Goal: Task Accomplishment & Management: Manage account settings

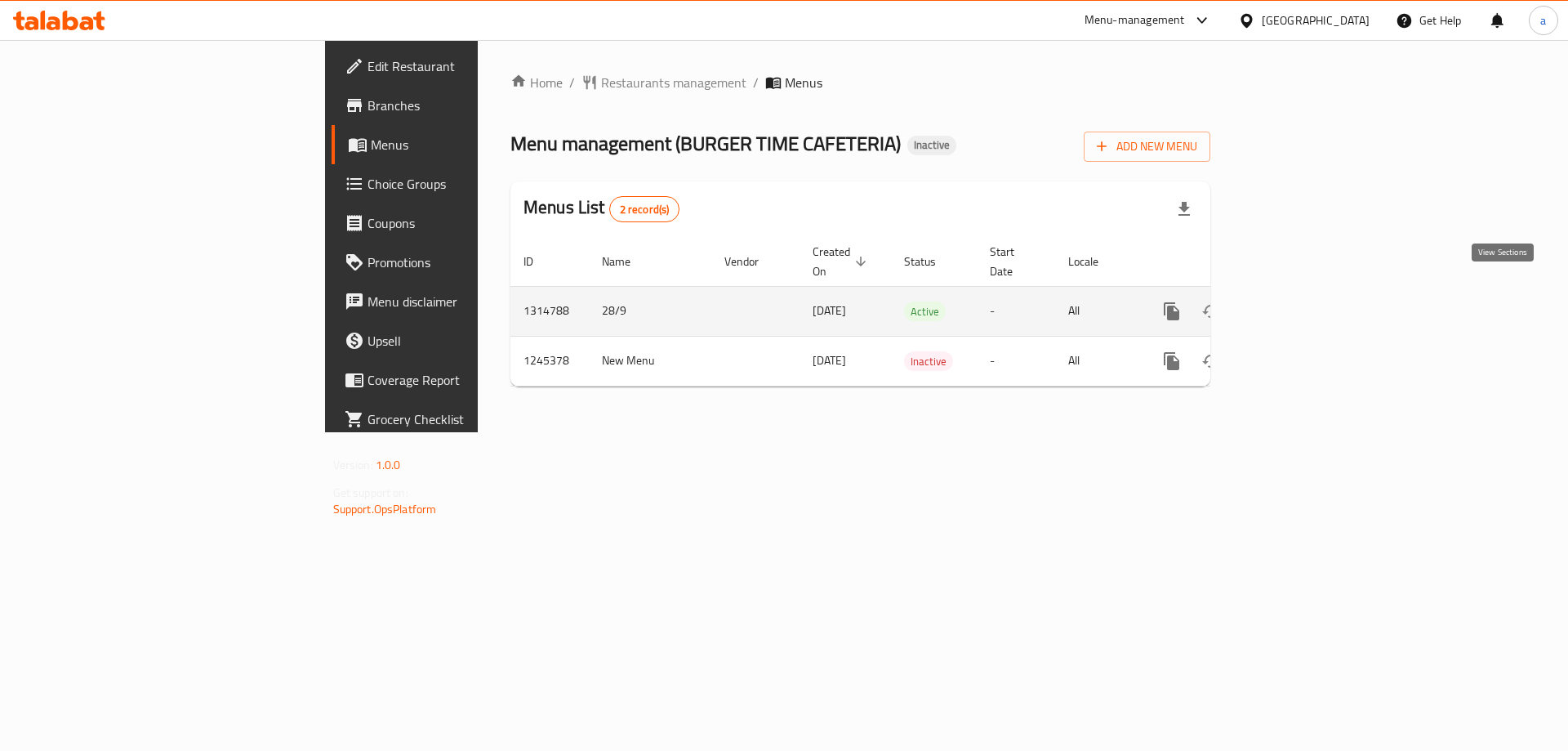
click at [1310, 292] on link "enhanced table" at bounding box center [1289, 311] width 40 height 40
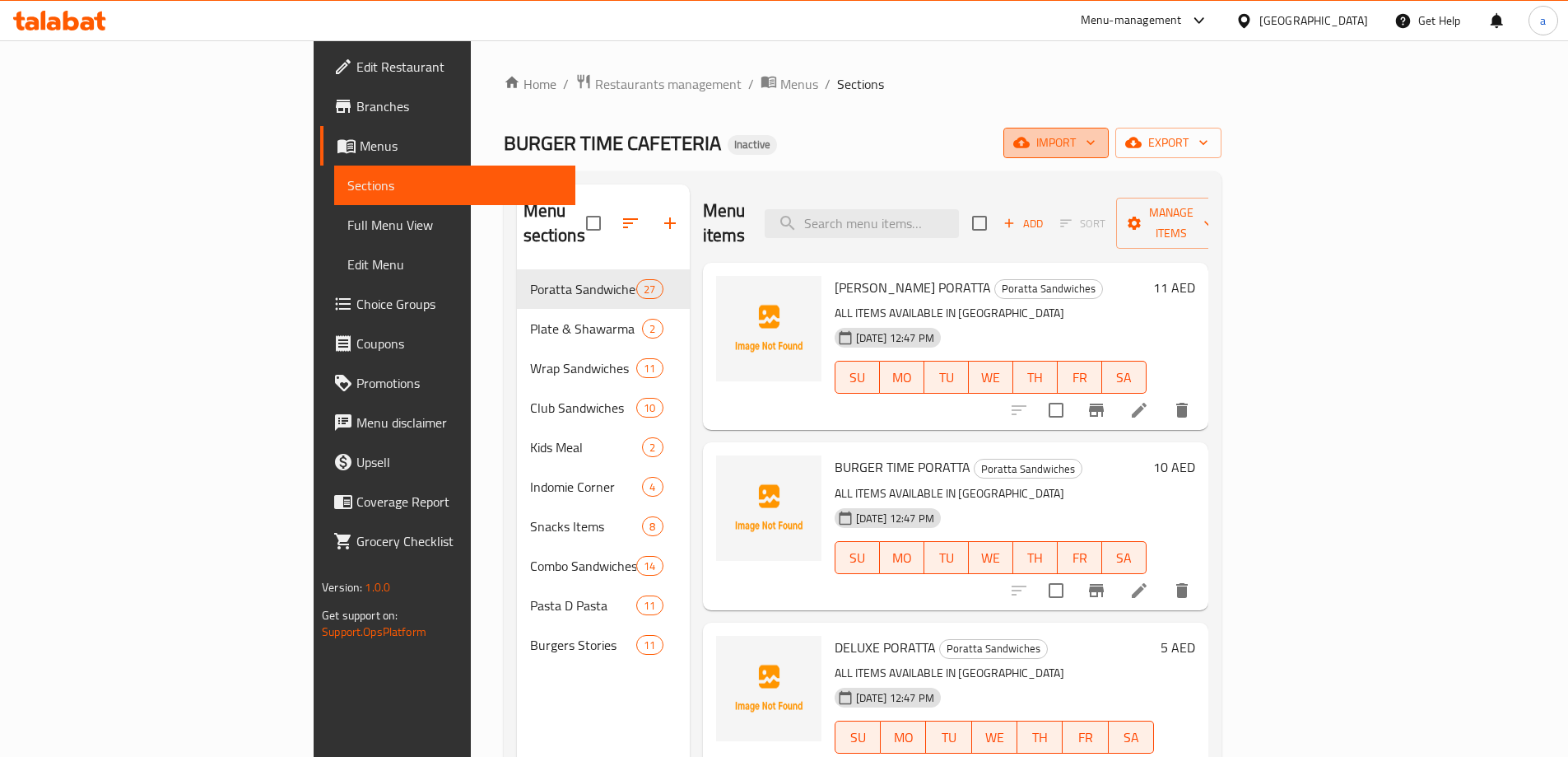
click at [1096, 144] on span "import" at bounding box center [1056, 143] width 79 height 20
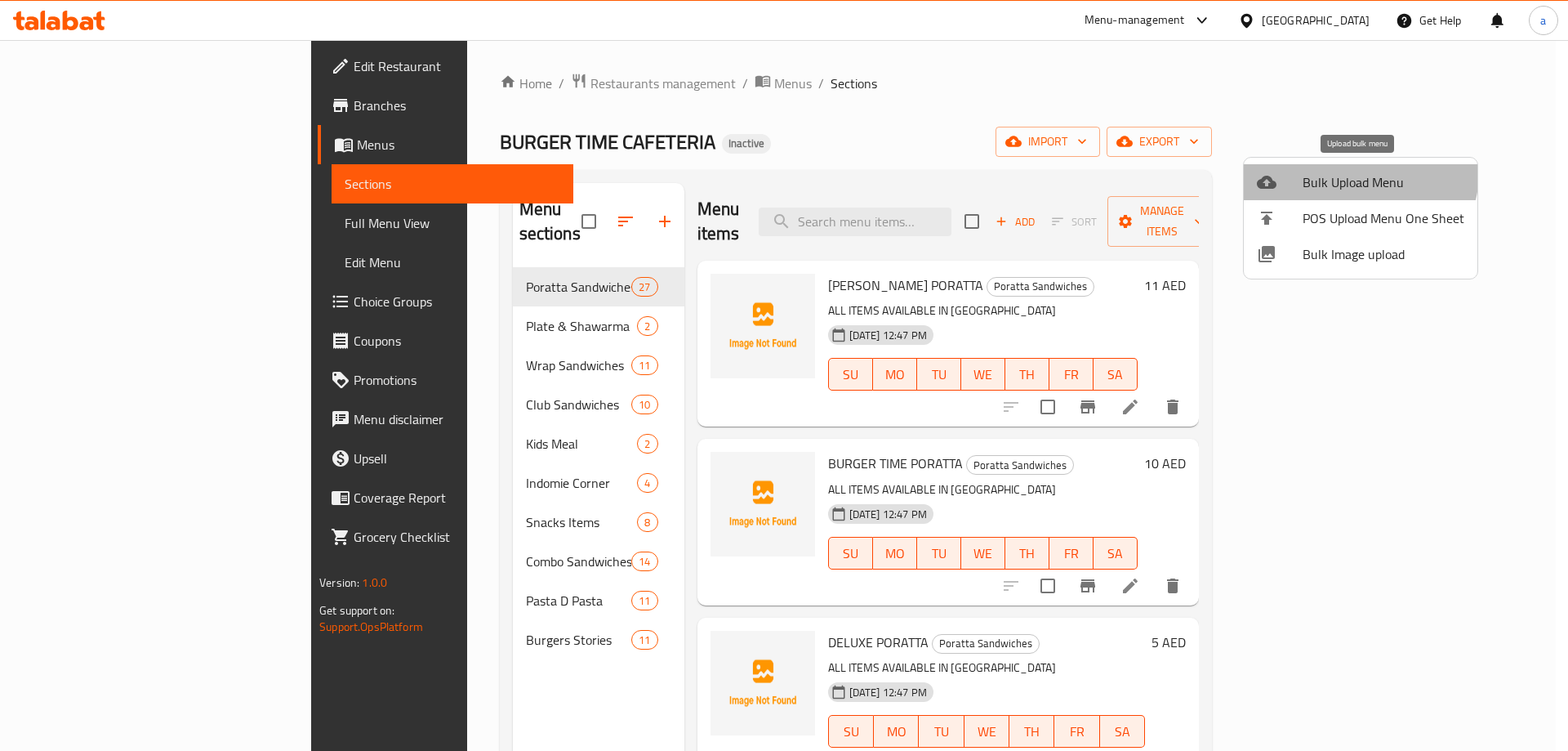
click at [1330, 165] on li "Bulk Upload Menu" at bounding box center [1361, 182] width 234 height 36
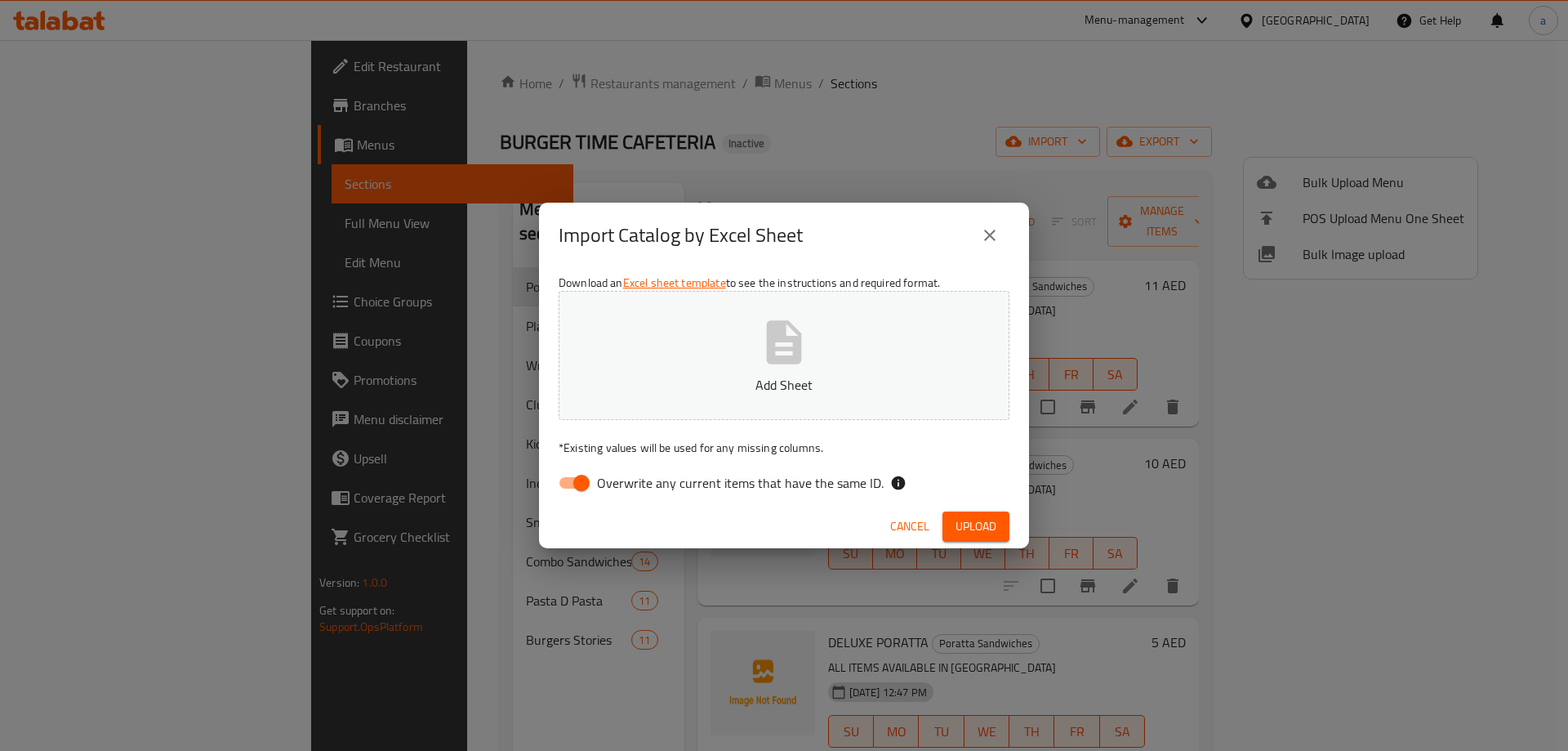
click at [926, 340] on button "Add Sheet" at bounding box center [784, 355] width 451 height 129
click at [621, 484] on span "Overwrite any current items that have the same ID." at bounding box center [740, 483] width 287 height 19
click at [621, 484] on input "Overwrite any current items that have the same ID." at bounding box center [582, 483] width 93 height 31
checkbox input "false"
click at [960, 533] on span "Upload" at bounding box center [976, 526] width 40 height 20
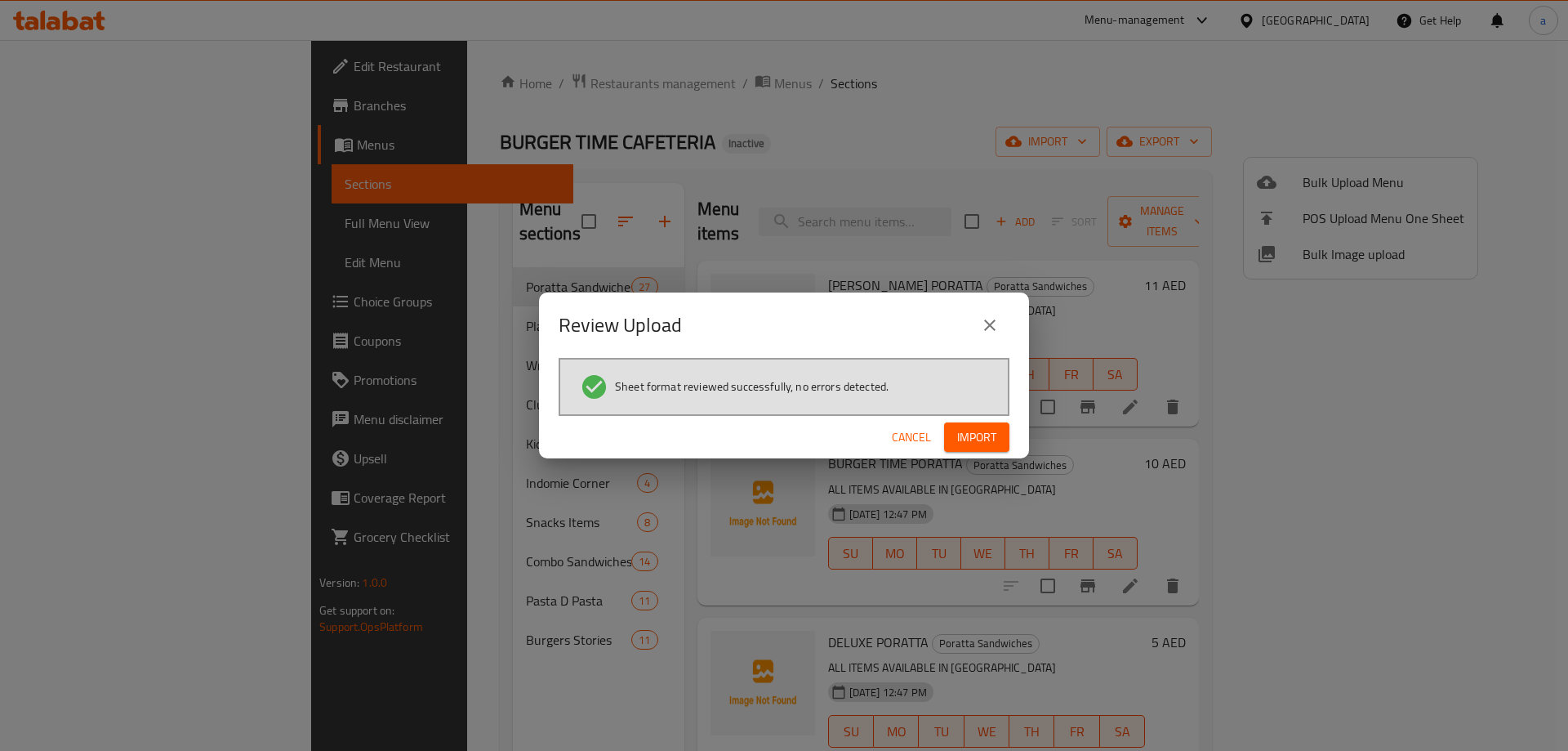
click at [981, 427] on span "Import" at bounding box center [976, 437] width 40 height 20
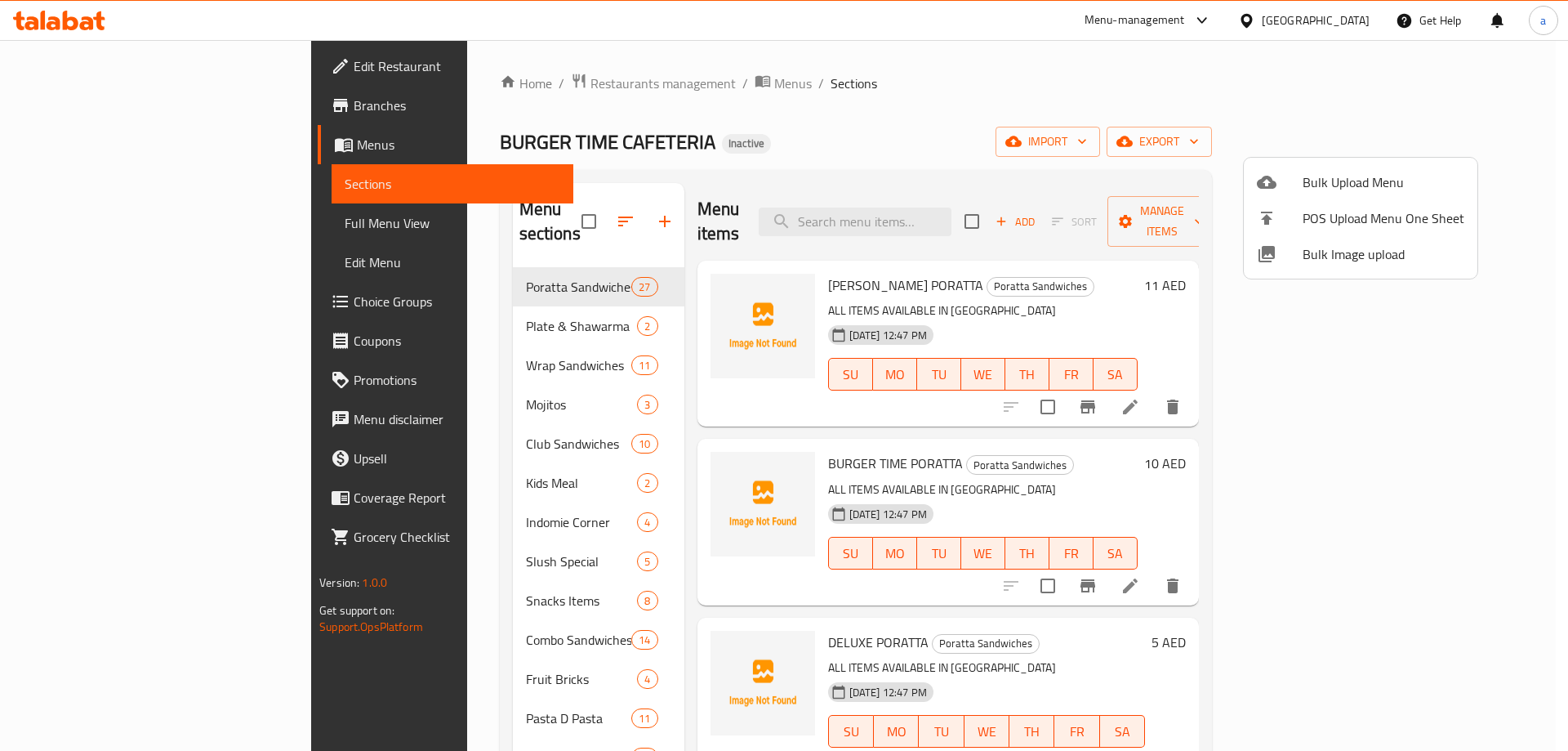
click at [265, 468] on div at bounding box center [784, 376] width 1568 height 751
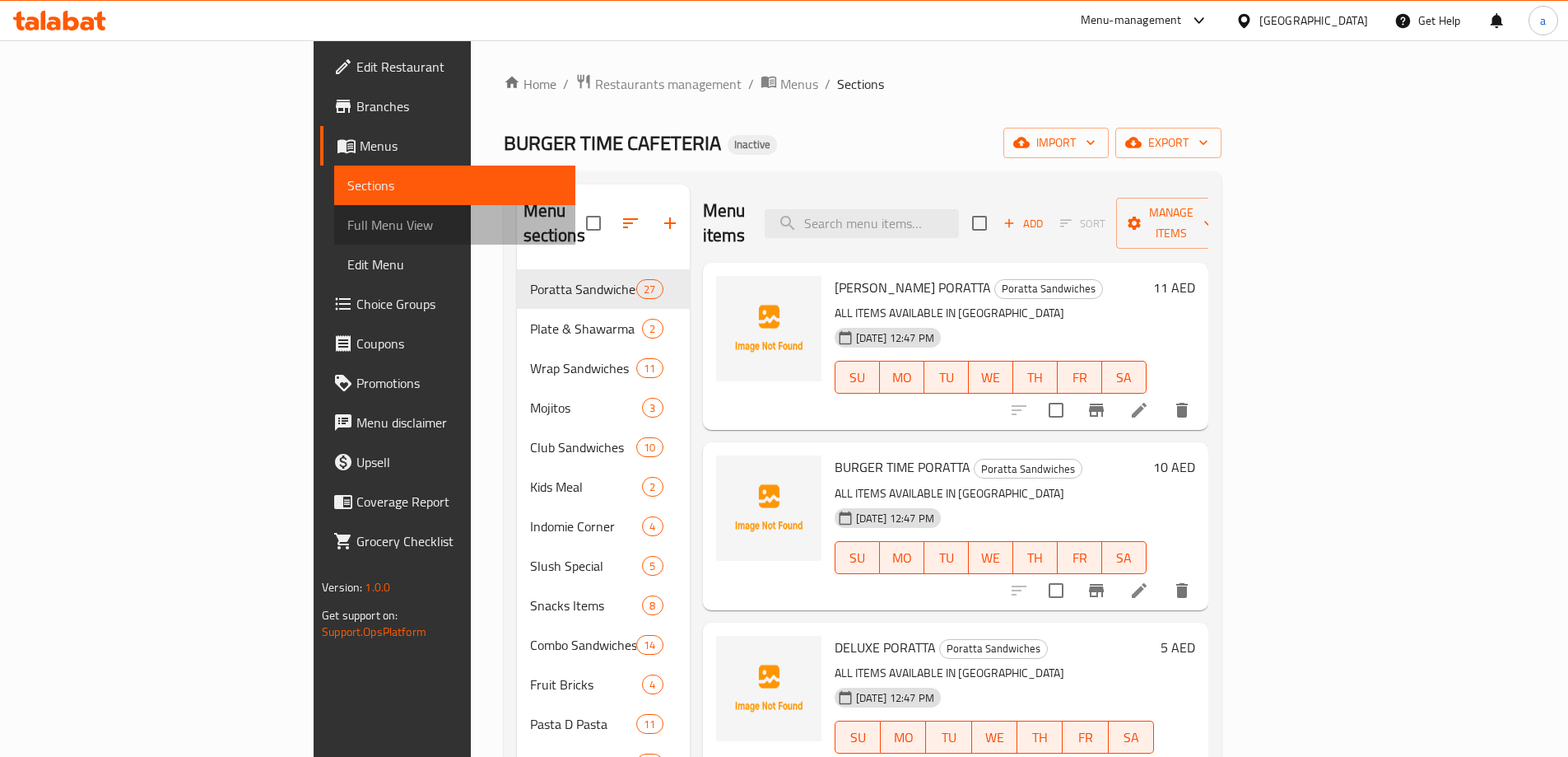
click at [347, 231] on span "Full Menu View" at bounding box center [454, 225] width 215 height 20
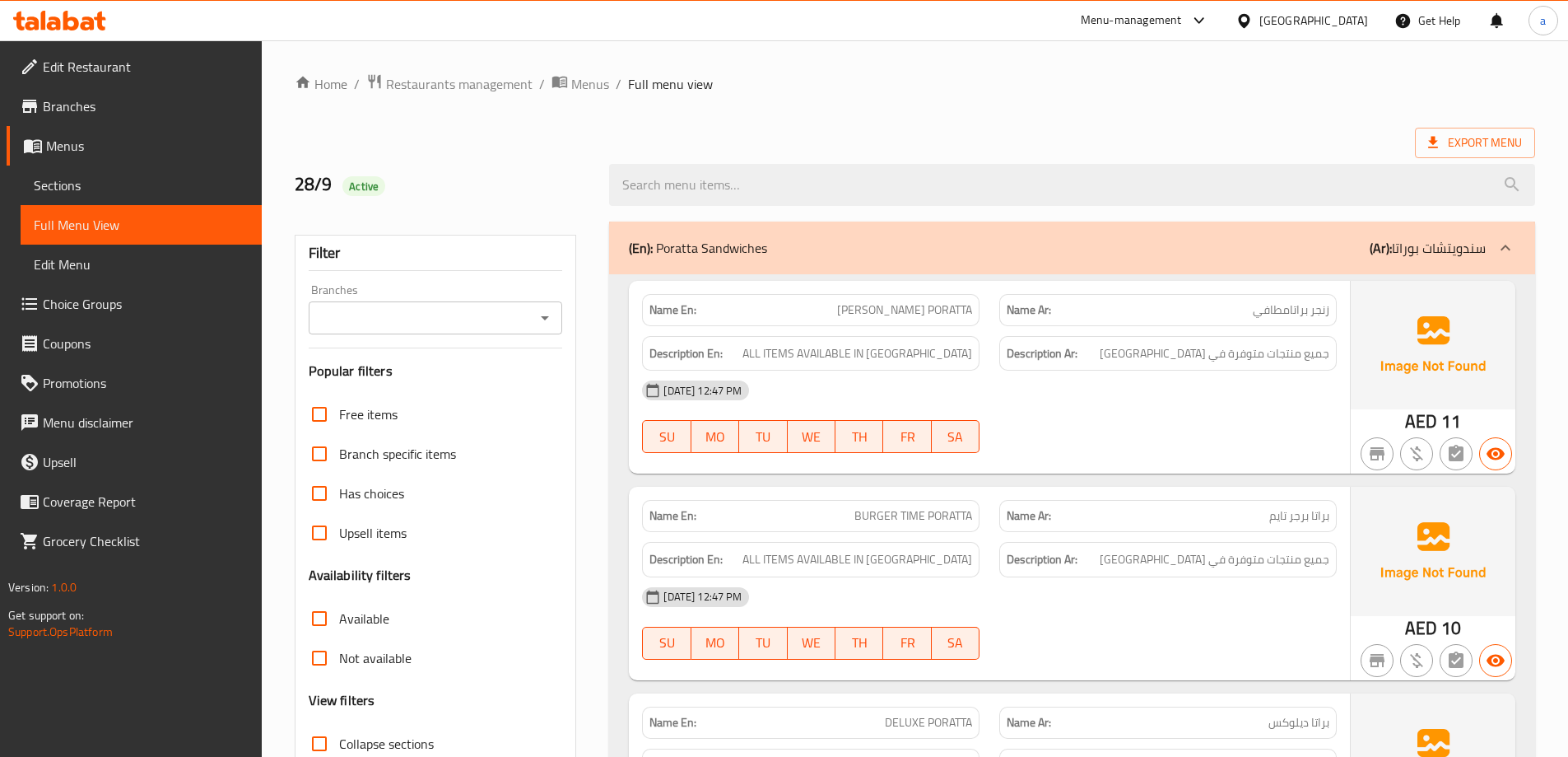
scroll to position [330, 0]
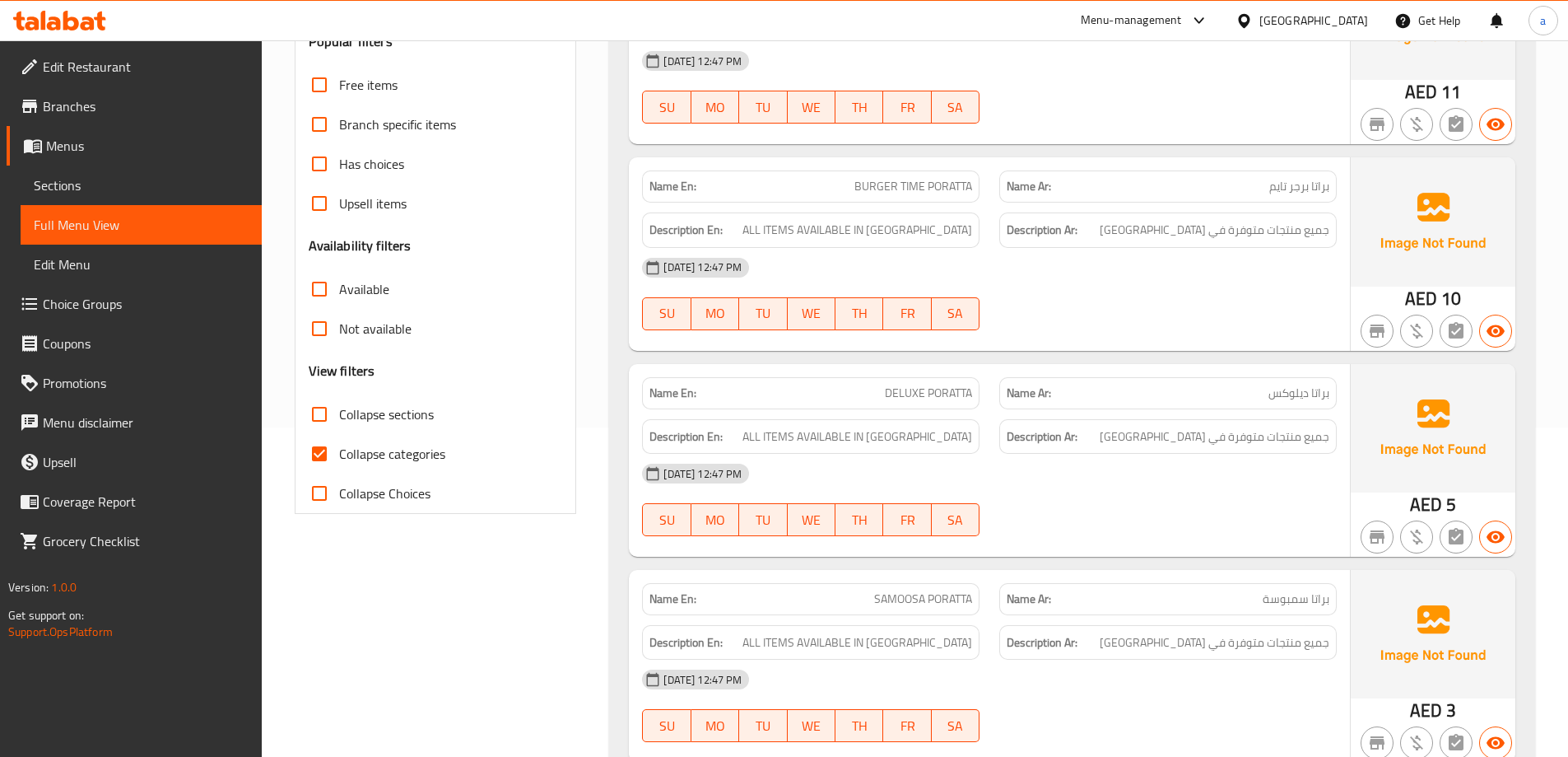
click at [373, 422] on span "Collapse sections" at bounding box center [386, 414] width 95 height 20
click at [339, 422] on input "Collapse sections" at bounding box center [319, 414] width 40 height 40
checkbox input "true"
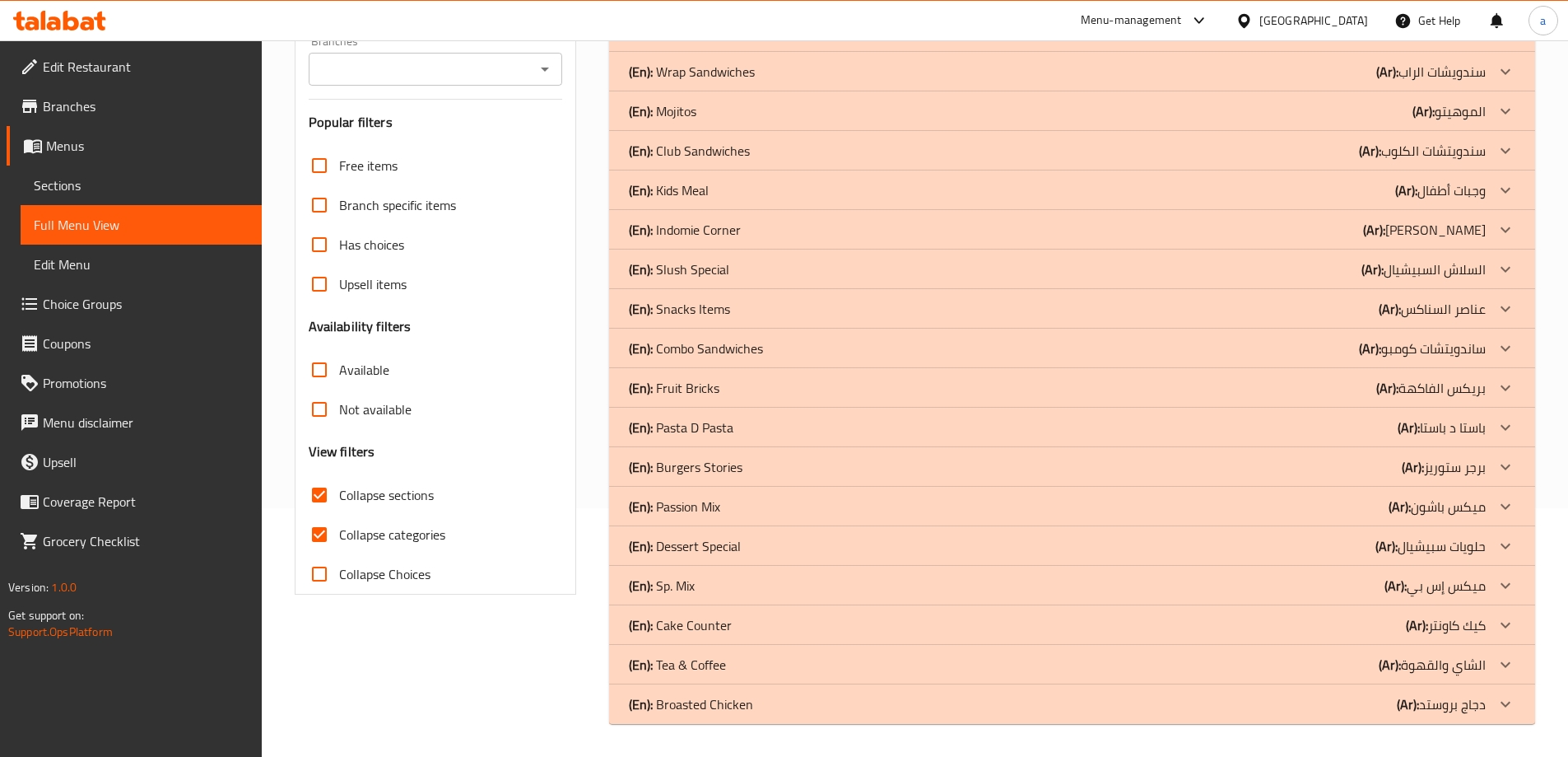
click at [401, 515] on label "Collapse categories" at bounding box center [372, 535] width 145 height 40
click at [339, 515] on input "Collapse categories" at bounding box center [319, 535] width 40 height 40
checkbox input "false"
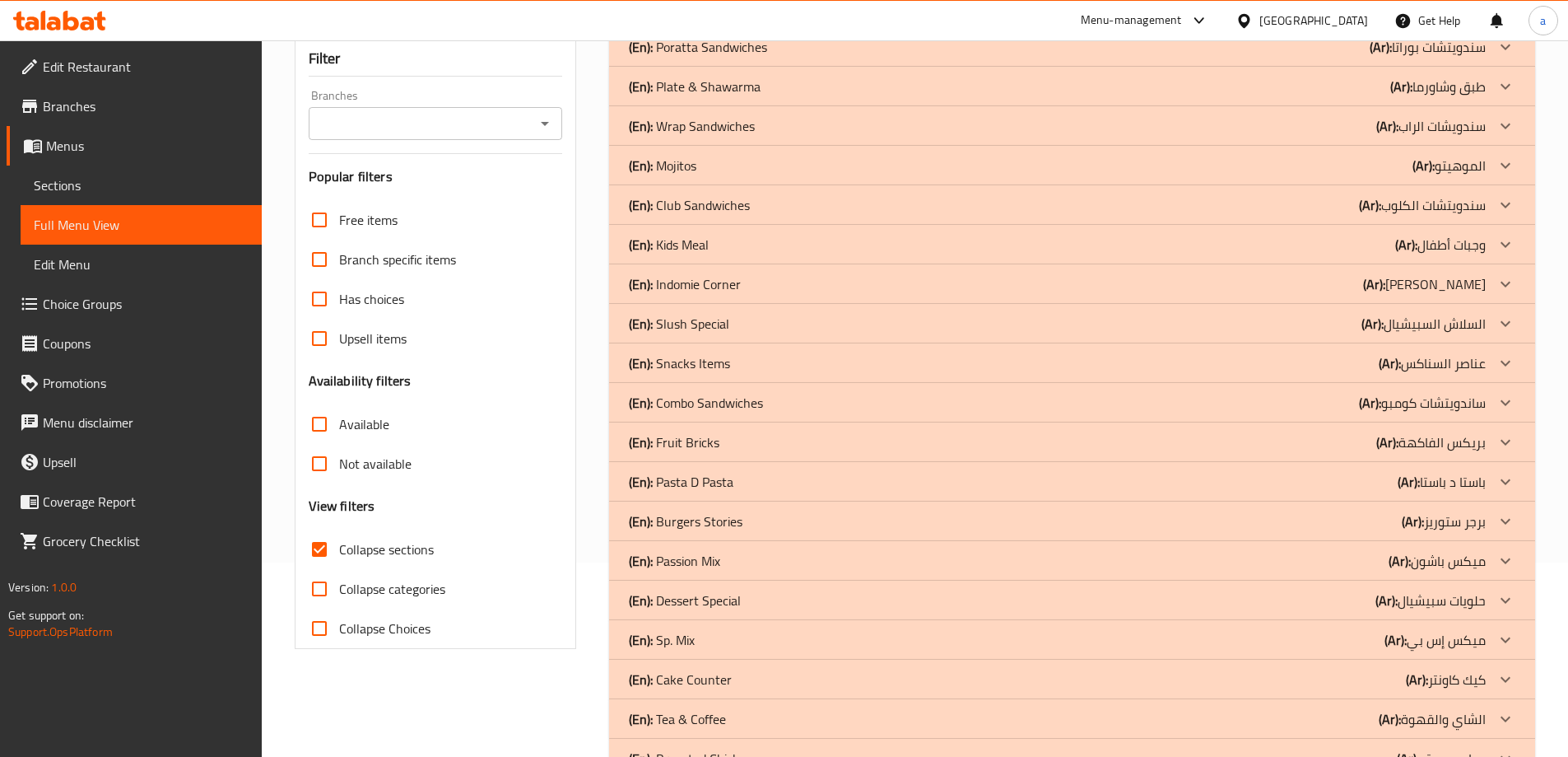
scroll to position [167, 0]
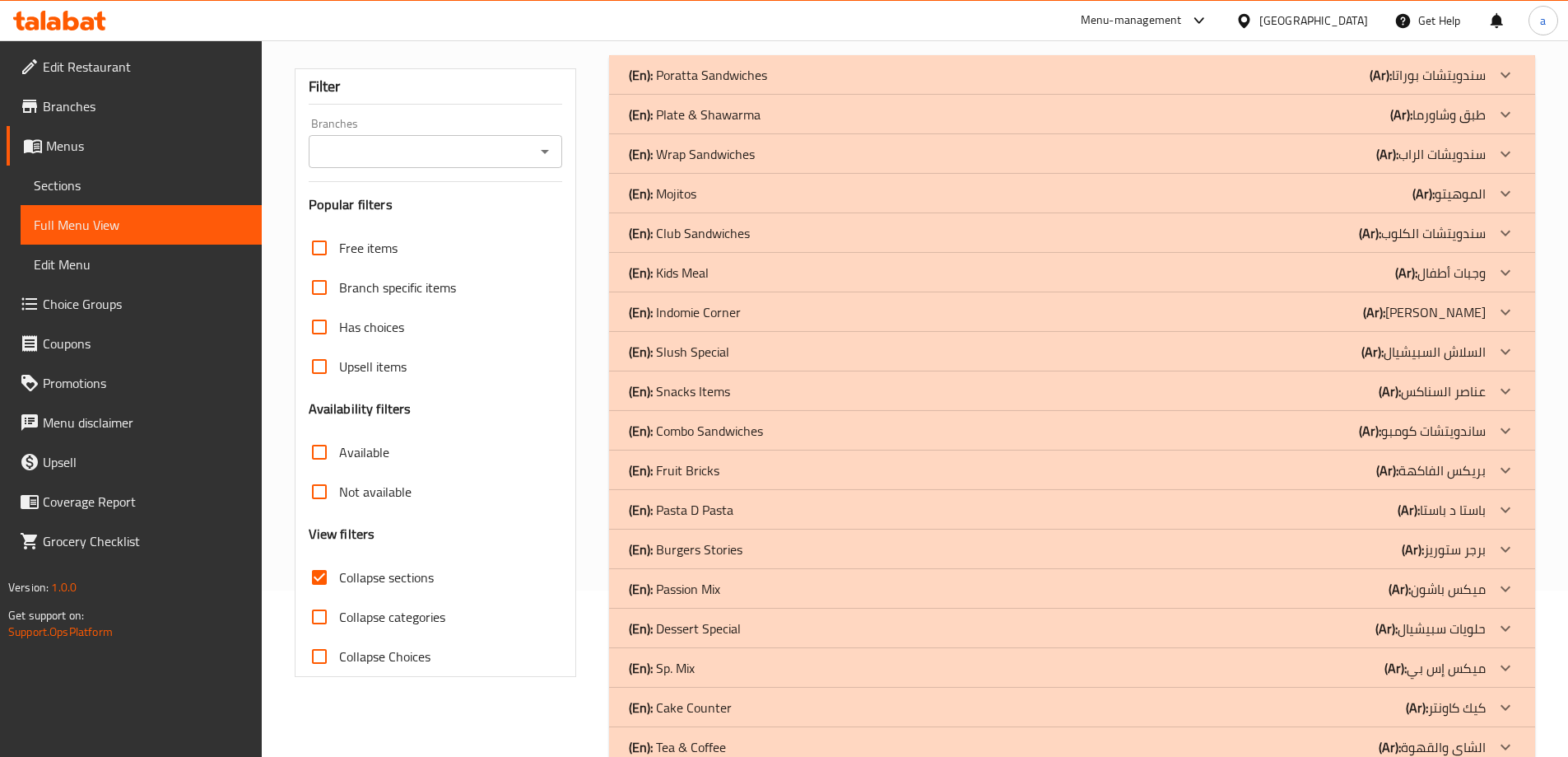
click at [934, 184] on div "(En): Mojitos (Ar): الموهيتو" at bounding box center [1057, 193] width 857 height 20
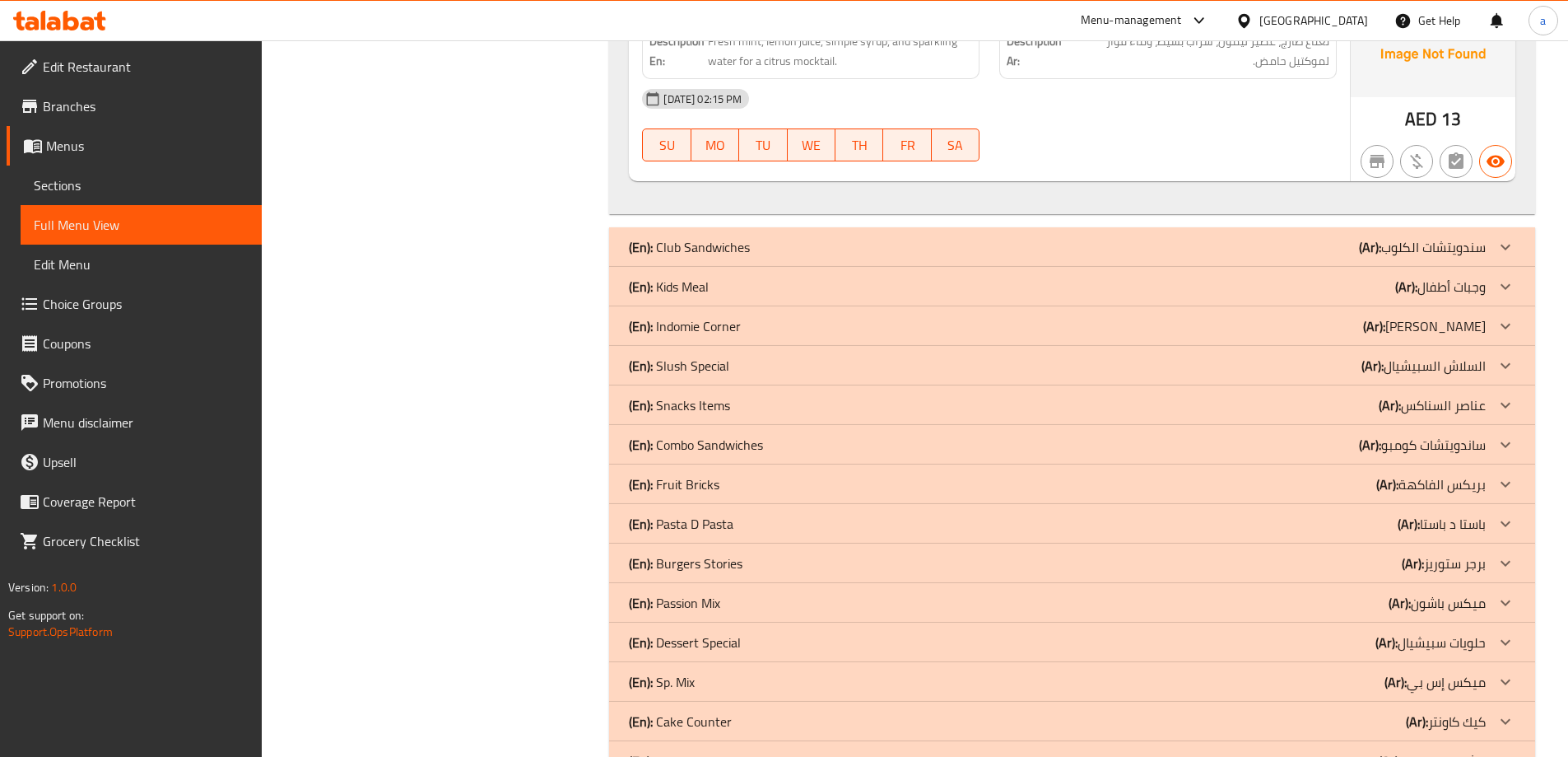
scroll to position [992, 0]
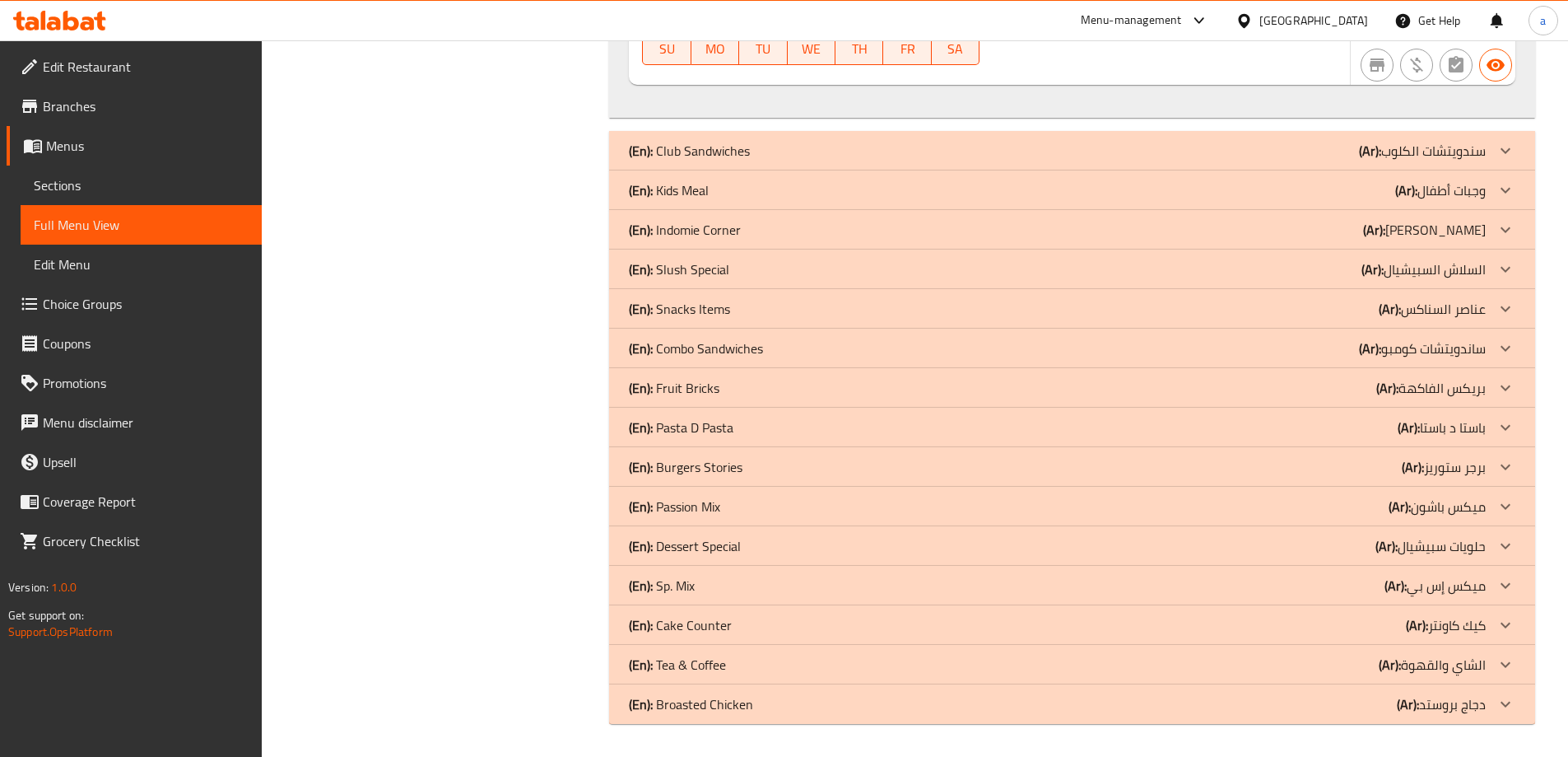
click at [794, 271] on div "(En): Slush Special (Ar): السلاش السبيشيال" at bounding box center [1057, 269] width 857 height 20
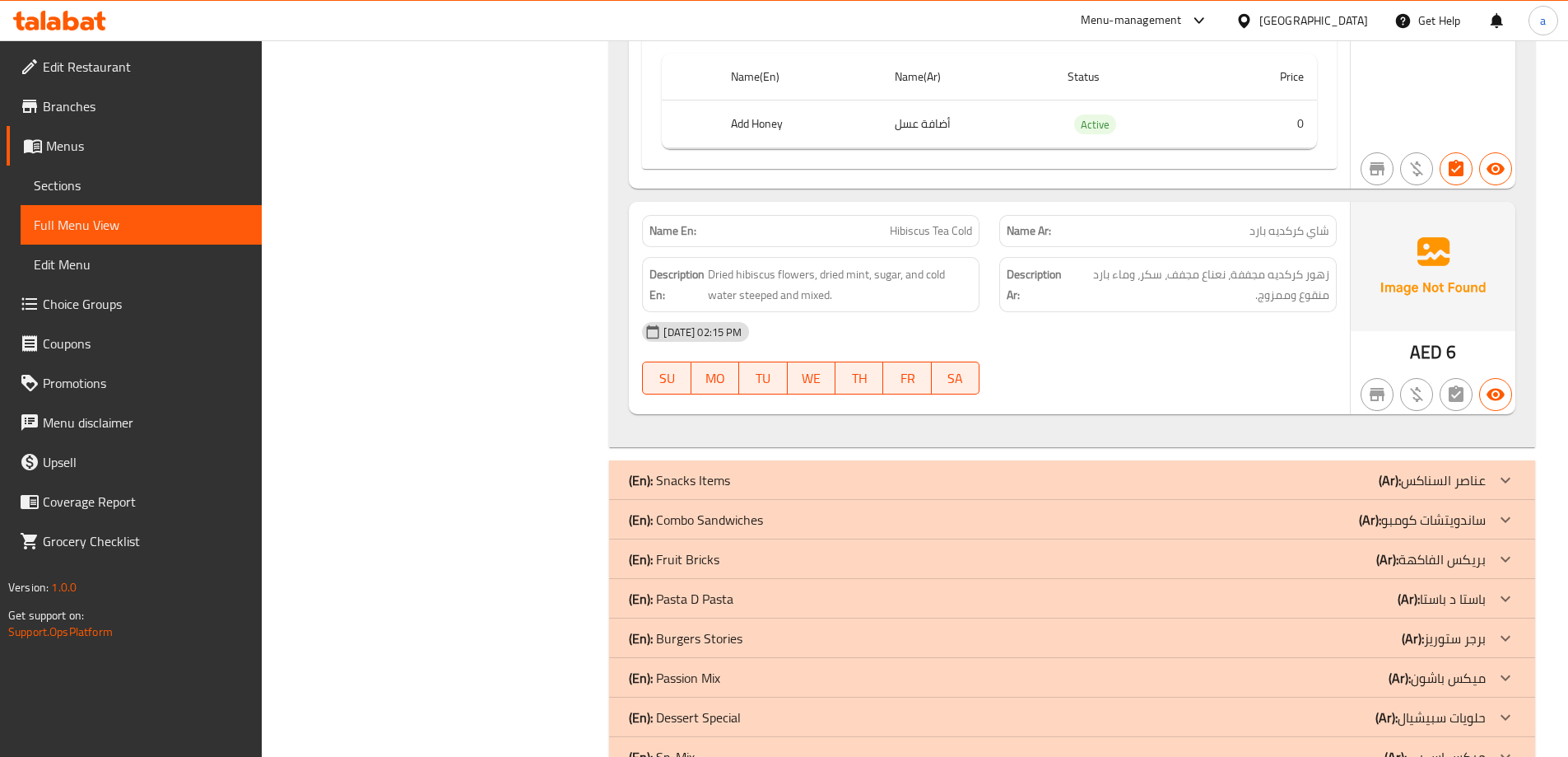
scroll to position [2728, 0]
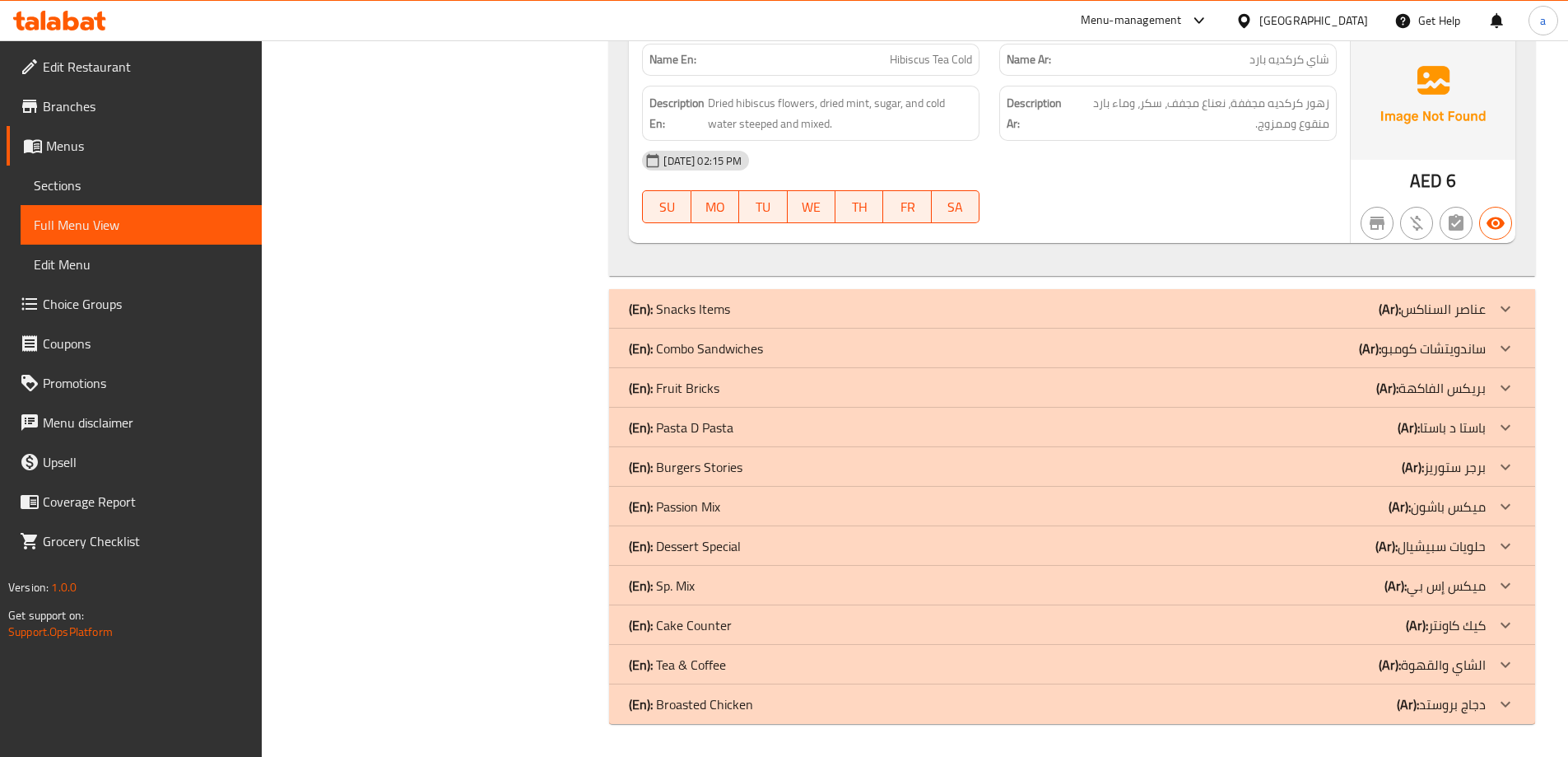
click at [696, 388] on p "(En): Fruit Bricks" at bounding box center [674, 388] width 90 height 20
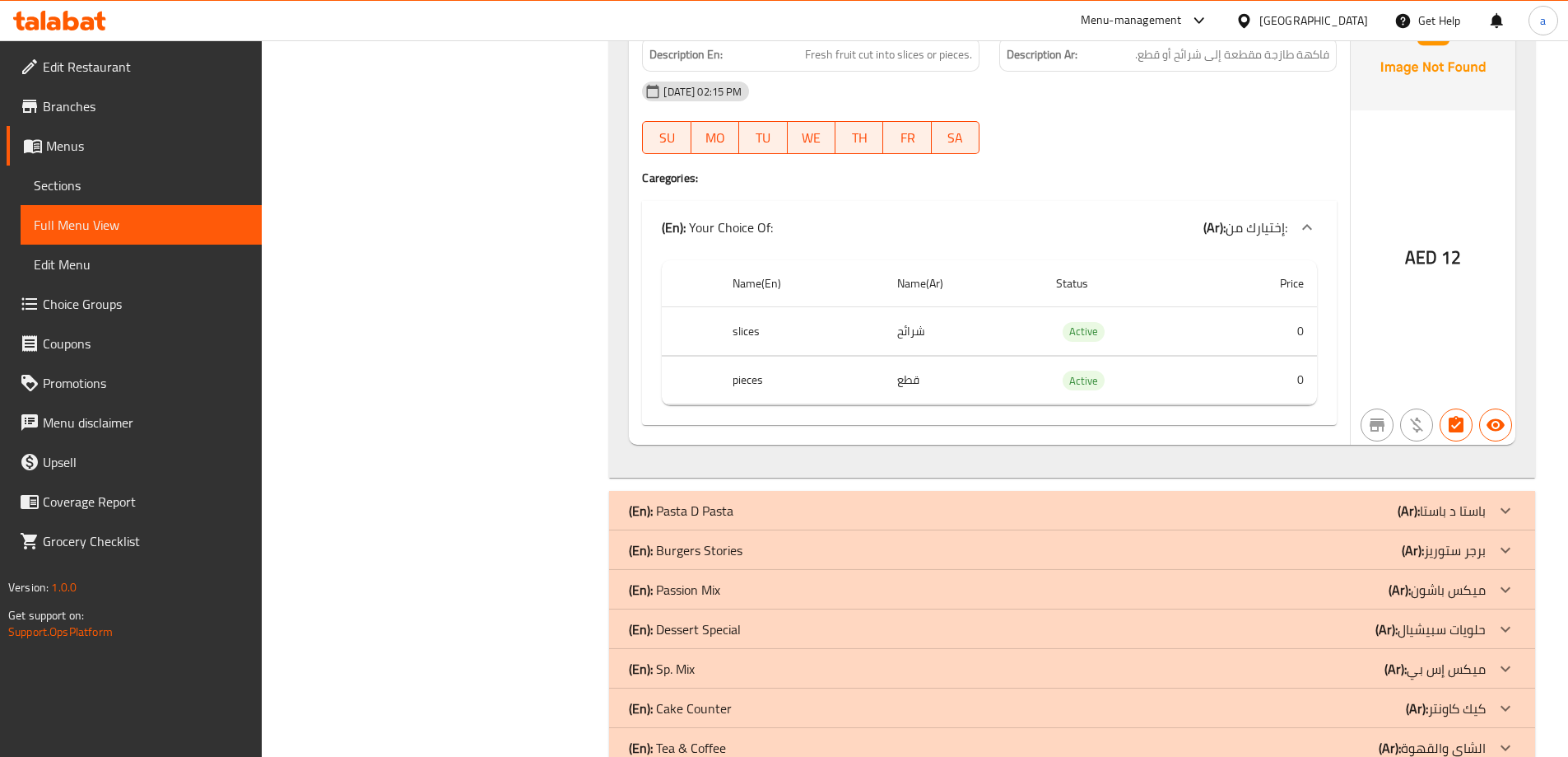
scroll to position [4770, 0]
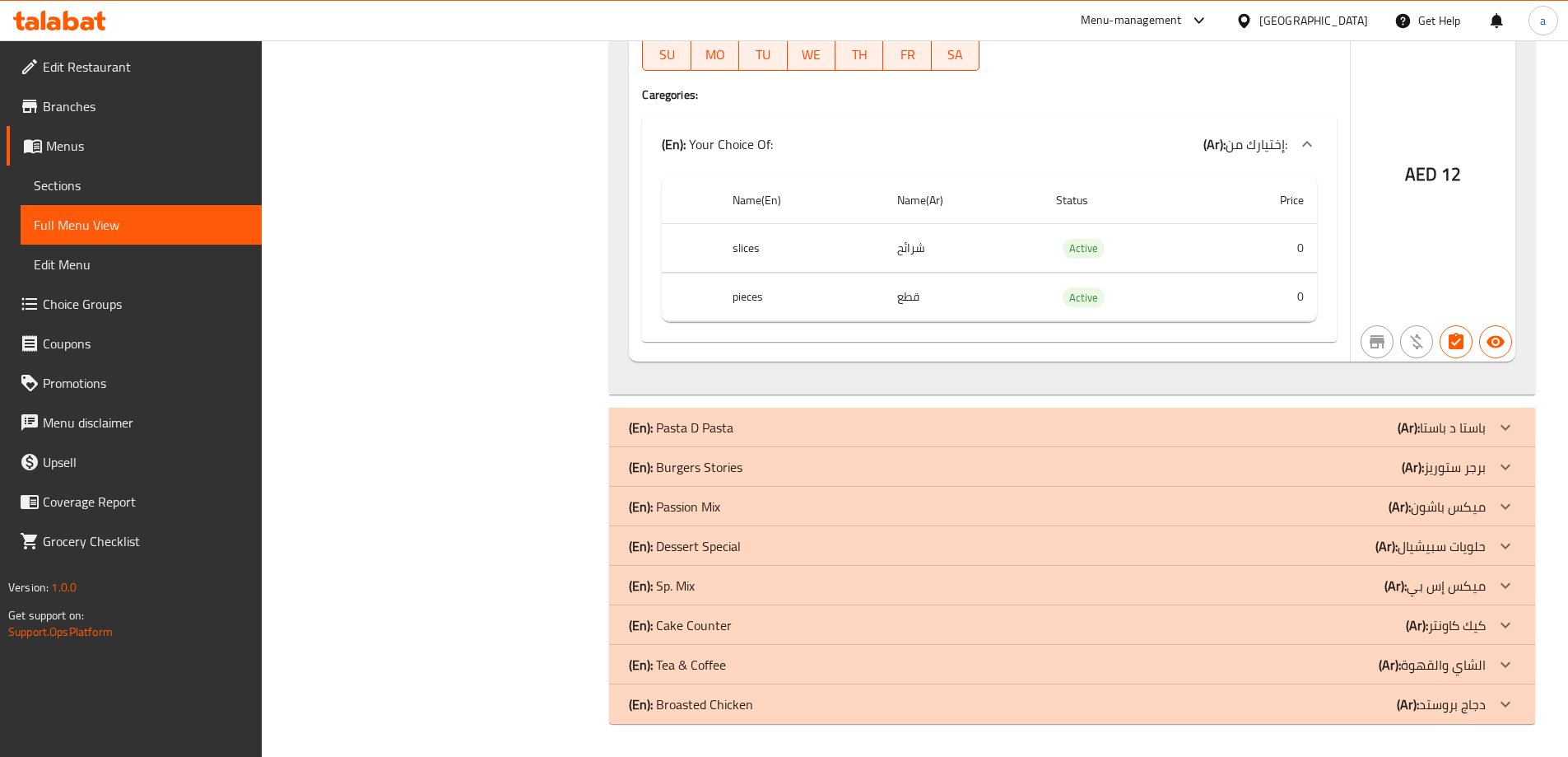
click at [733, 504] on div "(En): Passion Mix (Ar): ميكس باشون" at bounding box center [1057, 506] width 857 height 20
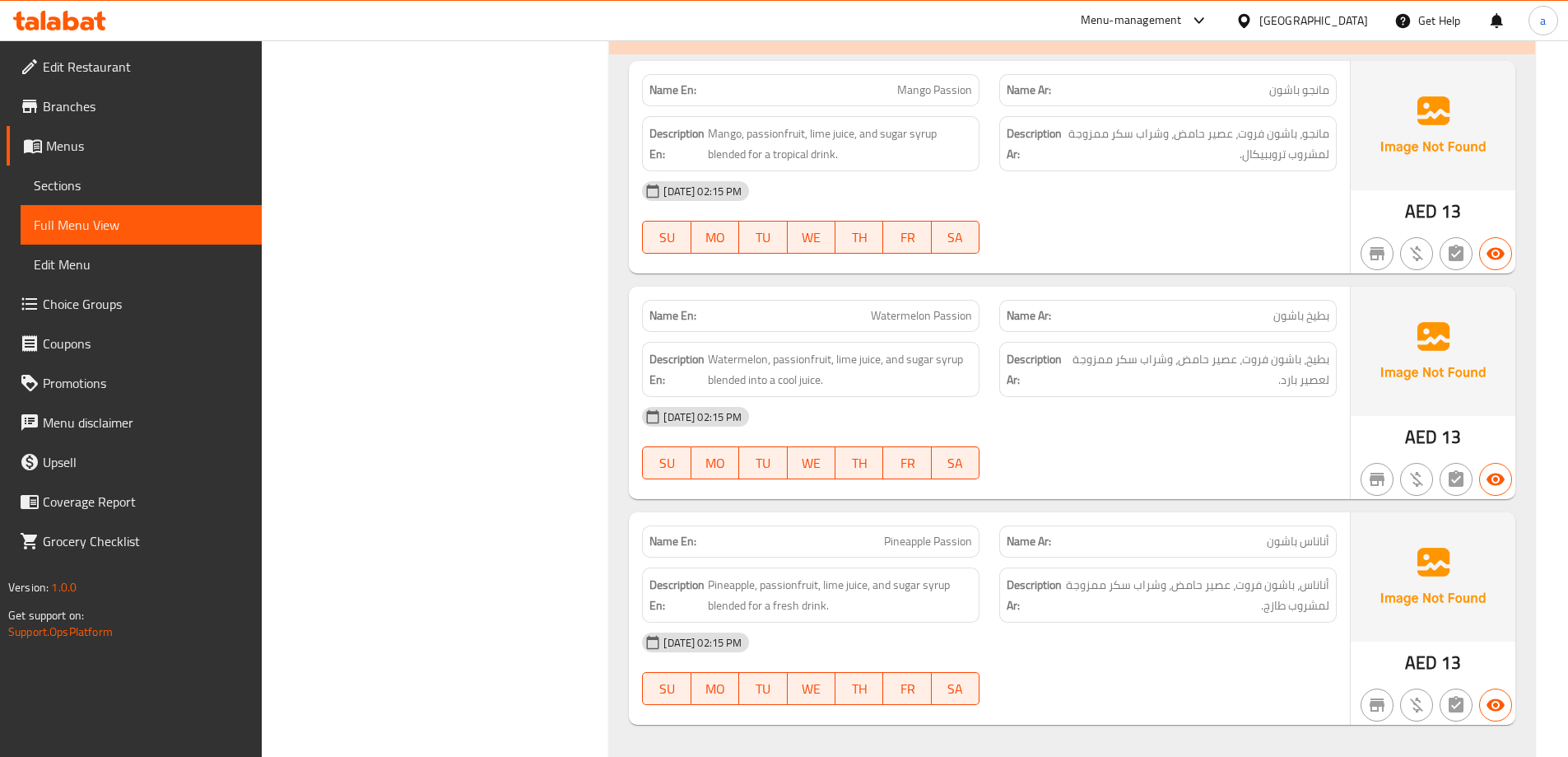
scroll to position [5513, 0]
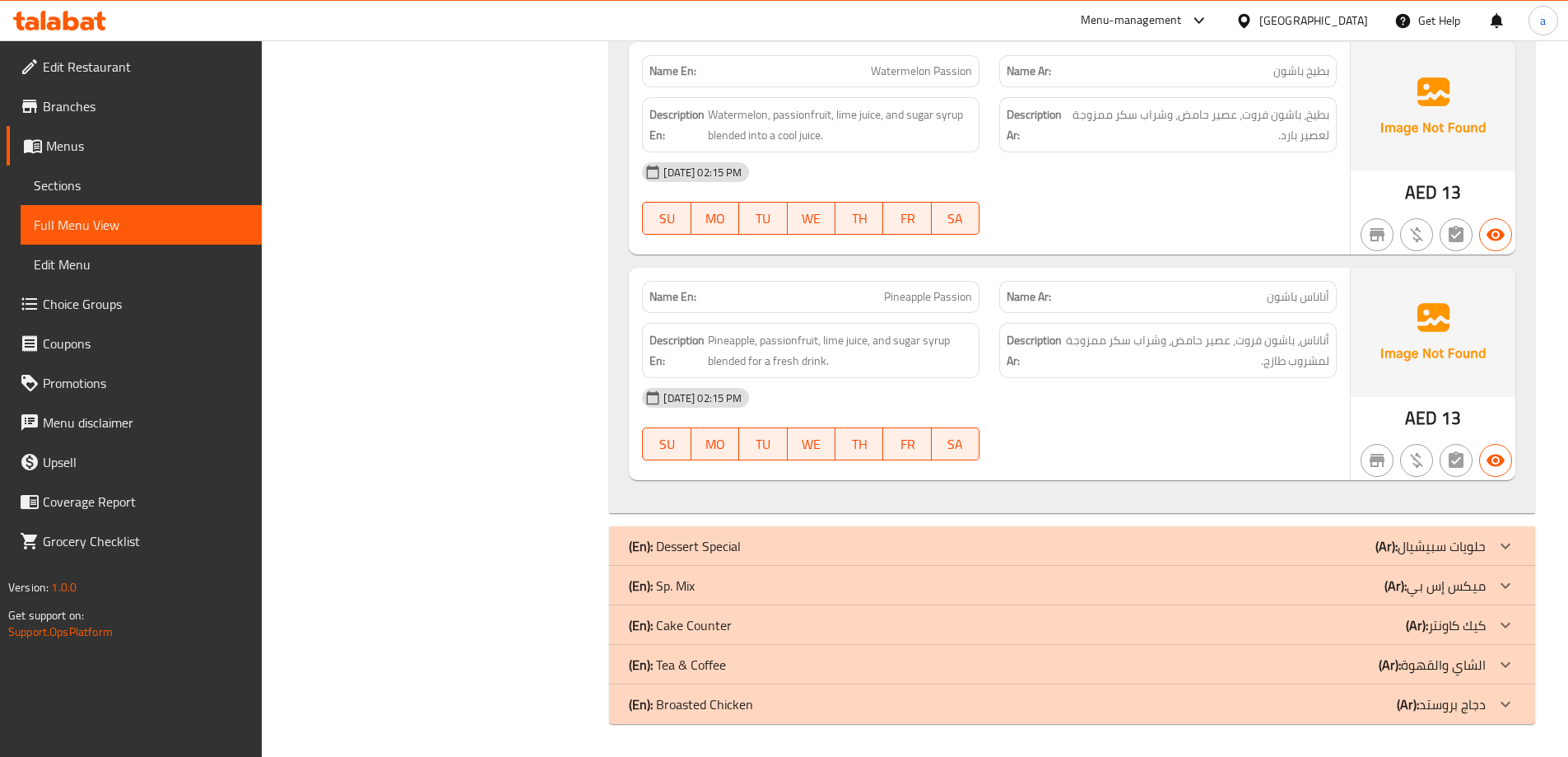
click at [777, 538] on div "(En): Dessert Special (Ar): حلويات سبيشيال" at bounding box center [1057, 546] width 857 height 20
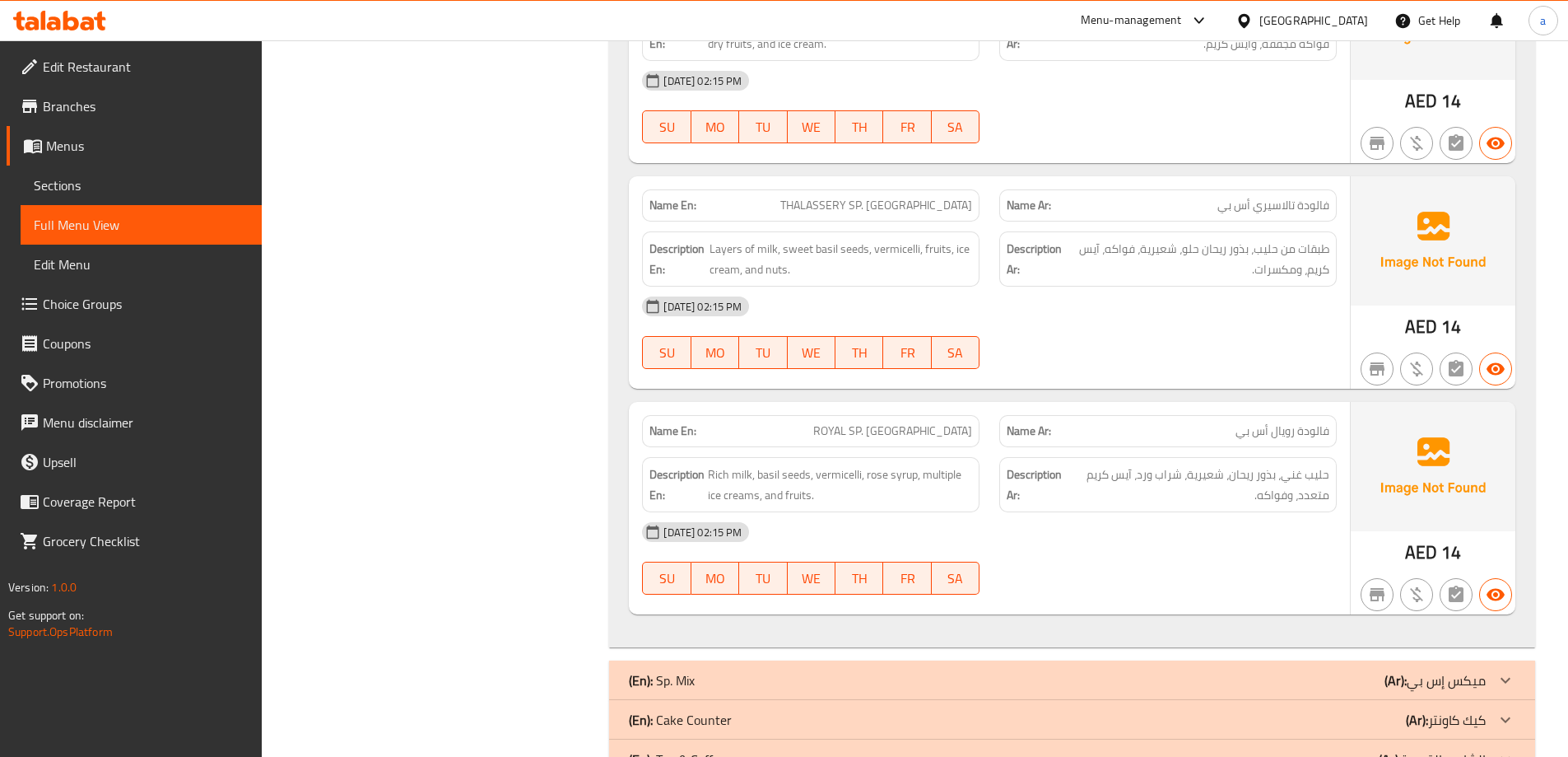
scroll to position [7597, 0]
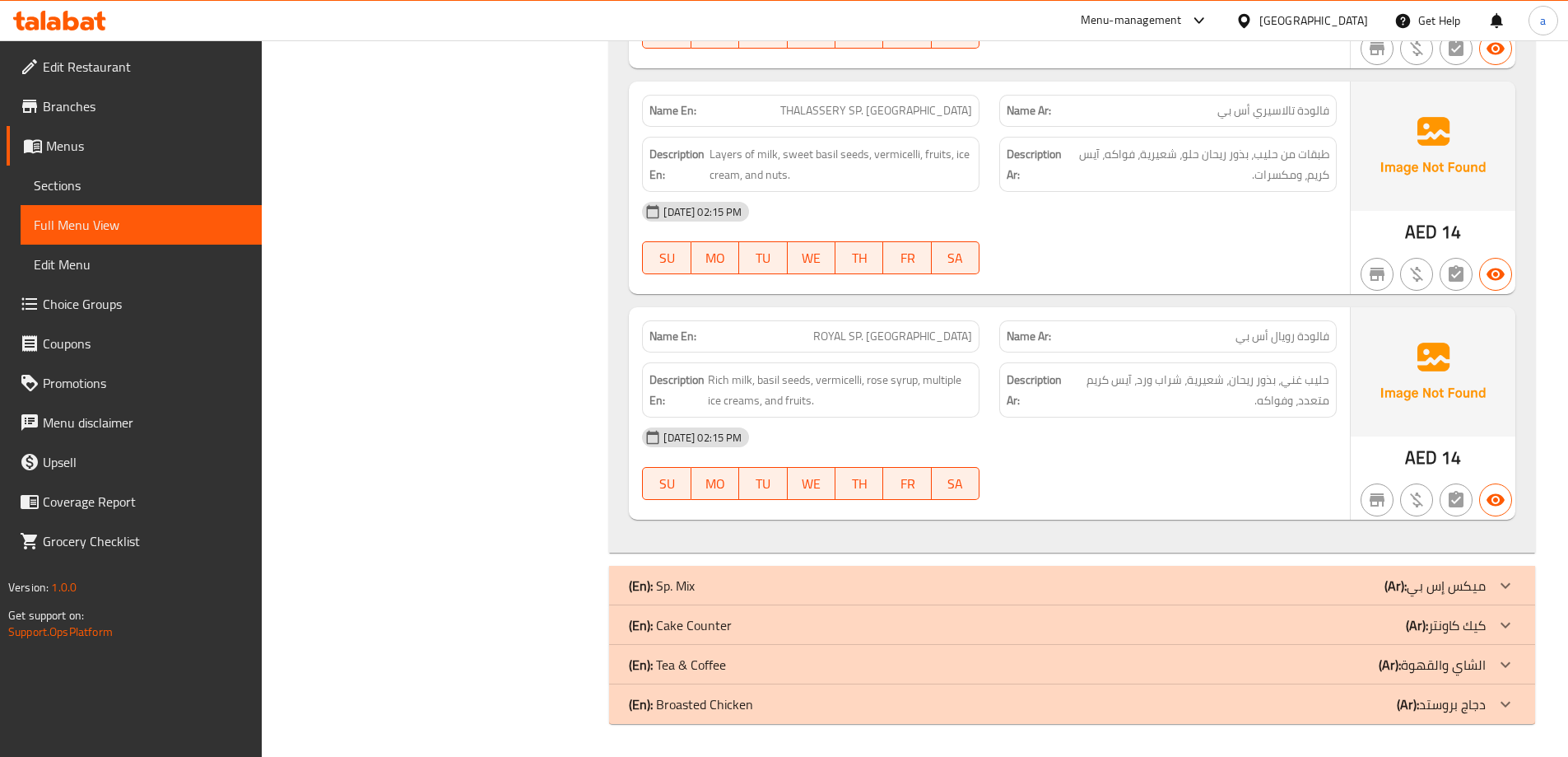
click at [873, 582] on div "(En): Sp. Mix (Ar): ميكس إس بي" at bounding box center [1057, 586] width 857 height 20
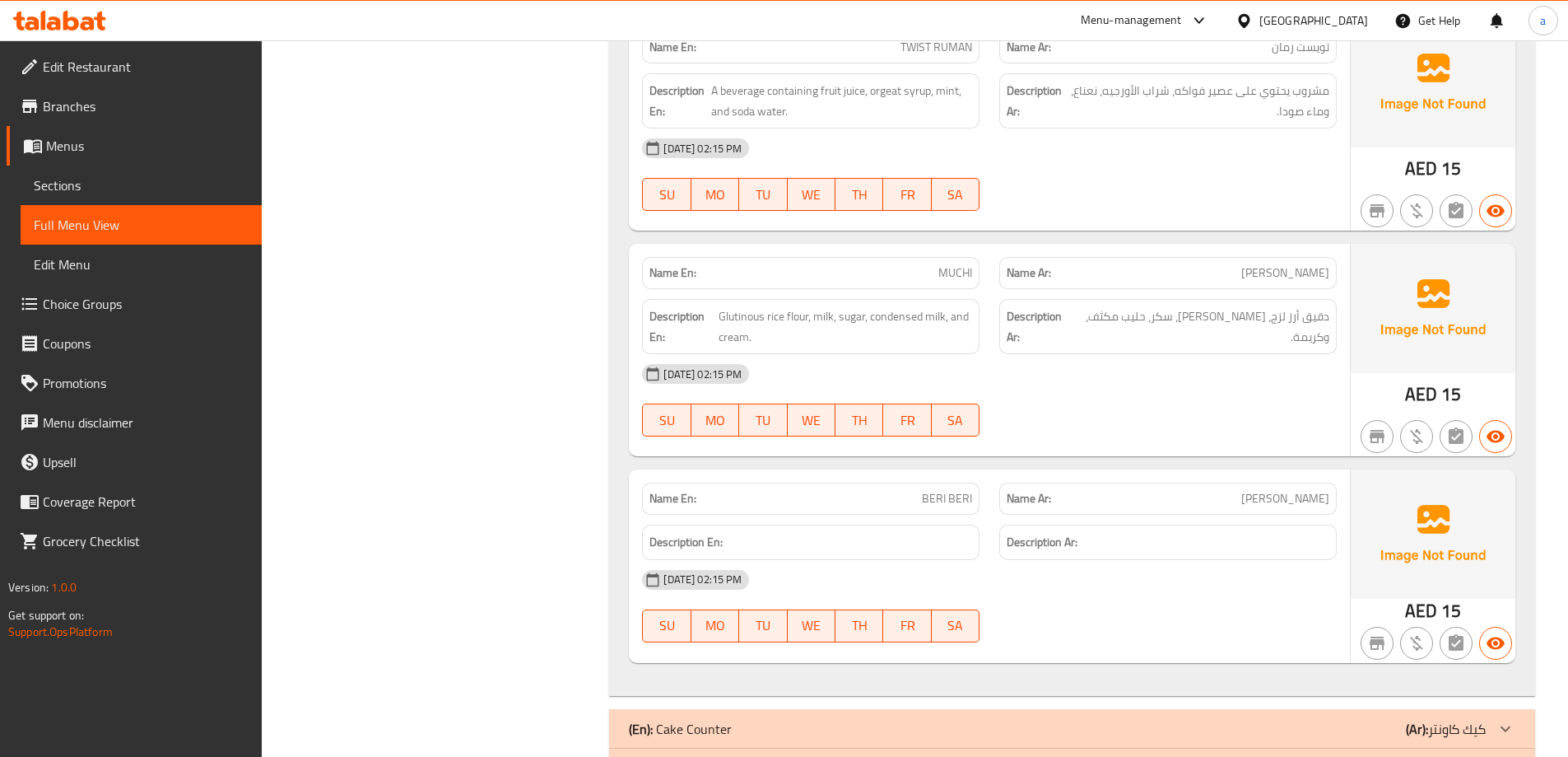
scroll to position [8307, 0]
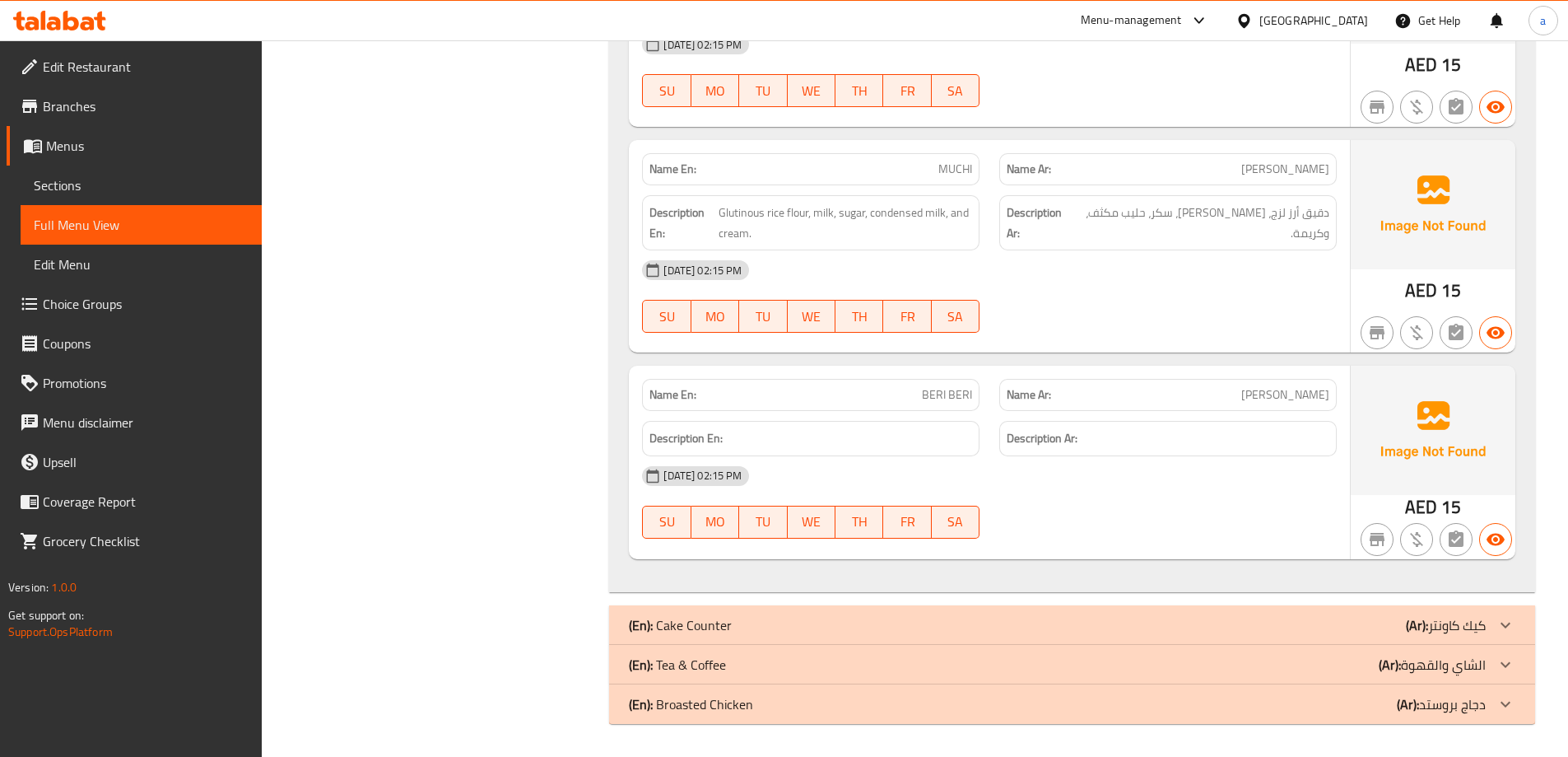
click at [810, 617] on div "(En): Cake Counter (Ar): كيك كاونتر" at bounding box center [1057, 625] width 857 height 20
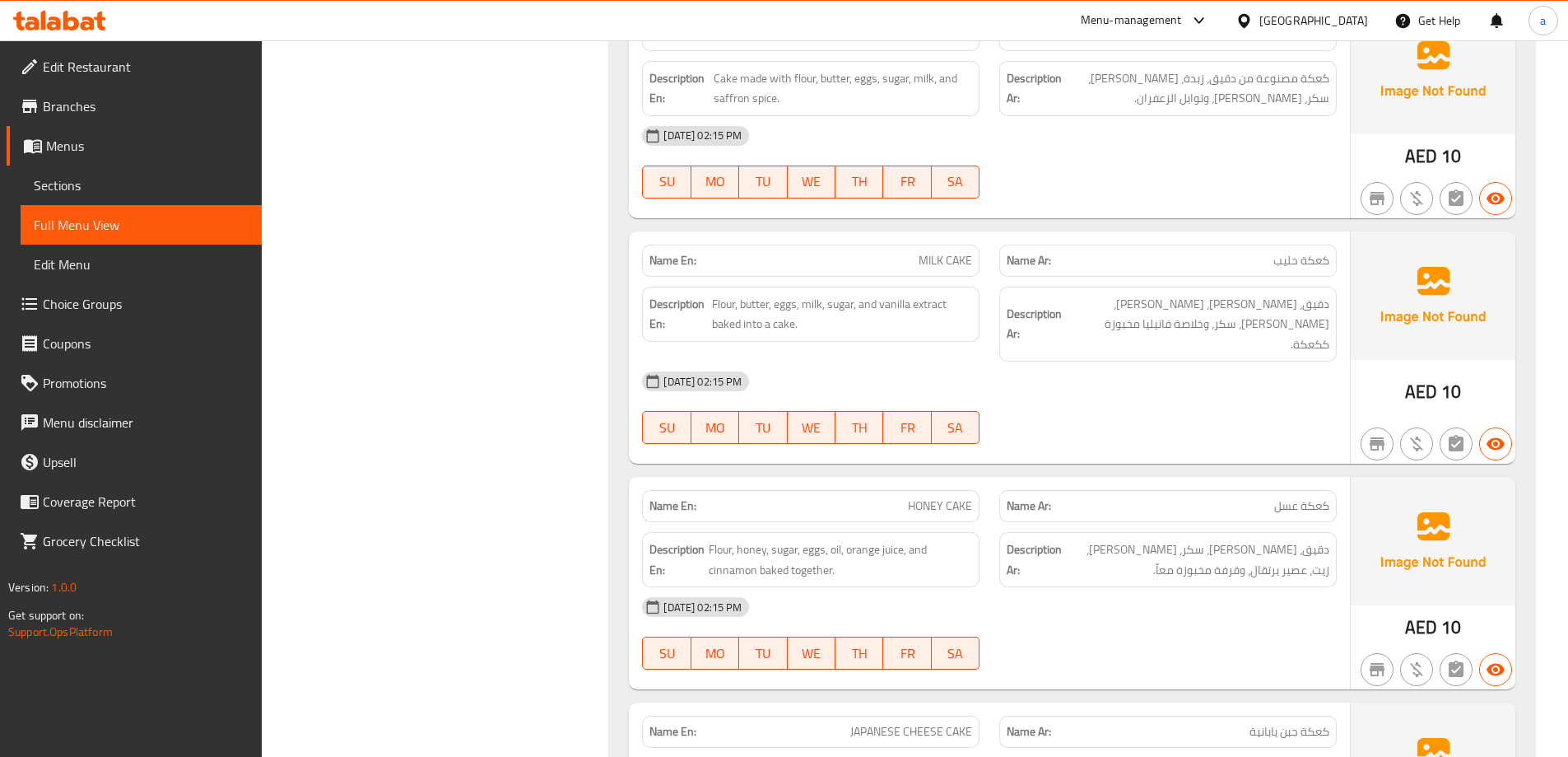
scroll to position [9489, 0]
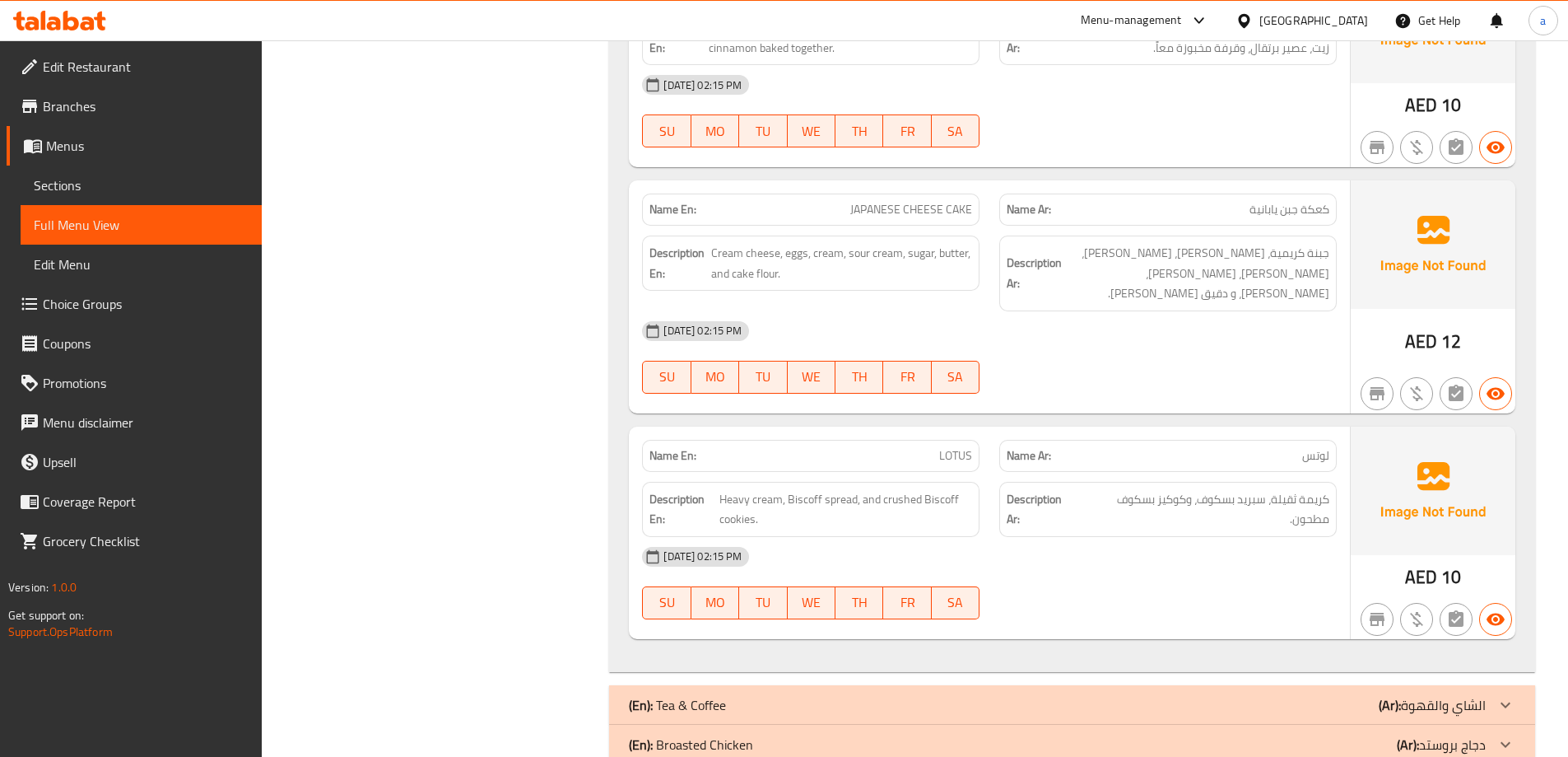
click at [881, 735] on div "(En): Broasted Chicken (Ar): دجاج بروستد" at bounding box center [1057, 745] width 857 height 20
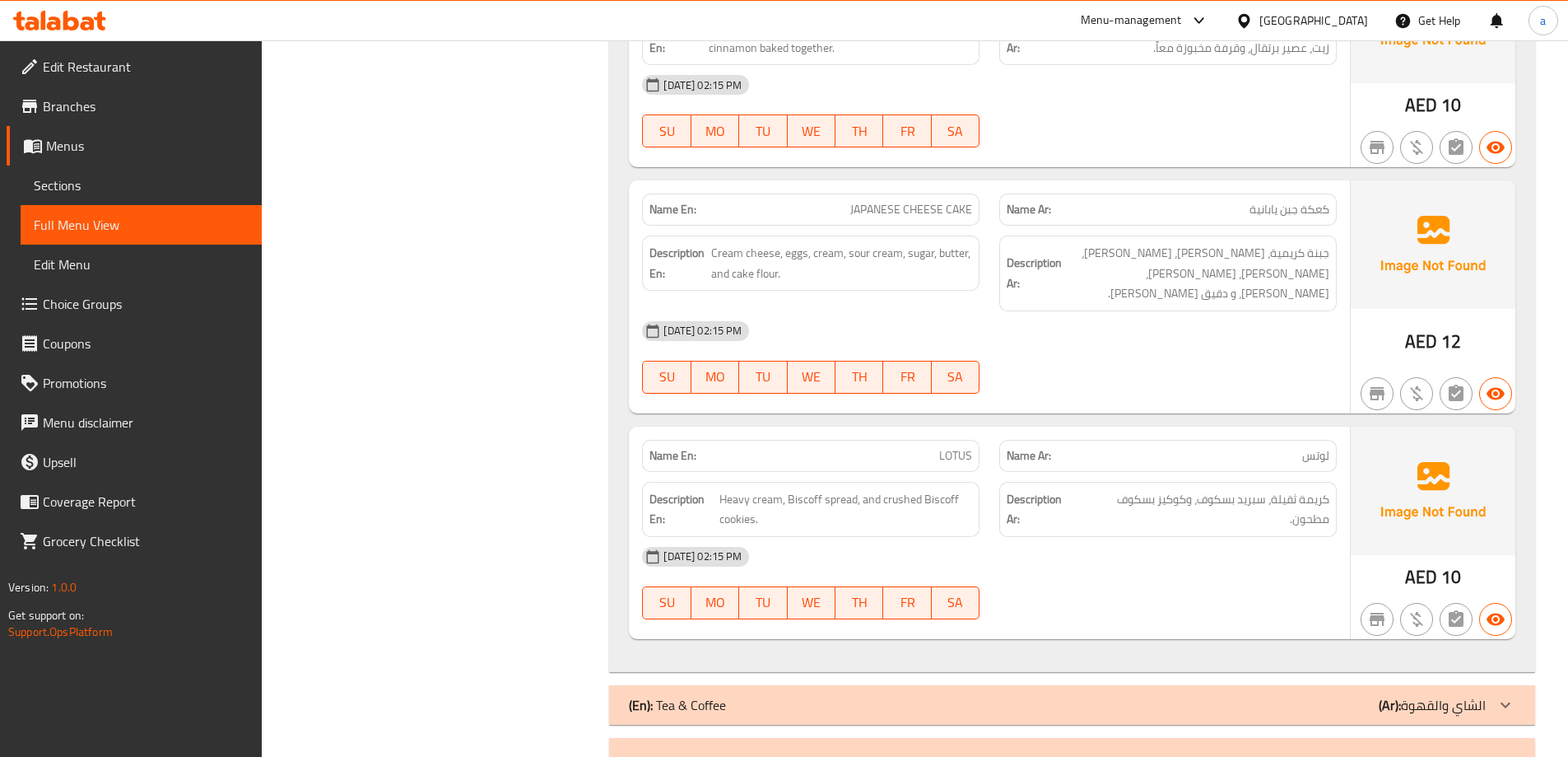
click at [850, 695] on div "(En): Tea & Coffee (Ar): الشاي والقهوة" at bounding box center [1057, 705] width 857 height 20
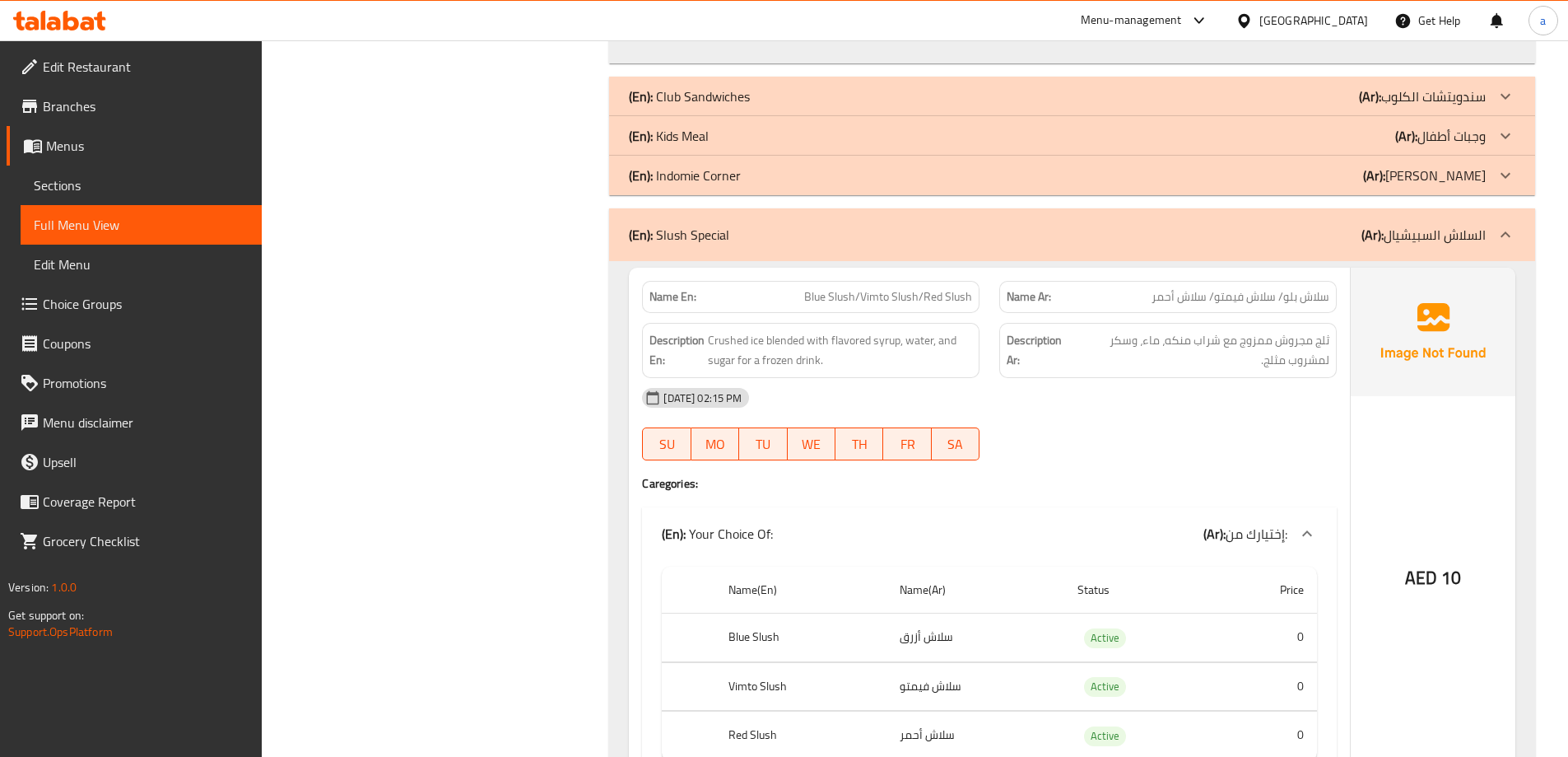
scroll to position [1139, 0]
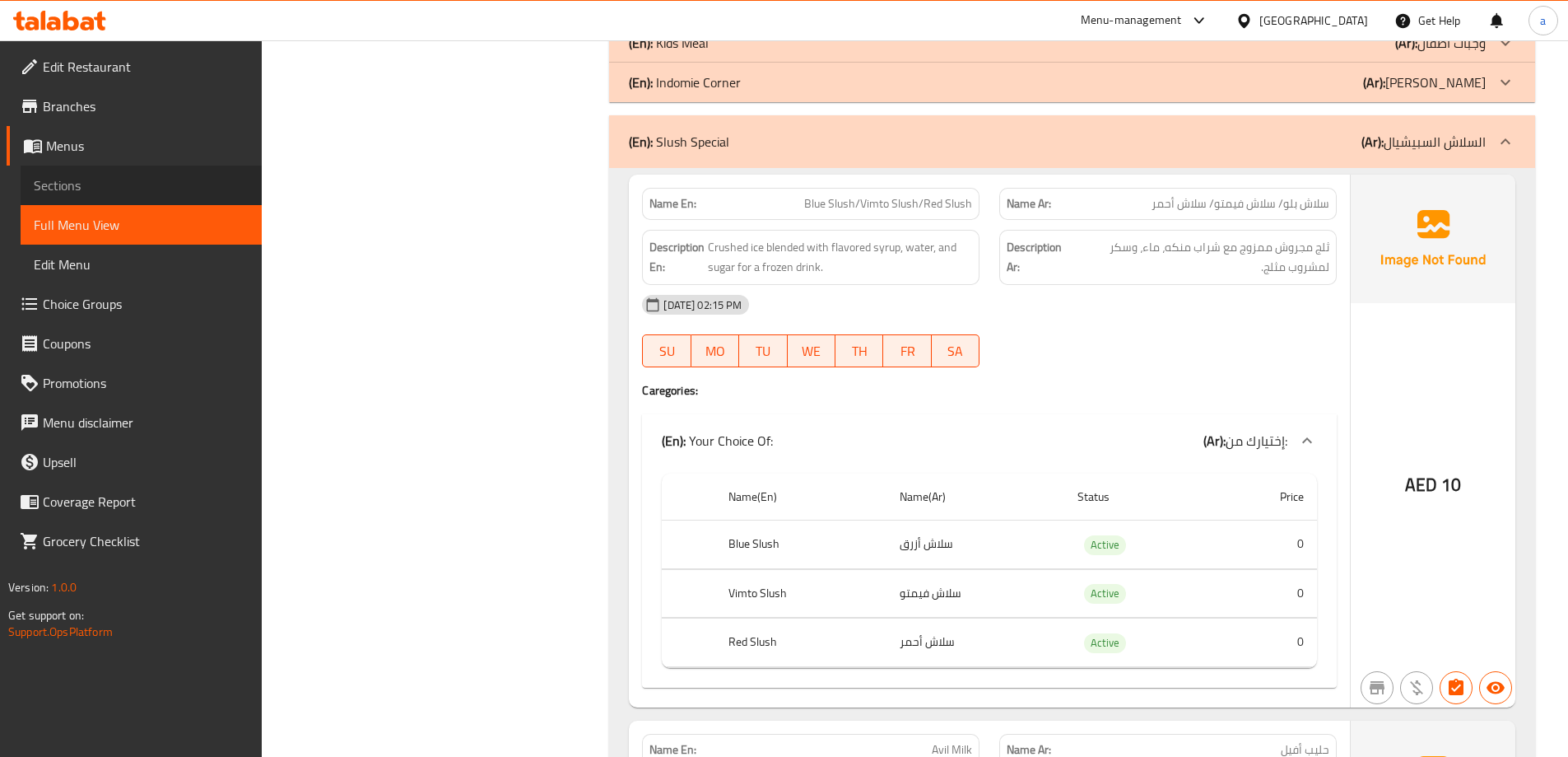
click at [115, 175] on link "Sections" at bounding box center [141, 185] width 241 height 40
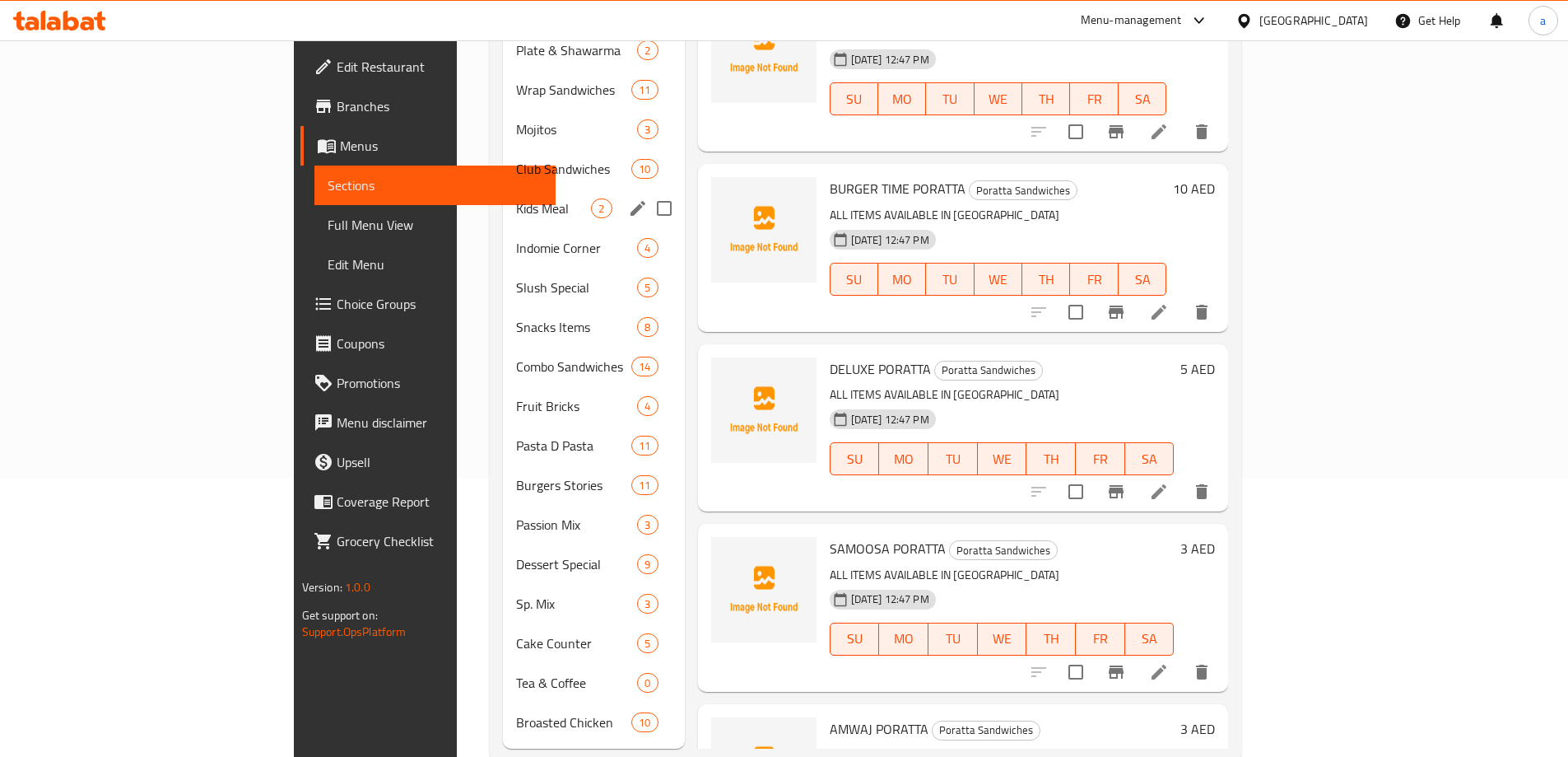
scroll to position [292, 0]
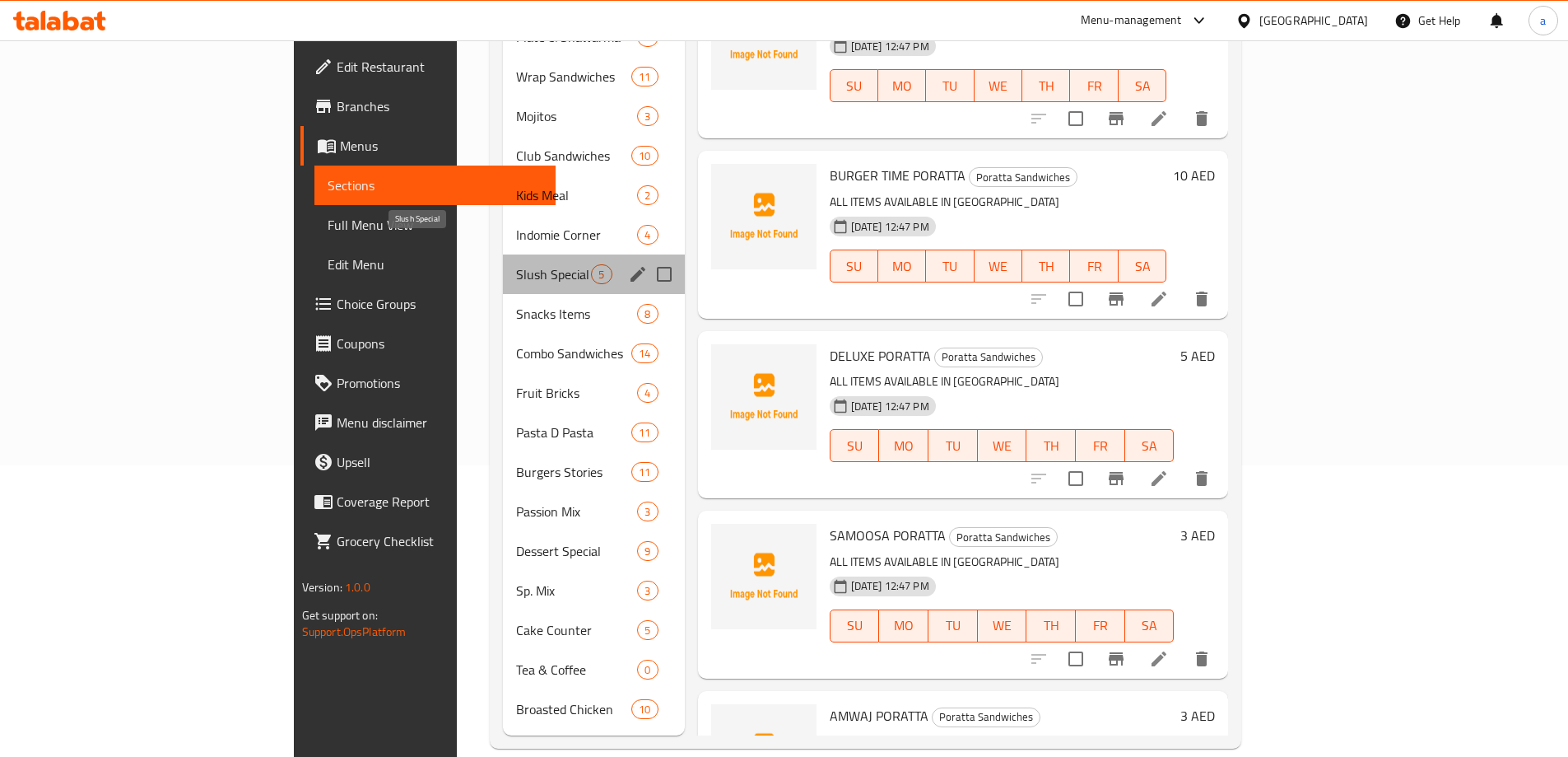
click at [516, 264] on span "Slush Special" at bounding box center [554, 274] width 75 height 20
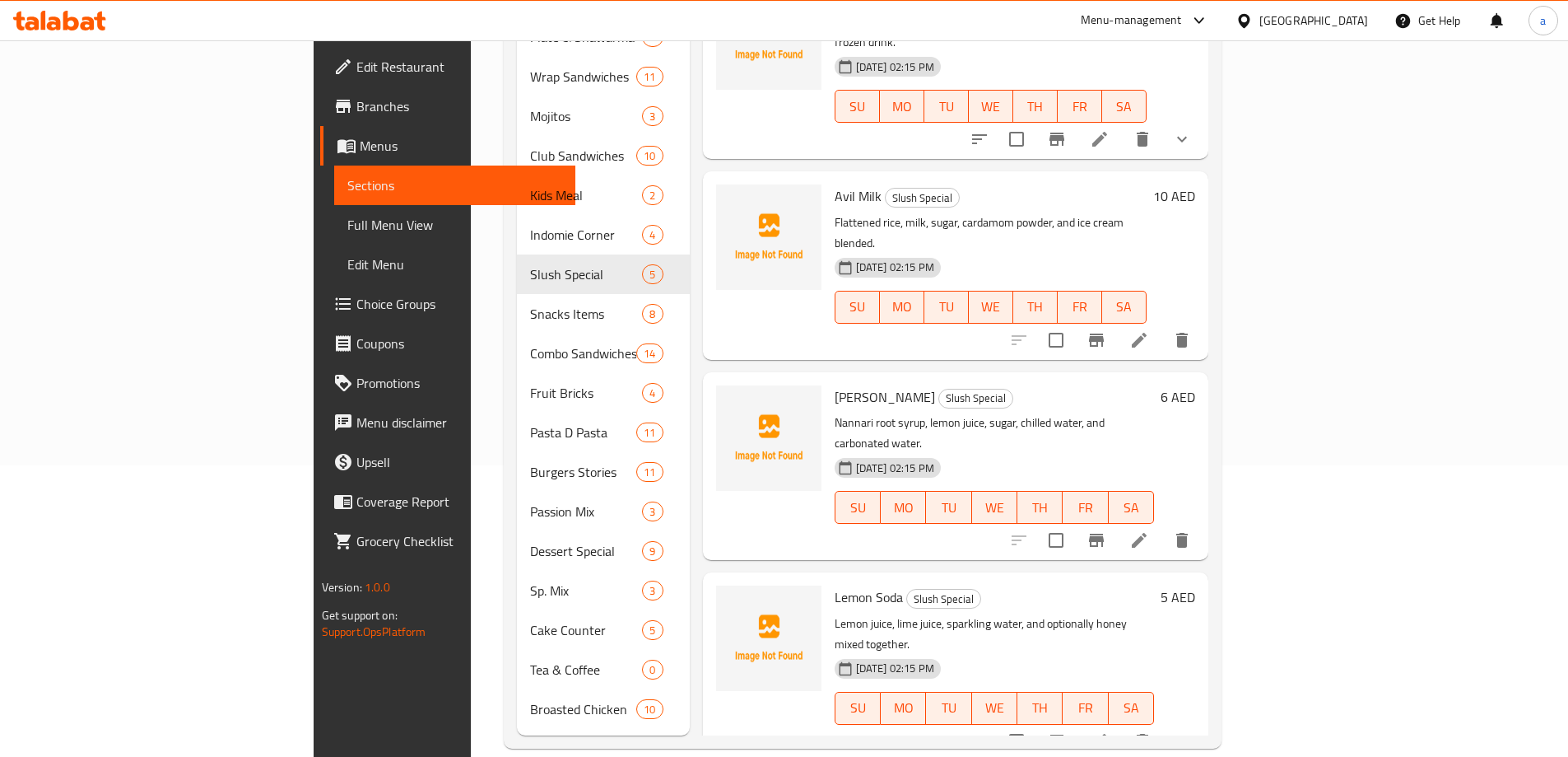
scroll to position [44, 0]
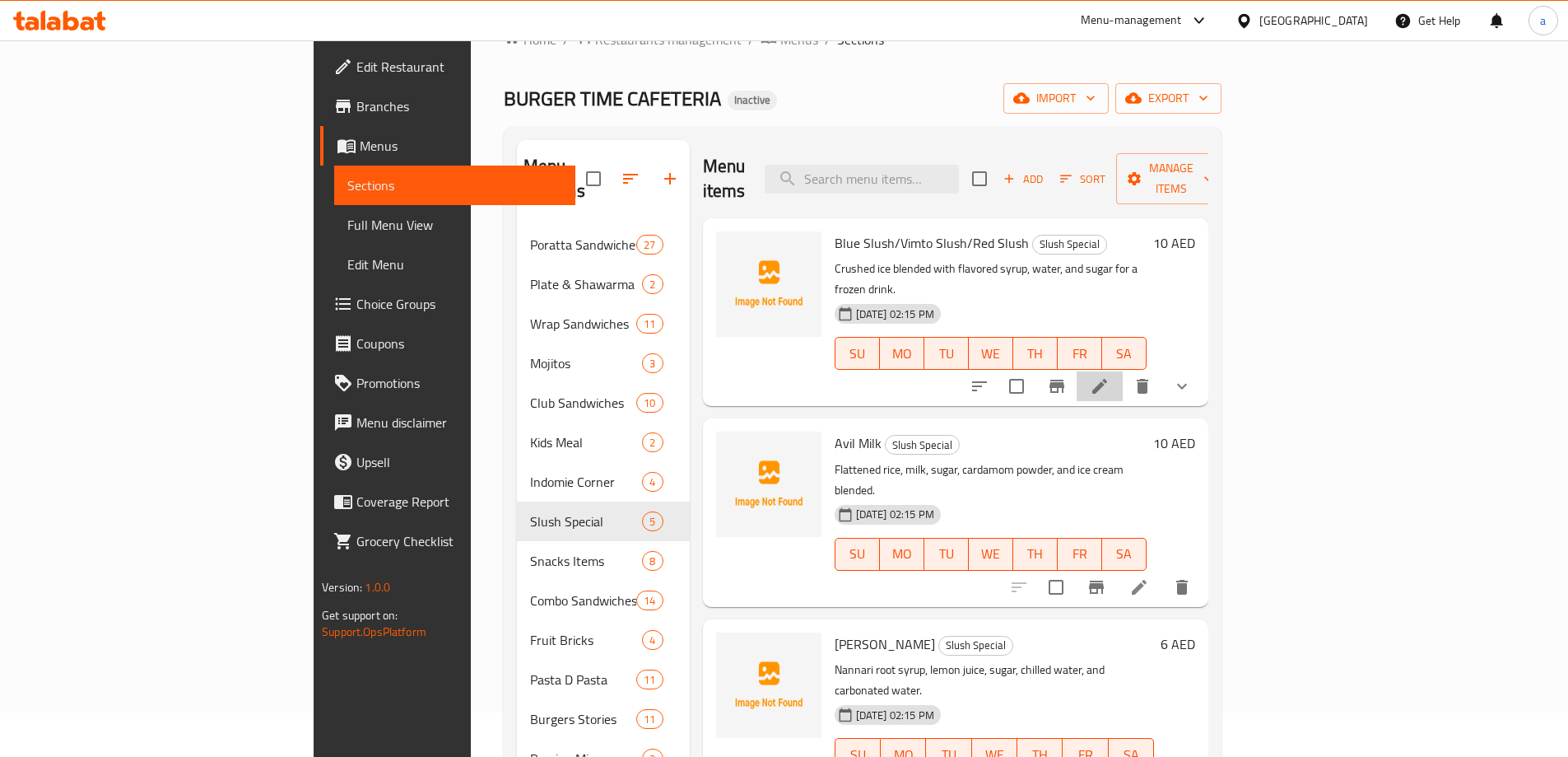
click at [1122, 371] on li at bounding box center [1099, 386] width 46 height 29
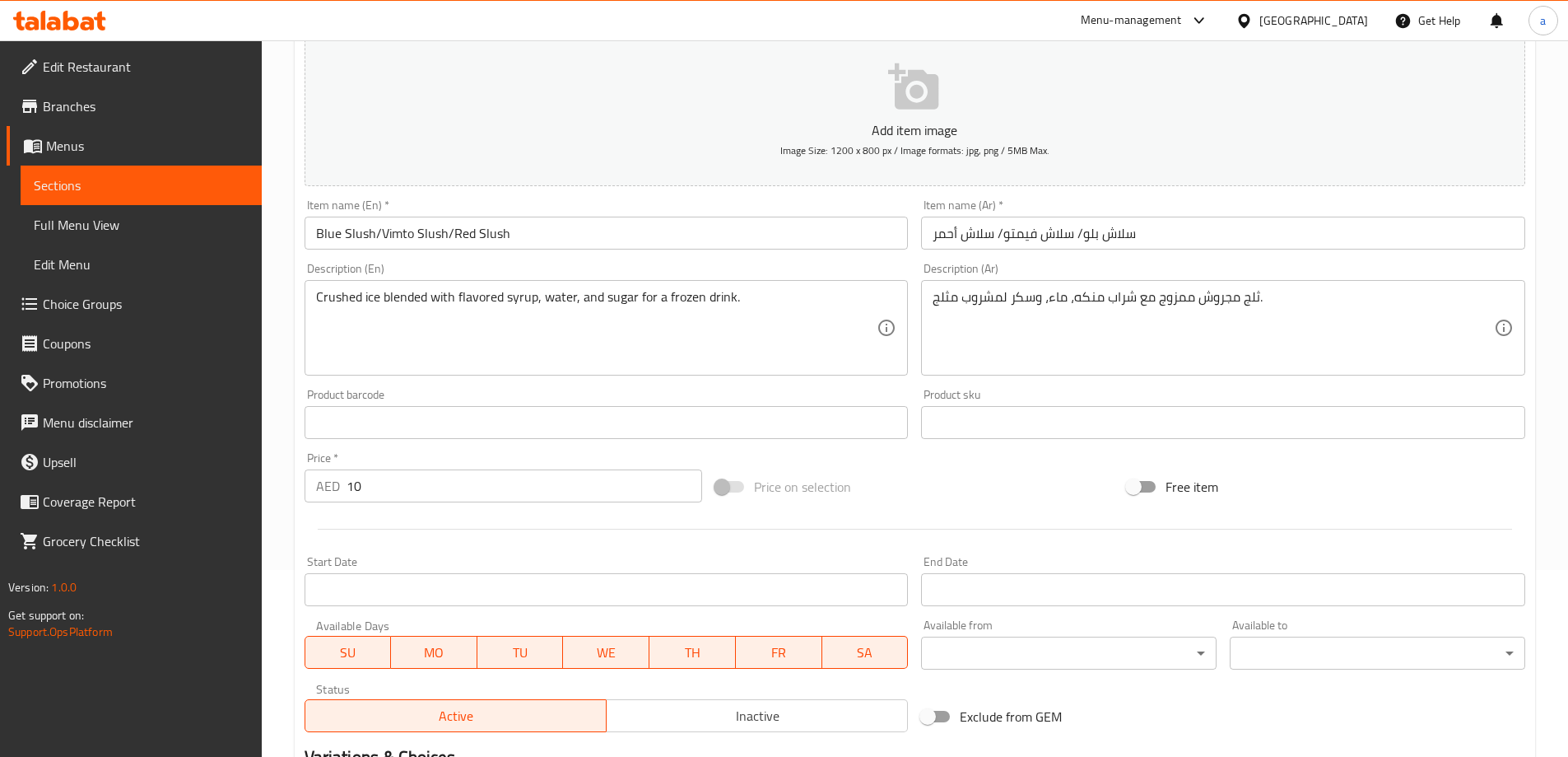
scroll to position [330, 0]
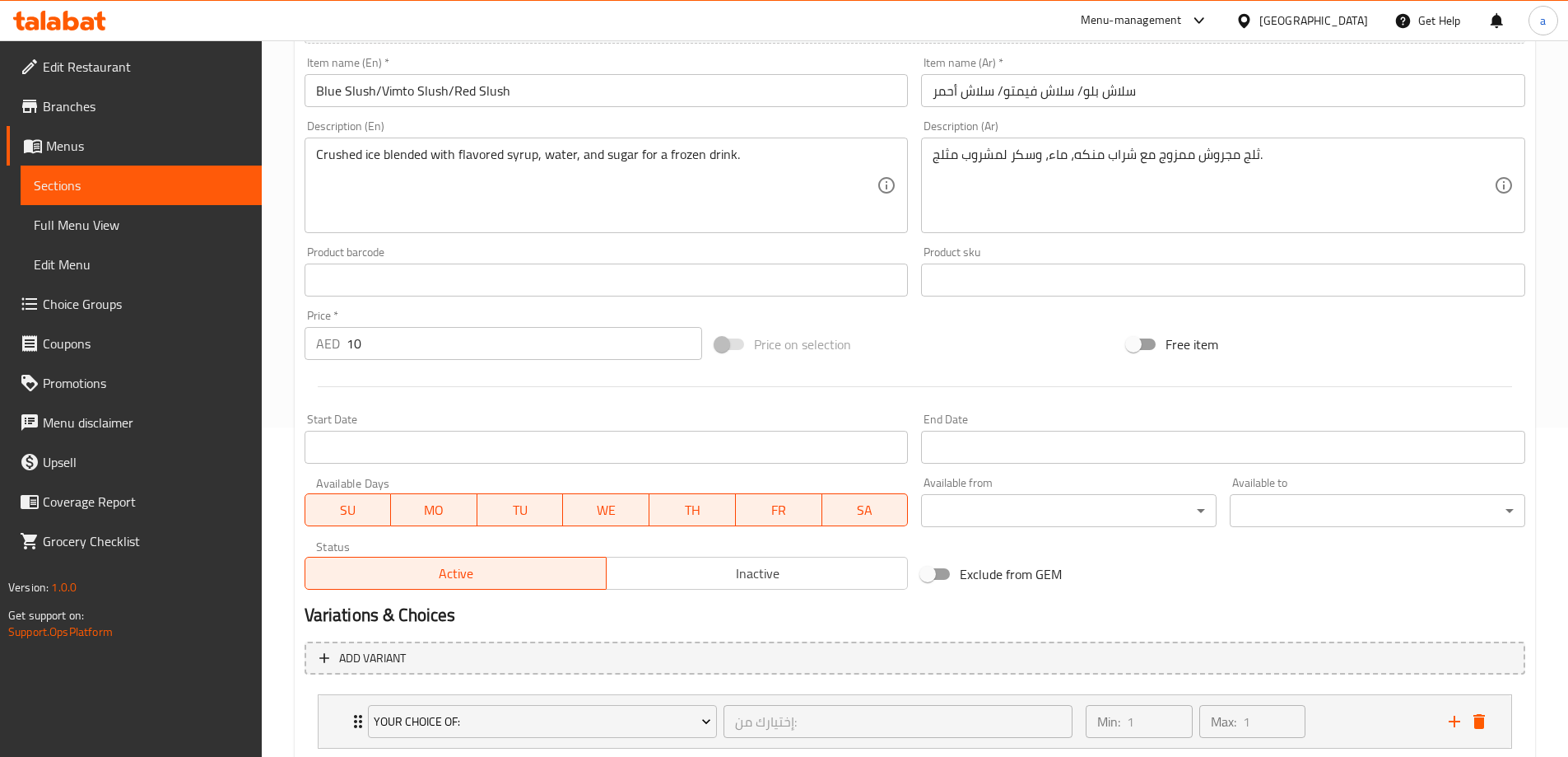
click at [99, 318] on link "Choice Groups" at bounding box center [134, 304] width 255 height 40
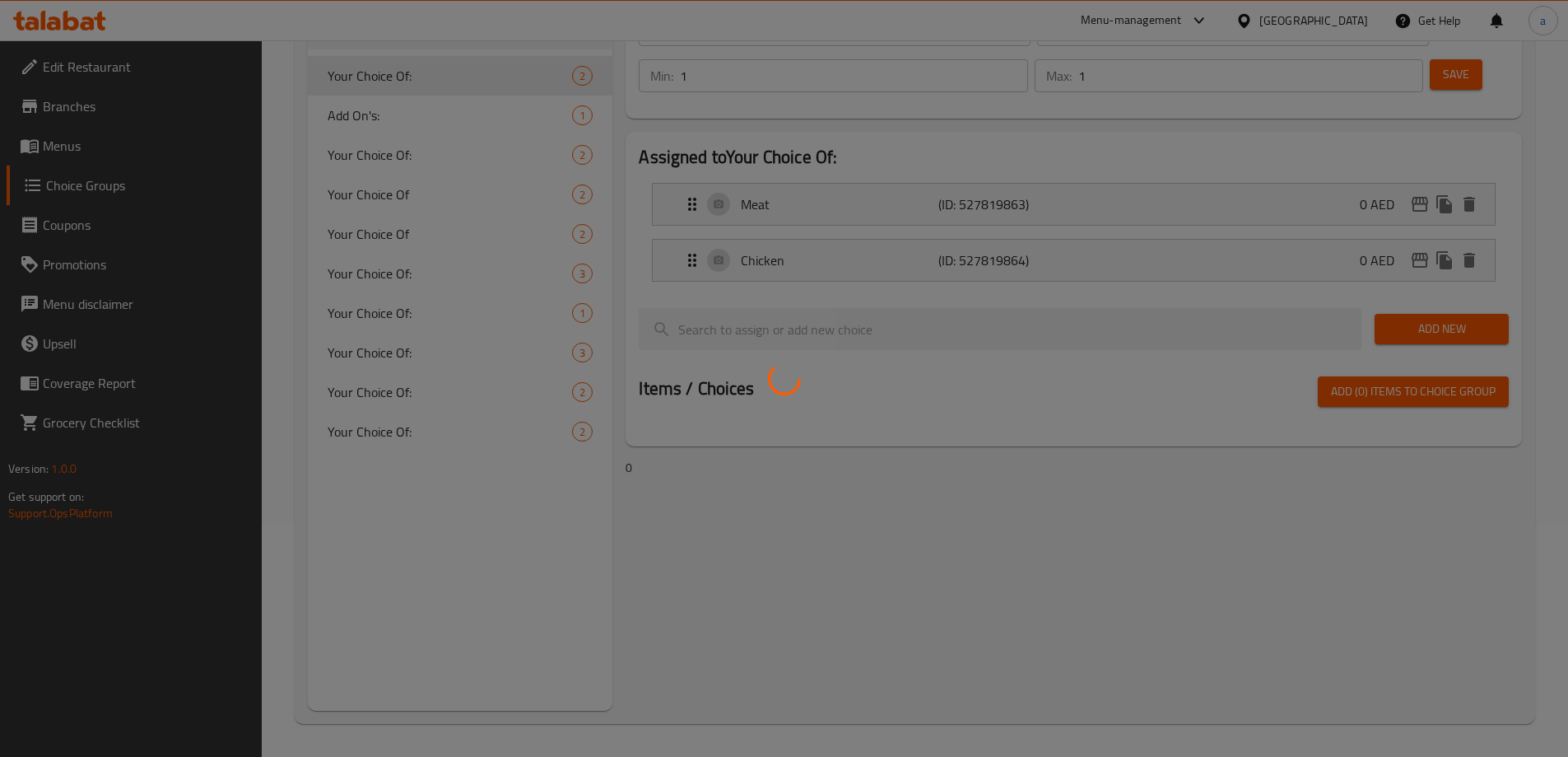
scroll to position [233, 0]
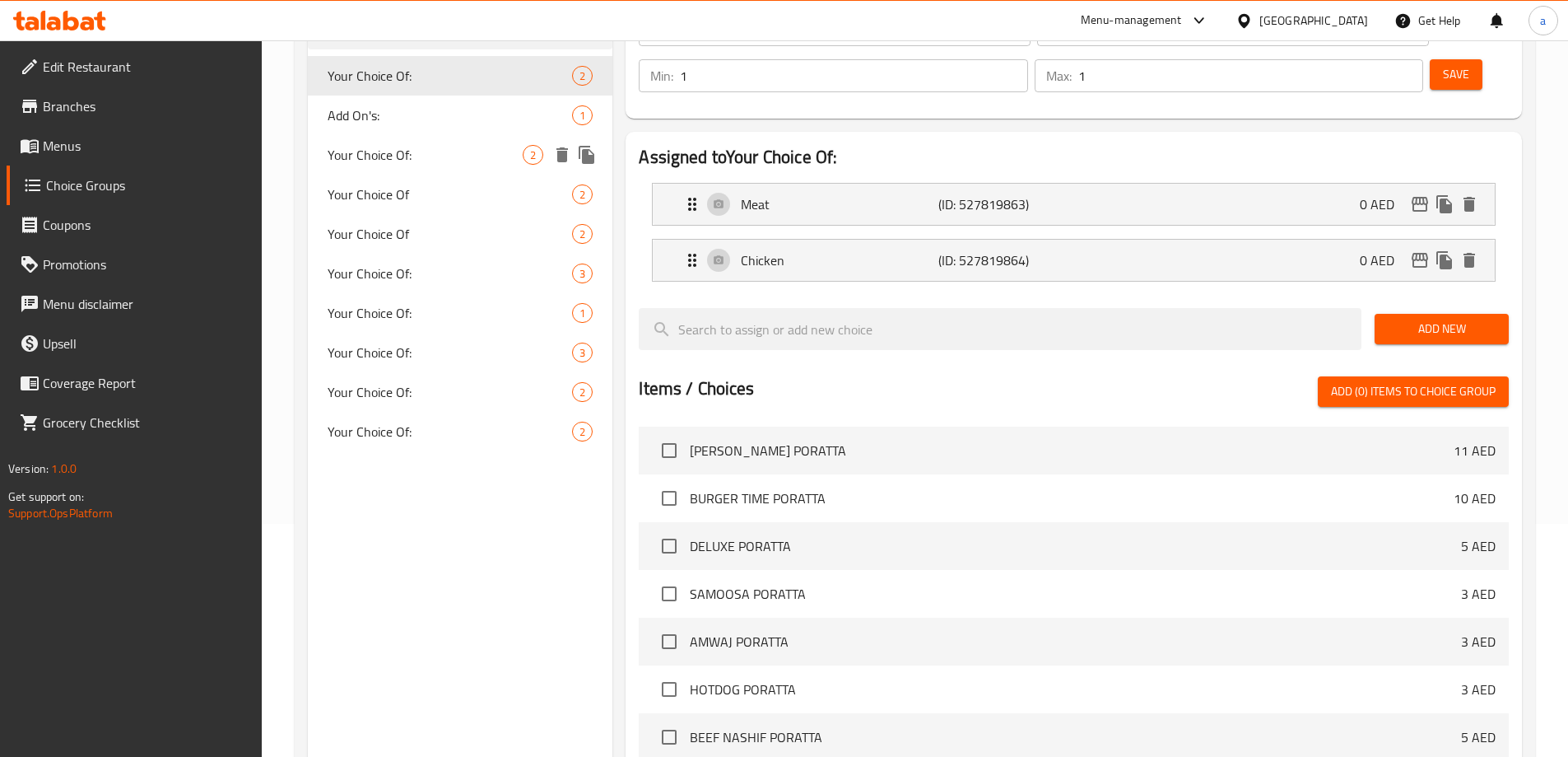
click at [403, 156] on span "Your Choice Of:" at bounding box center [425, 155] width 196 height 20
type input "Your Choice Of:"
type input "اختيارك من:"
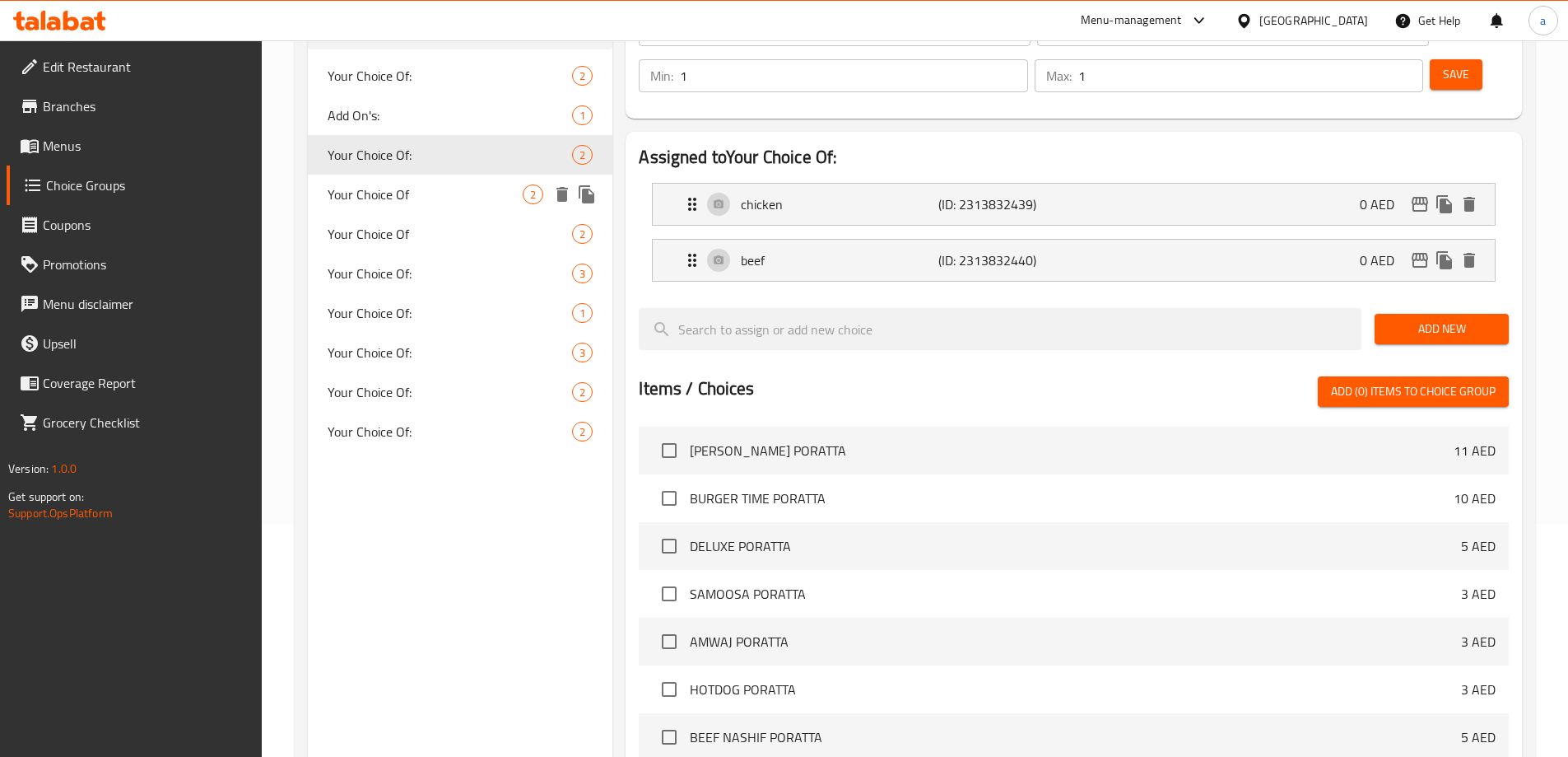
click at [391, 191] on span "Your Choice Of" at bounding box center [425, 194] width 196 height 20
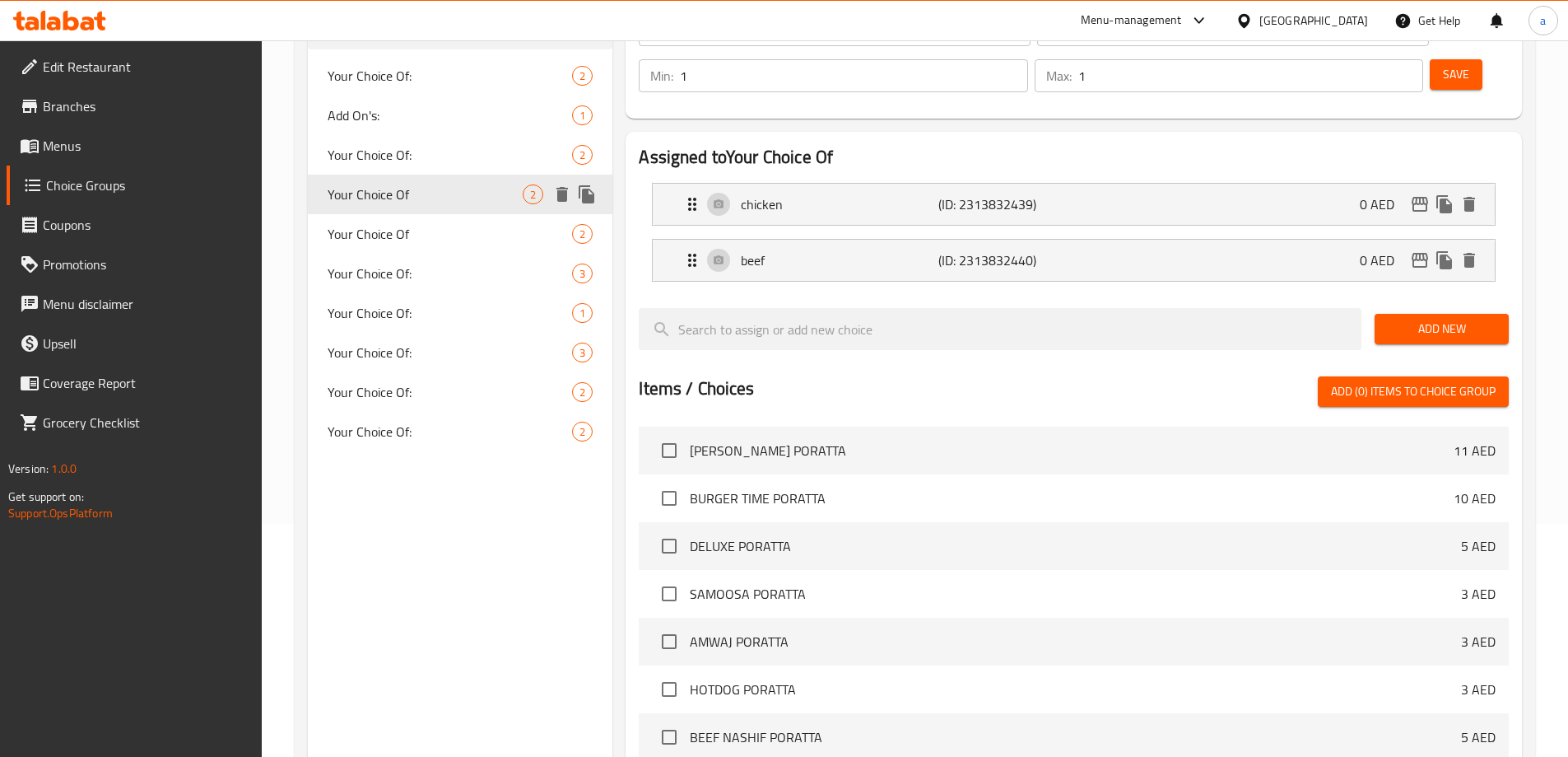
type input "Your Choice Of"
type input "اختيارك من"
click at [388, 224] on span "Your Choice Of" at bounding box center [425, 234] width 196 height 20
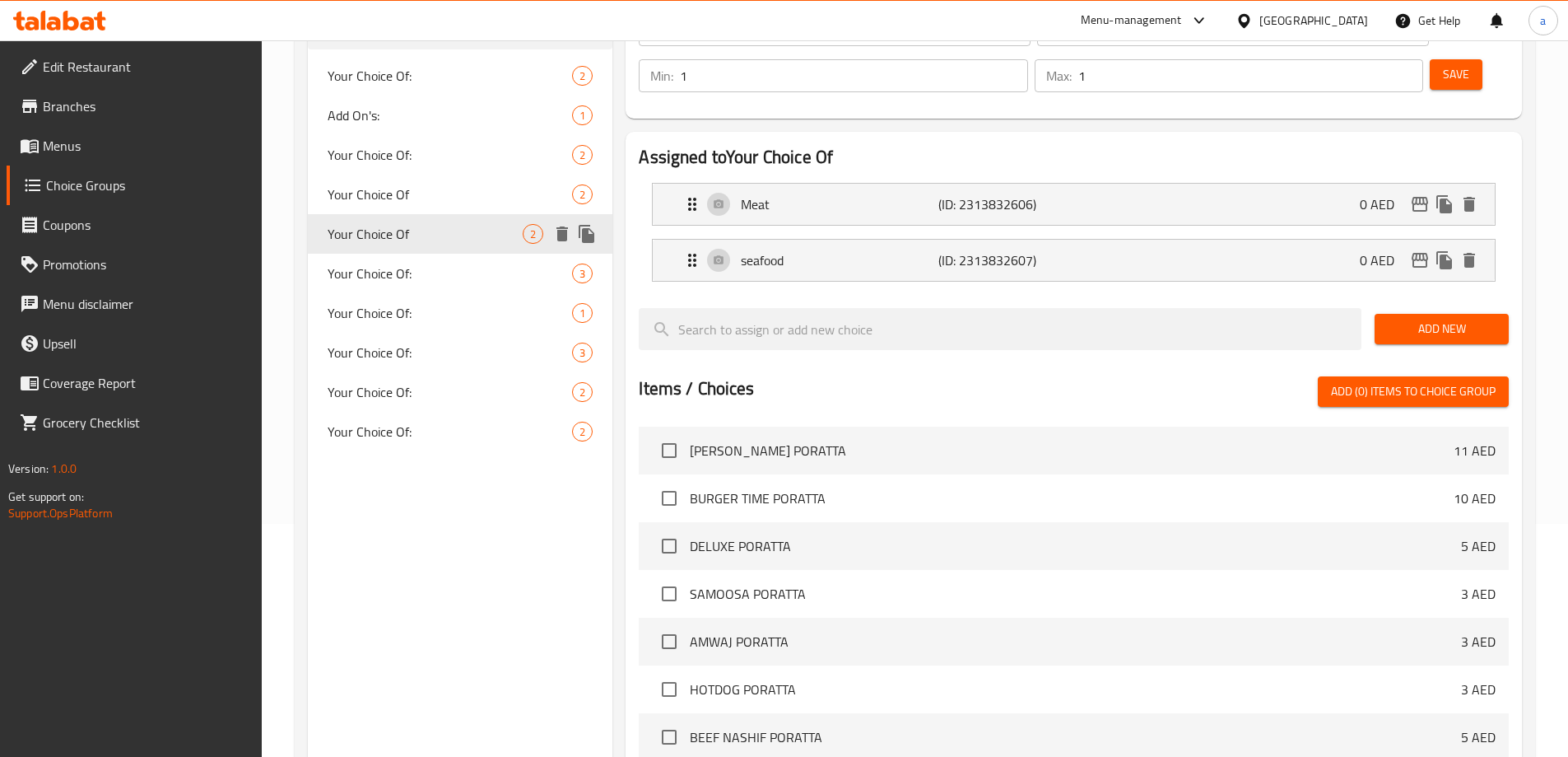
type input "Your Choice Of"
type input "اختيارك من"
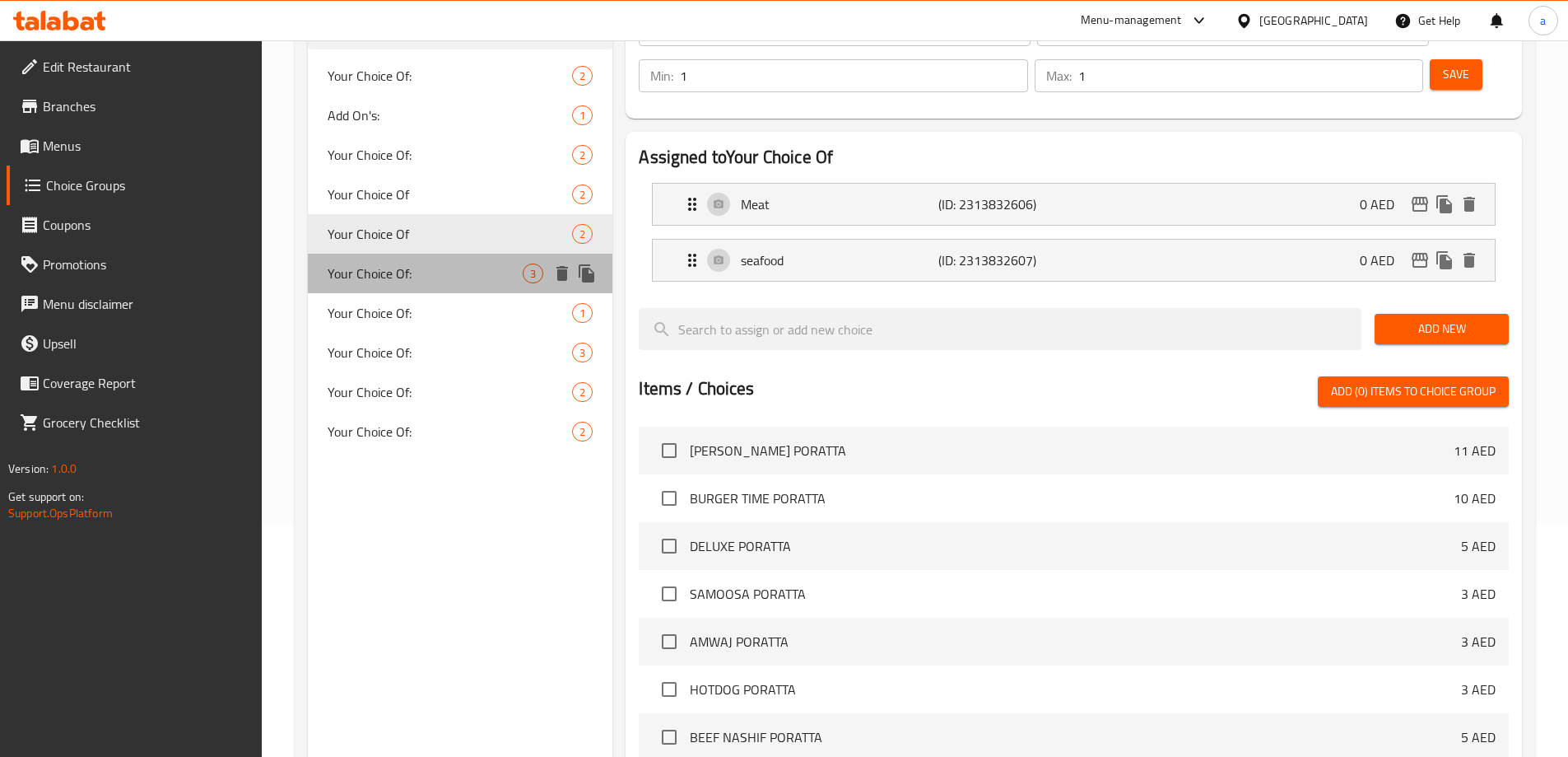
click at [401, 276] on span "Your Choice Of:" at bounding box center [425, 273] width 196 height 20
type input "Your Choice Of:"
type input "إختيارك من:"
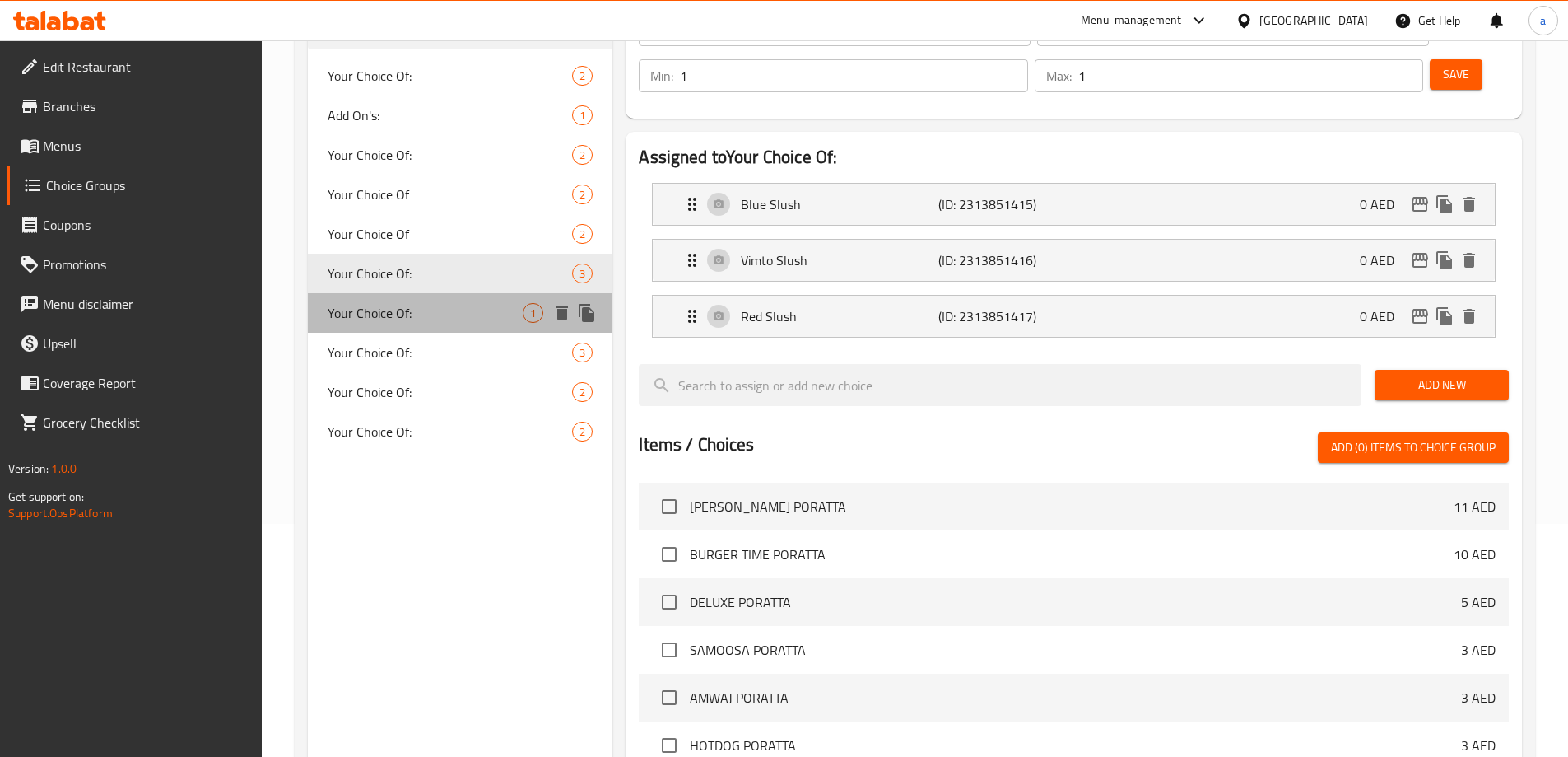
click at [404, 308] on span "Your Choice Of:" at bounding box center [425, 313] width 196 height 20
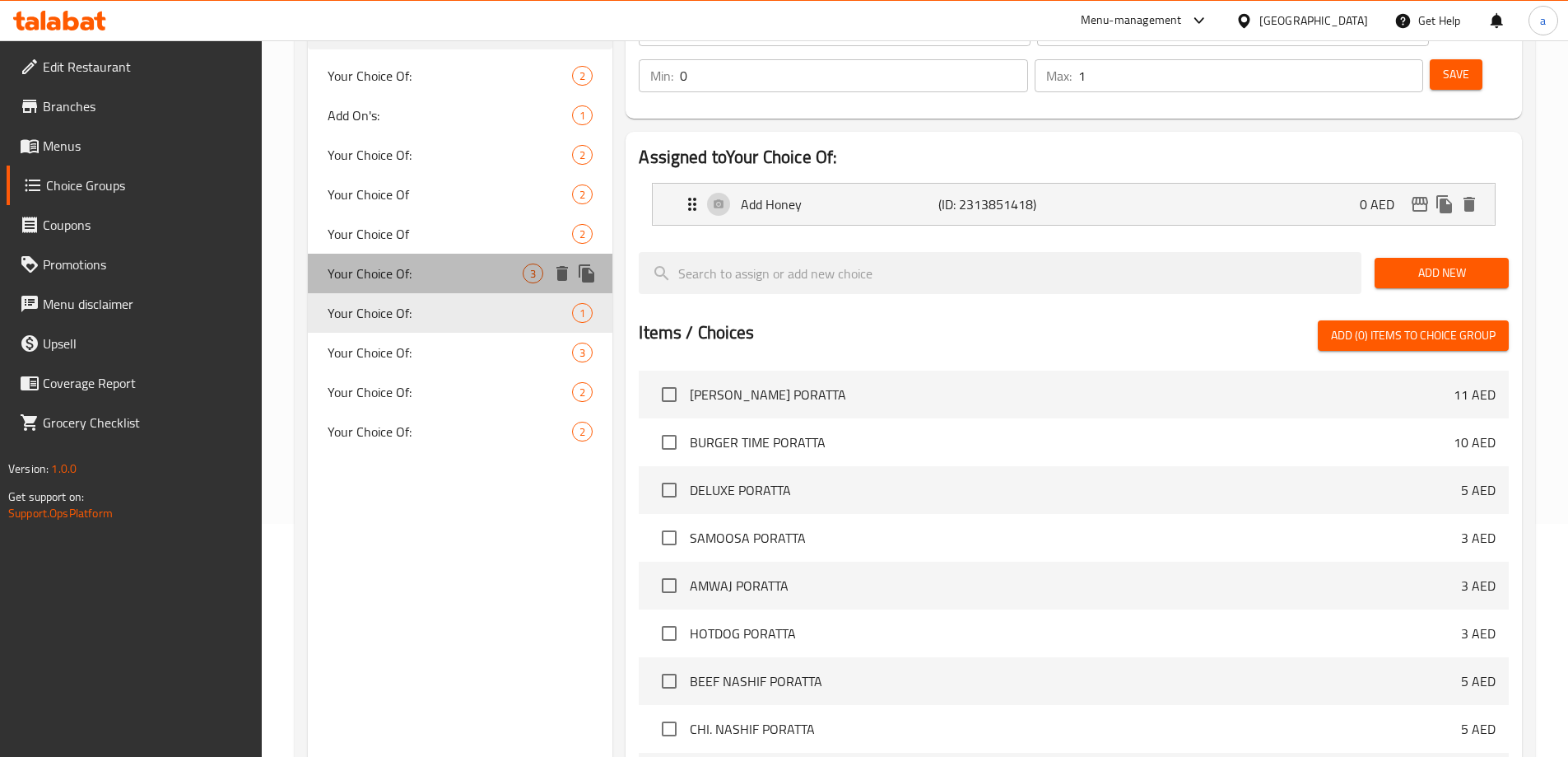
click at [422, 272] on span "Your Choice Of:" at bounding box center [425, 273] width 196 height 20
type input "1"
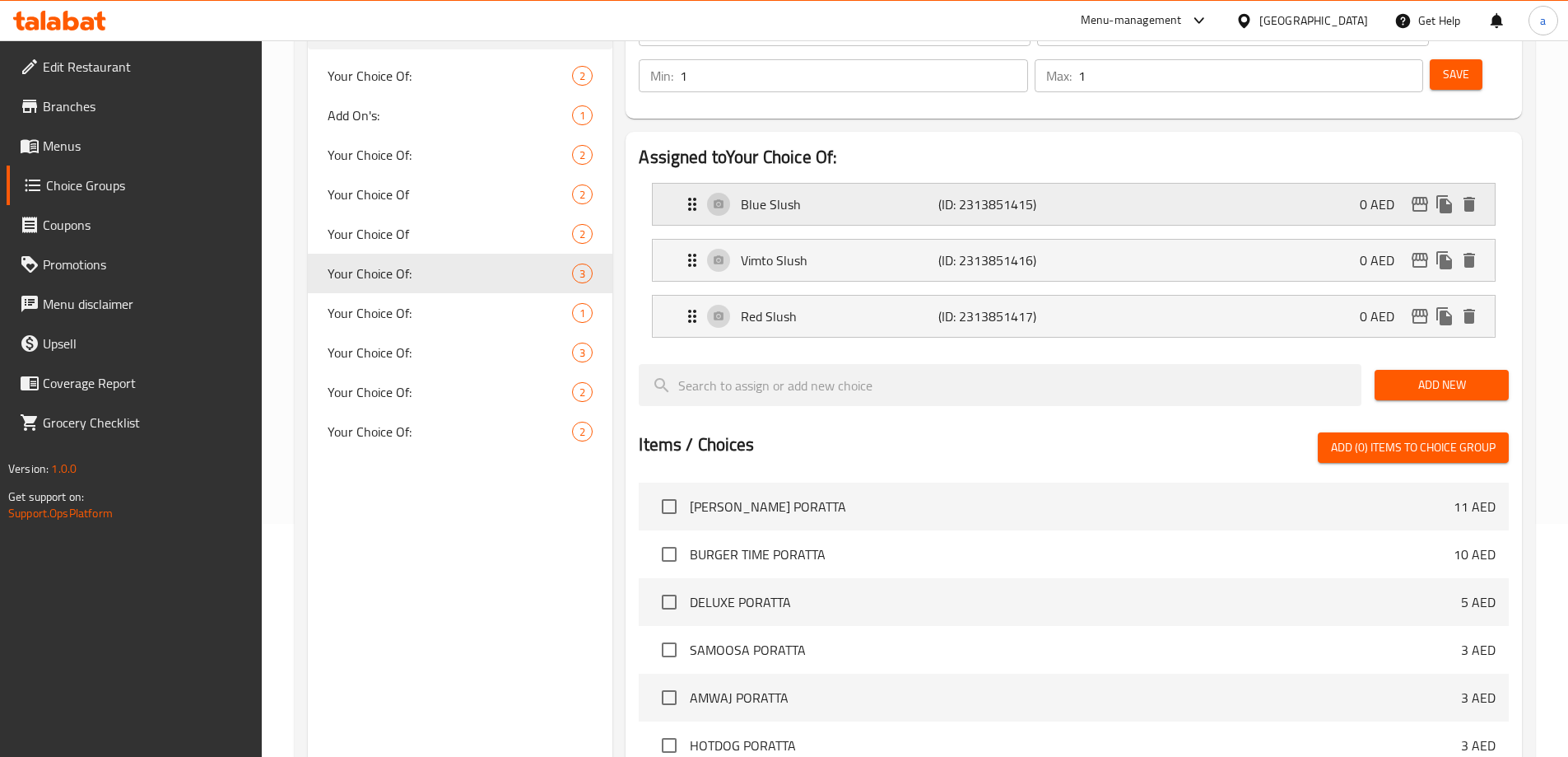
click at [1087, 183] on div "Blue Slush (ID: 2313851415) 0 AED" at bounding box center [1078, 204] width 793 height 41
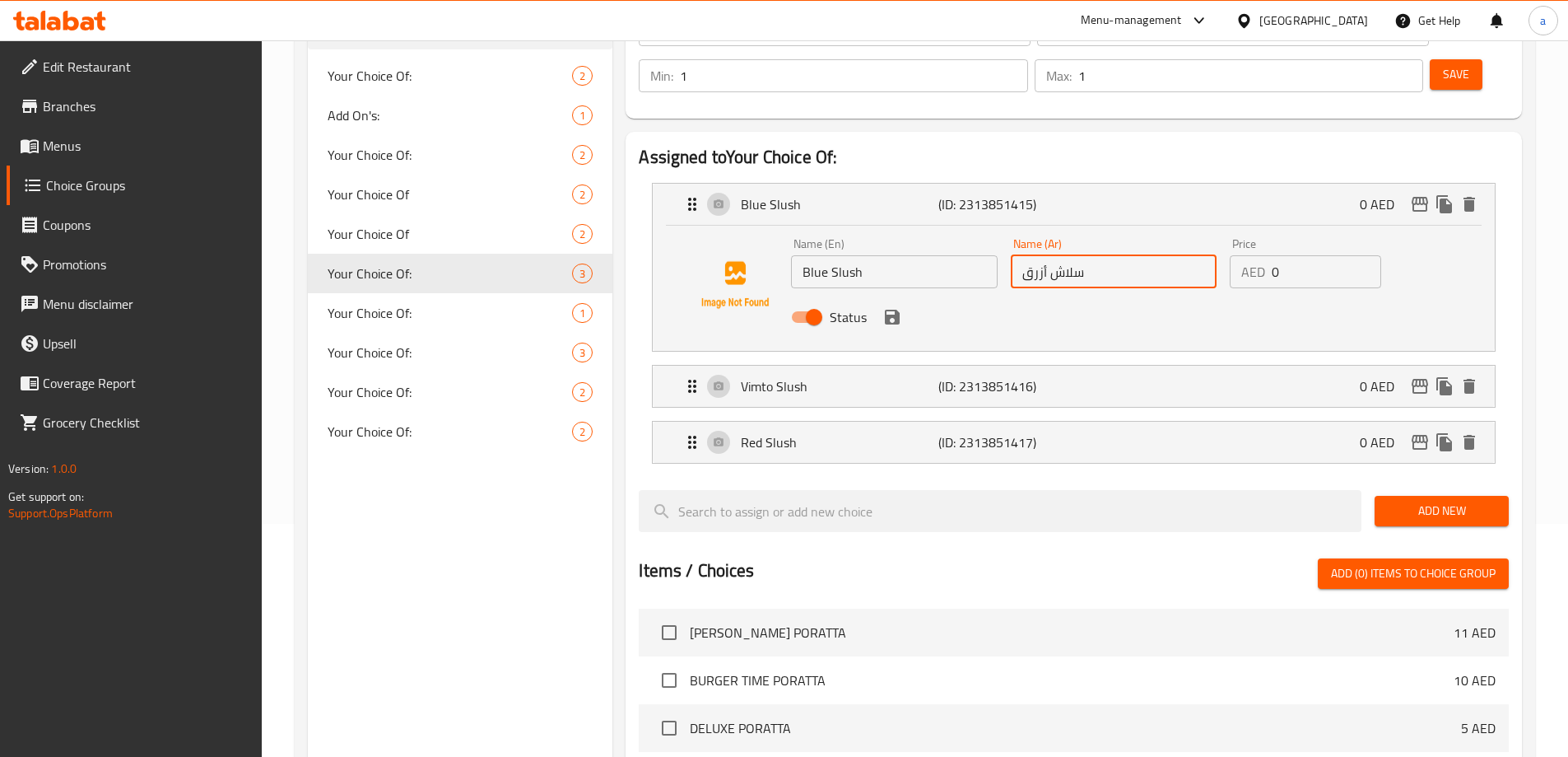
click at [1039, 255] on input "سلاش أزرق" at bounding box center [1114, 271] width 206 height 33
type input "سلاش بلو"
click at [885, 308] on icon "save" at bounding box center [892, 317] width 19 height 20
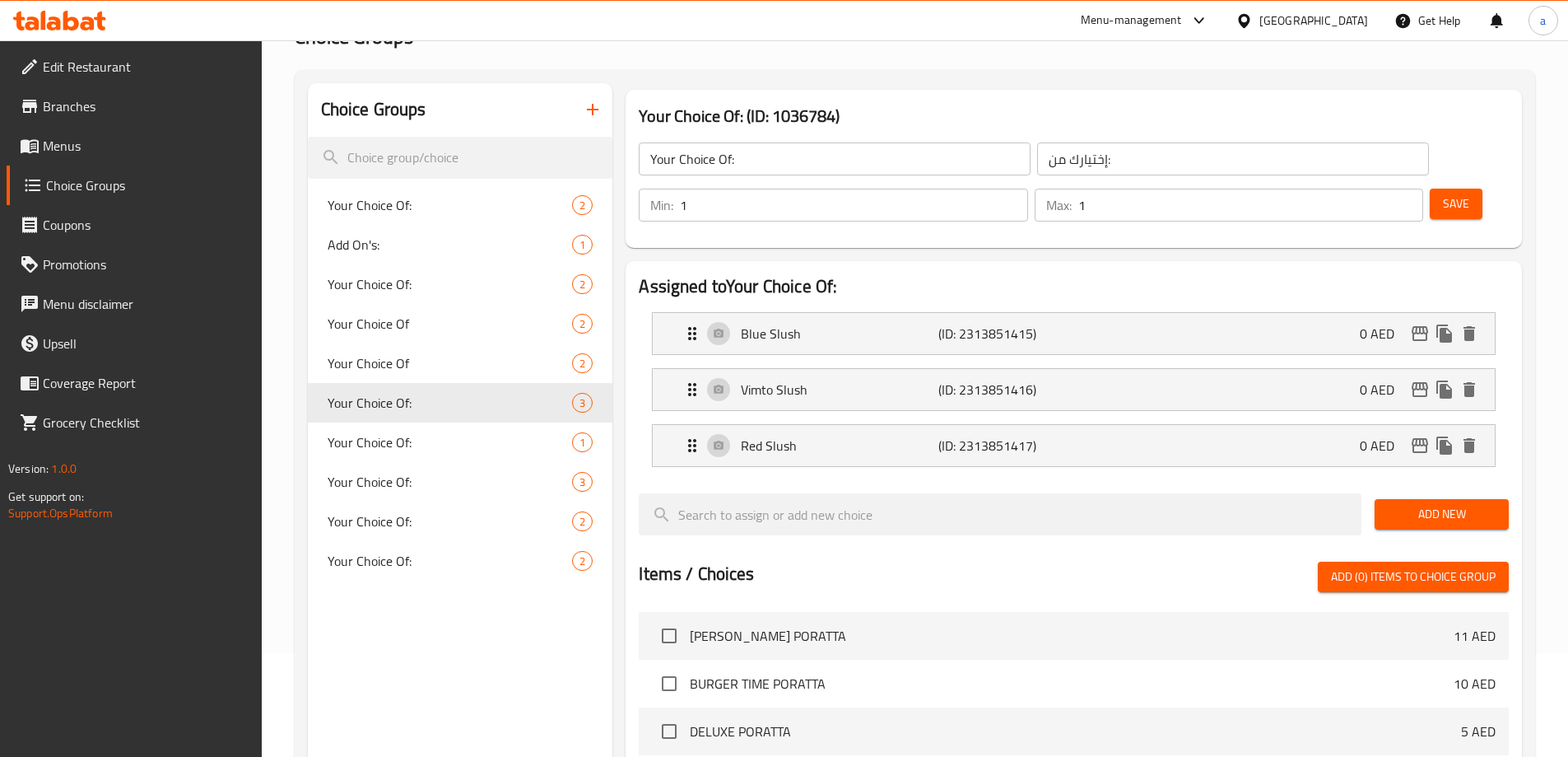
scroll to position [0, 0]
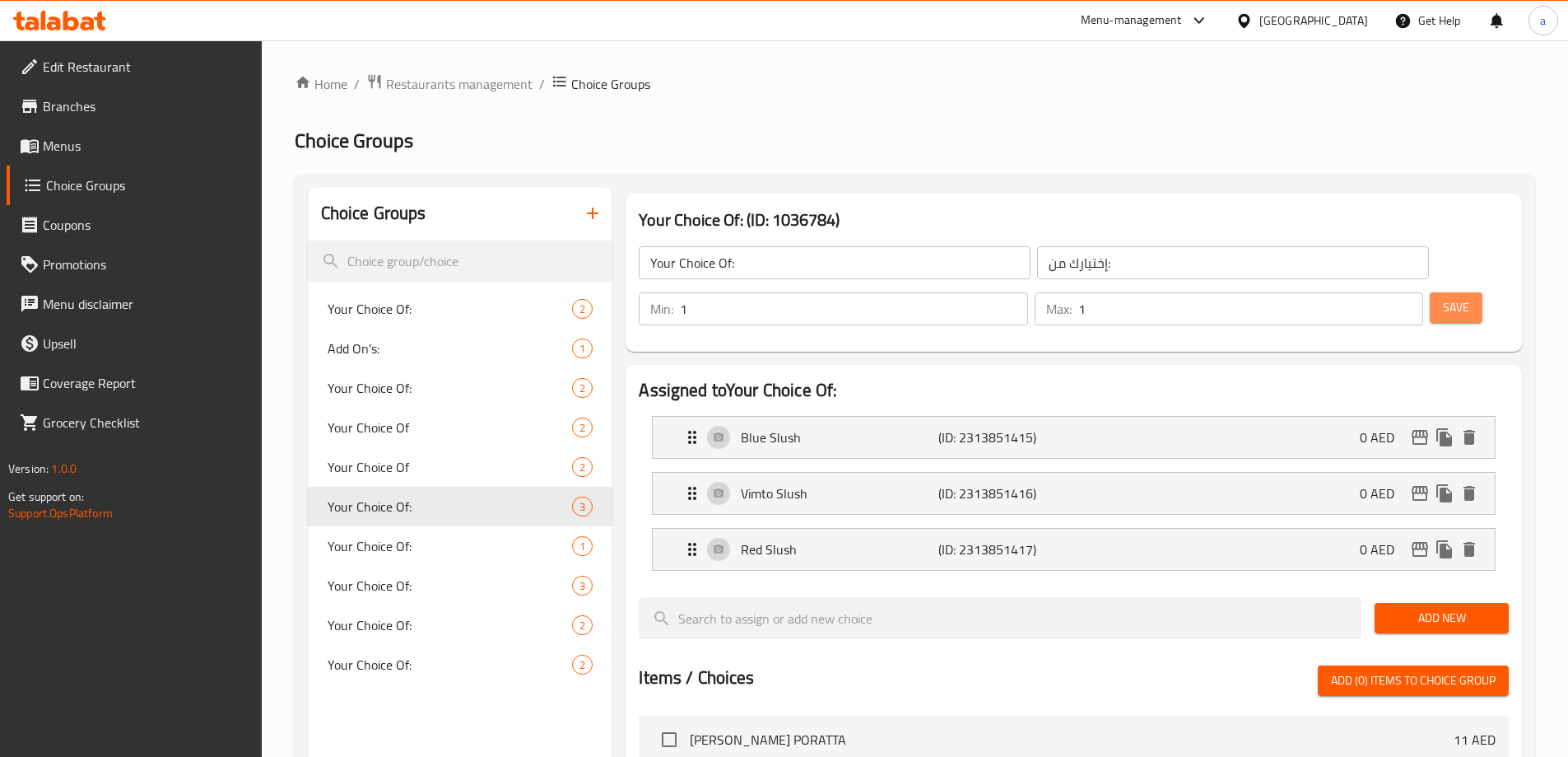
click at [1430, 293] on button "Save" at bounding box center [1455, 308] width 52 height 30
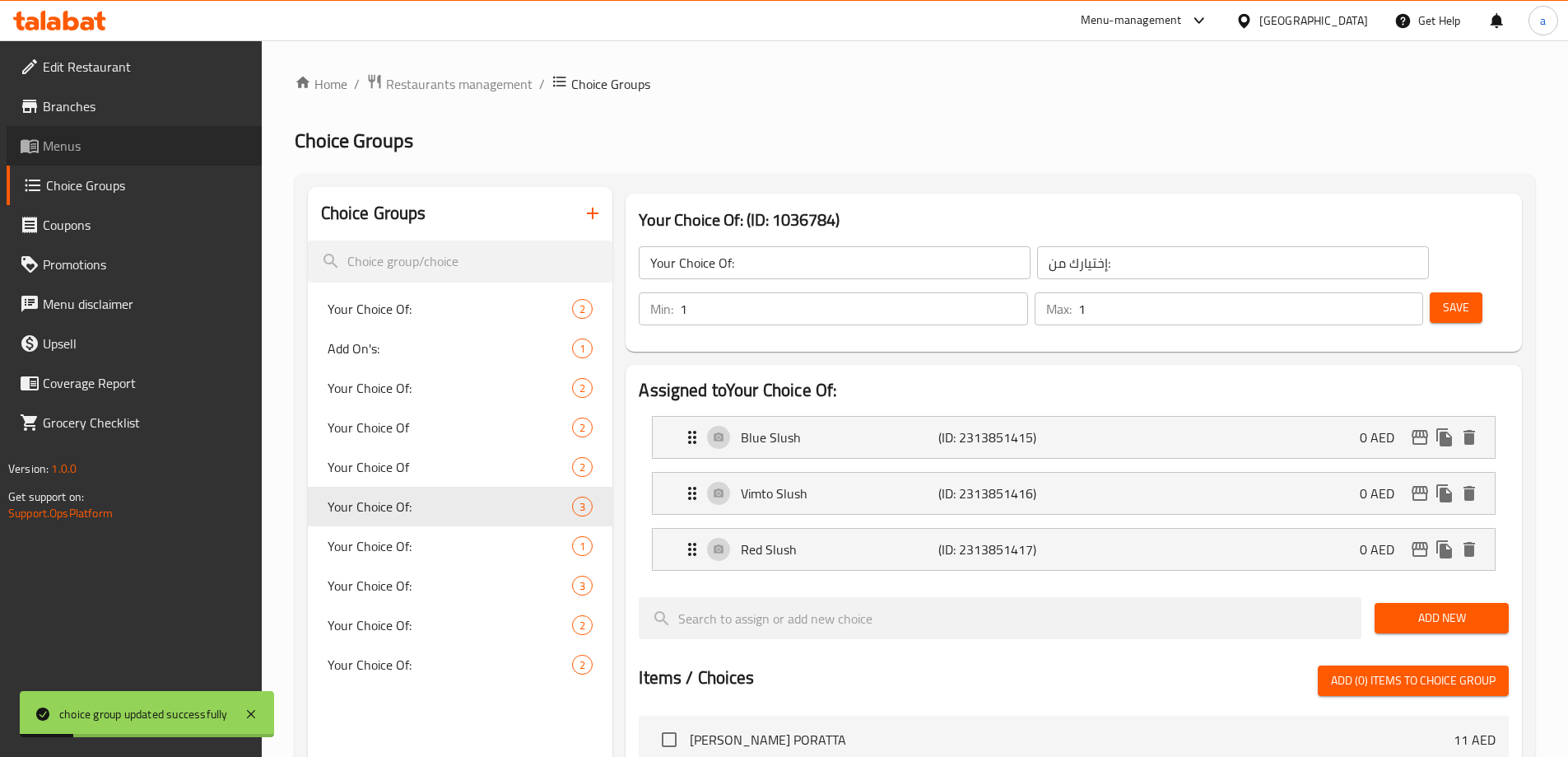
click at [120, 161] on link "Menus" at bounding box center [134, 145] width 255 height 40
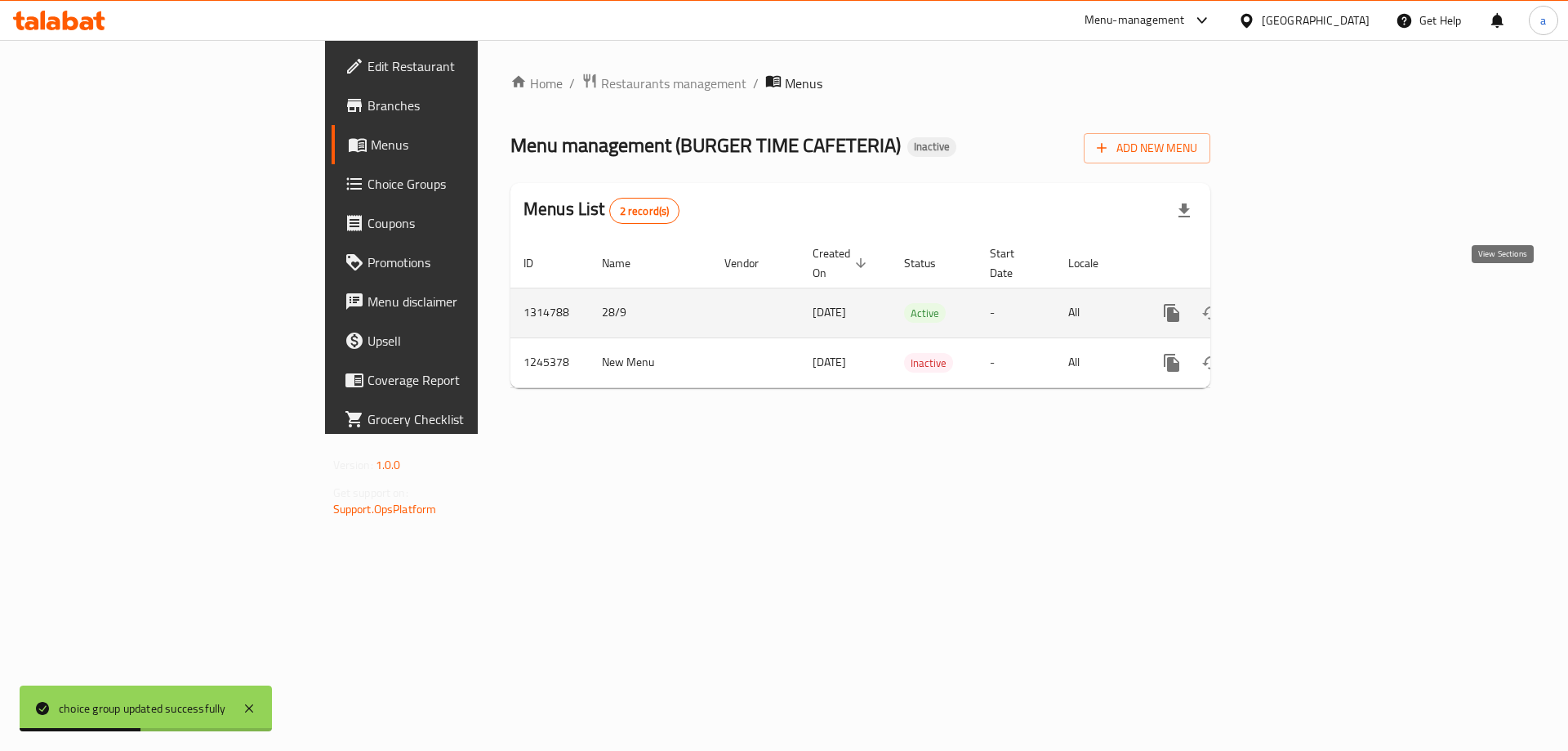
click at [1299, 303] on icon "enhanced table" at bounding box center [1289, 313] width 19 height 19
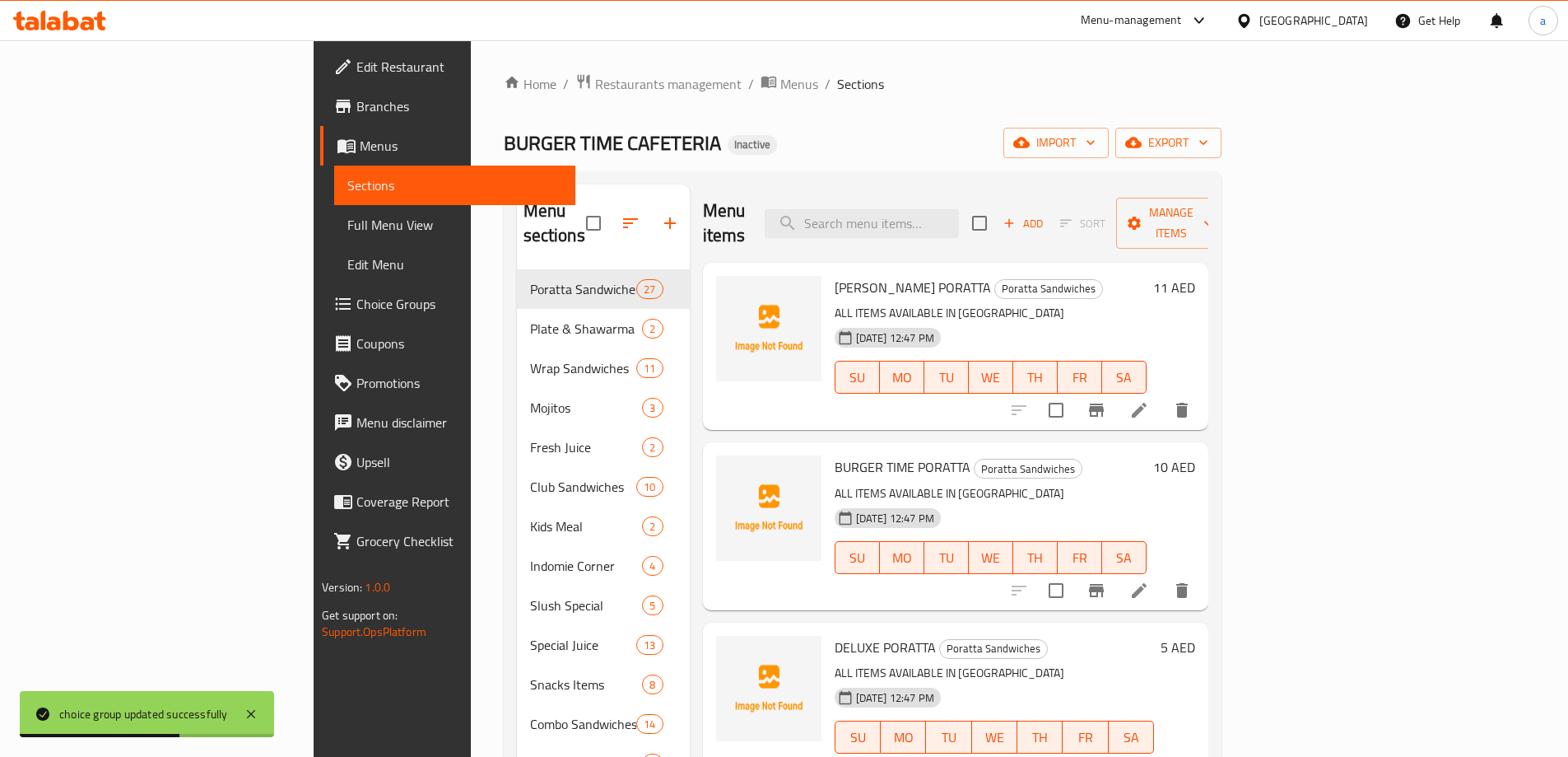
click at [347, 232] on span "Full Menu View" at bounding box center [454, 225] width 215 height 20
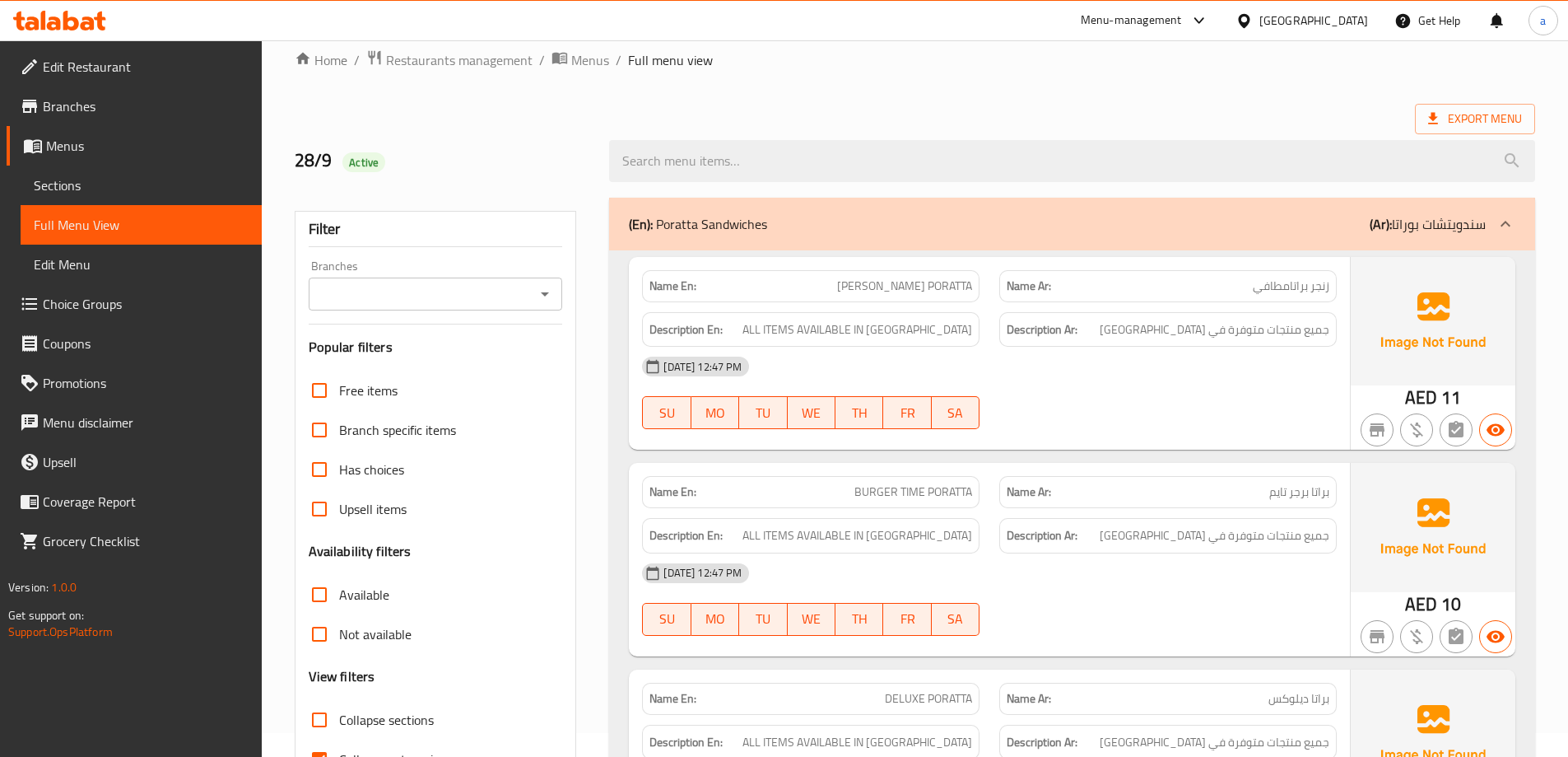
click at [390, 575] on div "Available" at bounding box center [435, 595] width 254 height 40
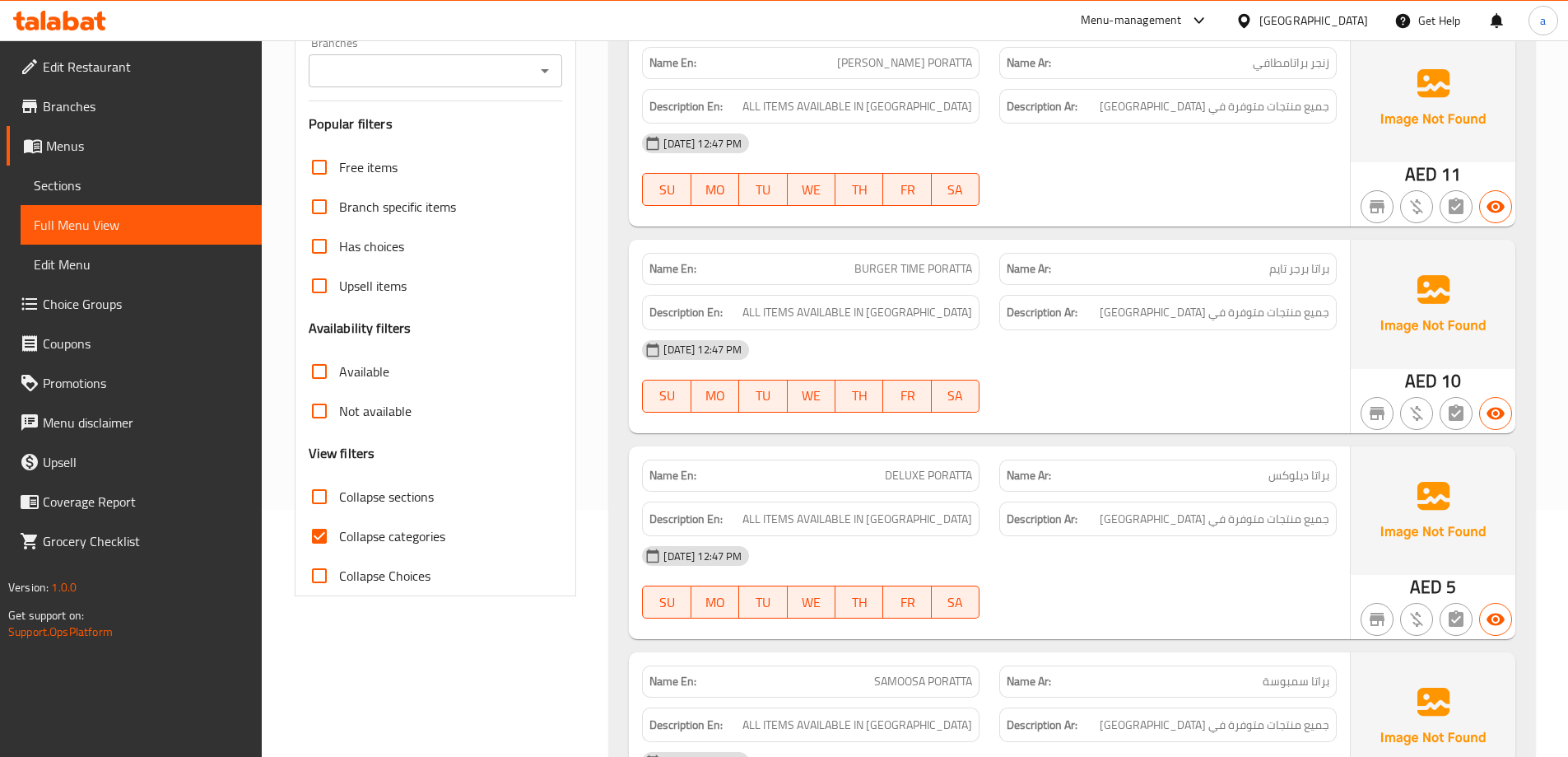
click at [384, 535] on span "Collapse categories" at bounding box center [392, 536] width 106 height 20
click at [339, 535] on input "Collapse categories" at bounding box center [319, 536] width 40 height 40
checkbox input "false"
drag, startPoint x: 415, startPoint y: 495, endPoint x: 568, endPoint y: 495, distance: 153.0
click at [413, 495] on span "Collapse sections" at bounding box center [386, 496] width 95 height 20
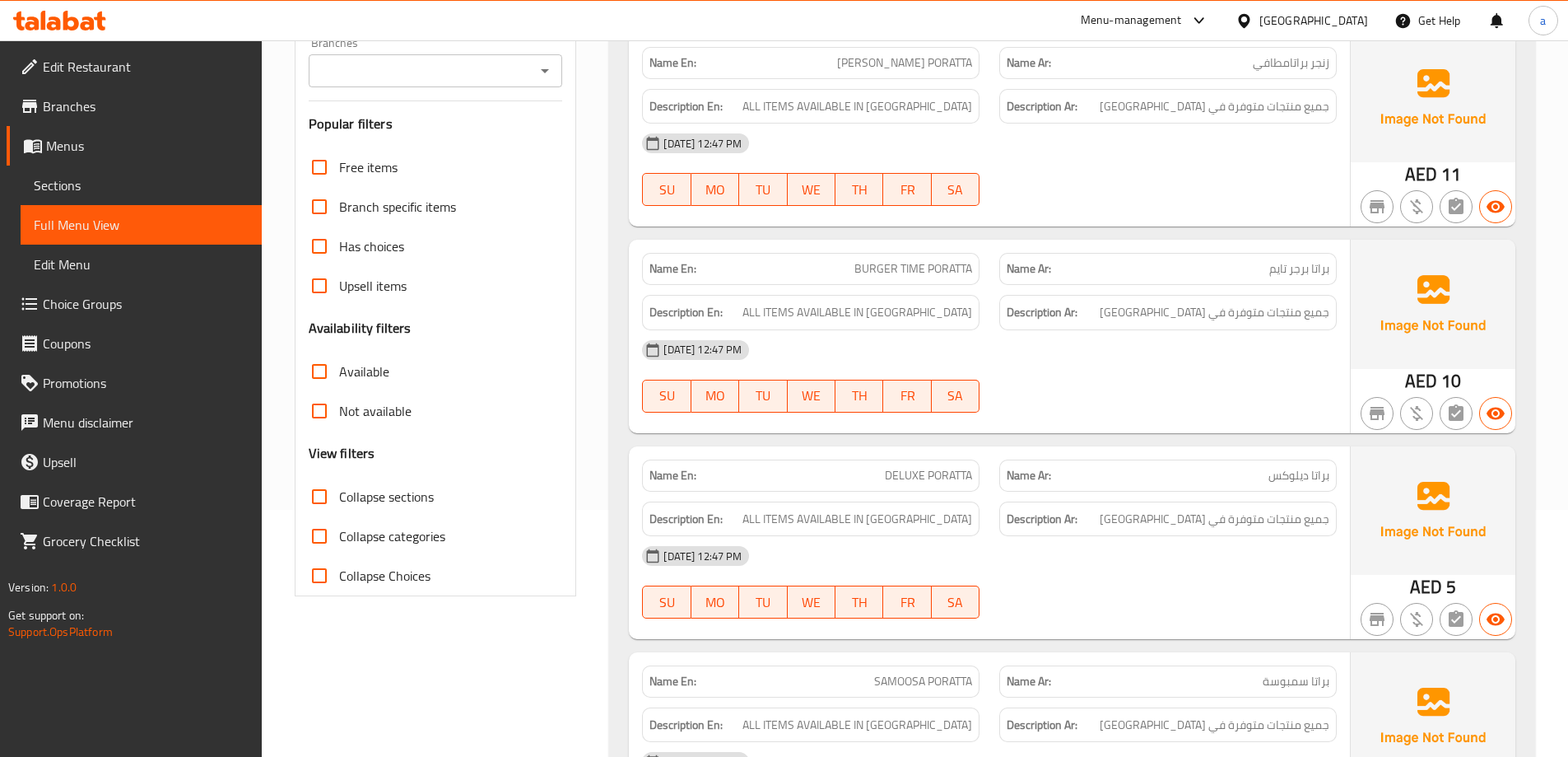
click at [339, 495] on input "Collapse sections" at bounding box center [319, 496] width 40 height 40
checkbox input "true"
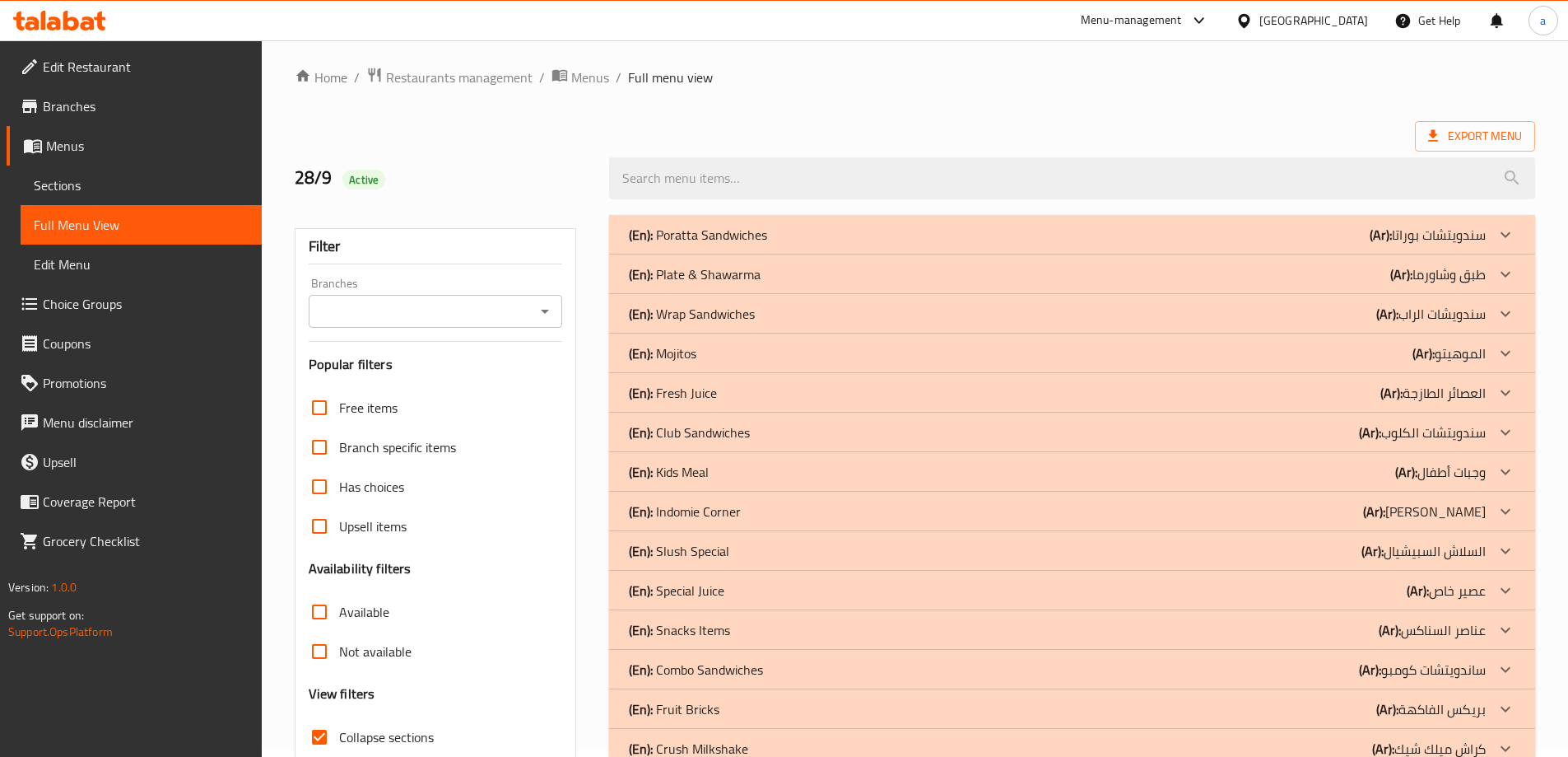
scroll to position [0, 0]
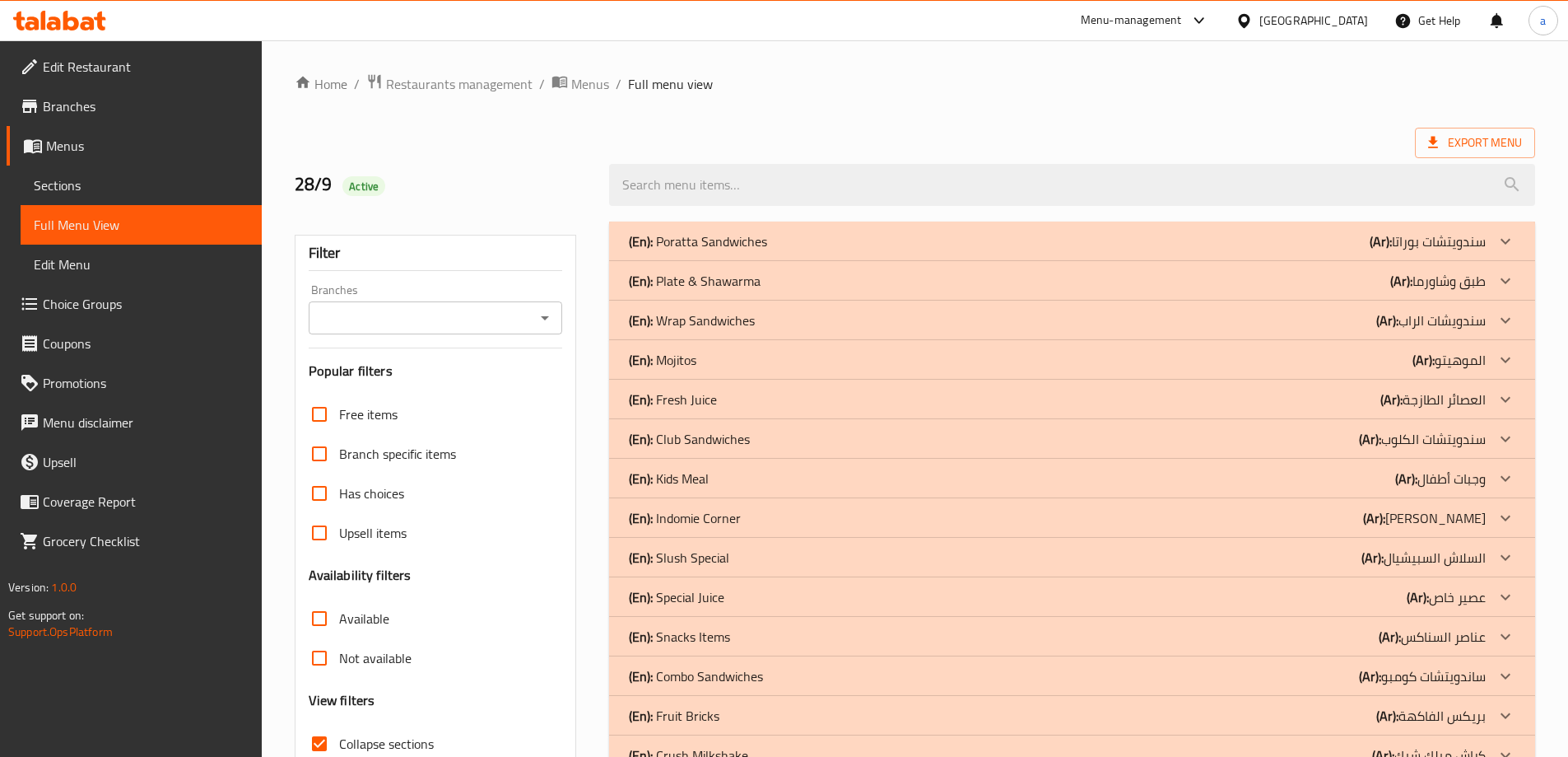
click at [1380, 350] on div "(En): Mojitos (Ar): الموهيتو" at bounding box center [1057, 360] width 857 height 20
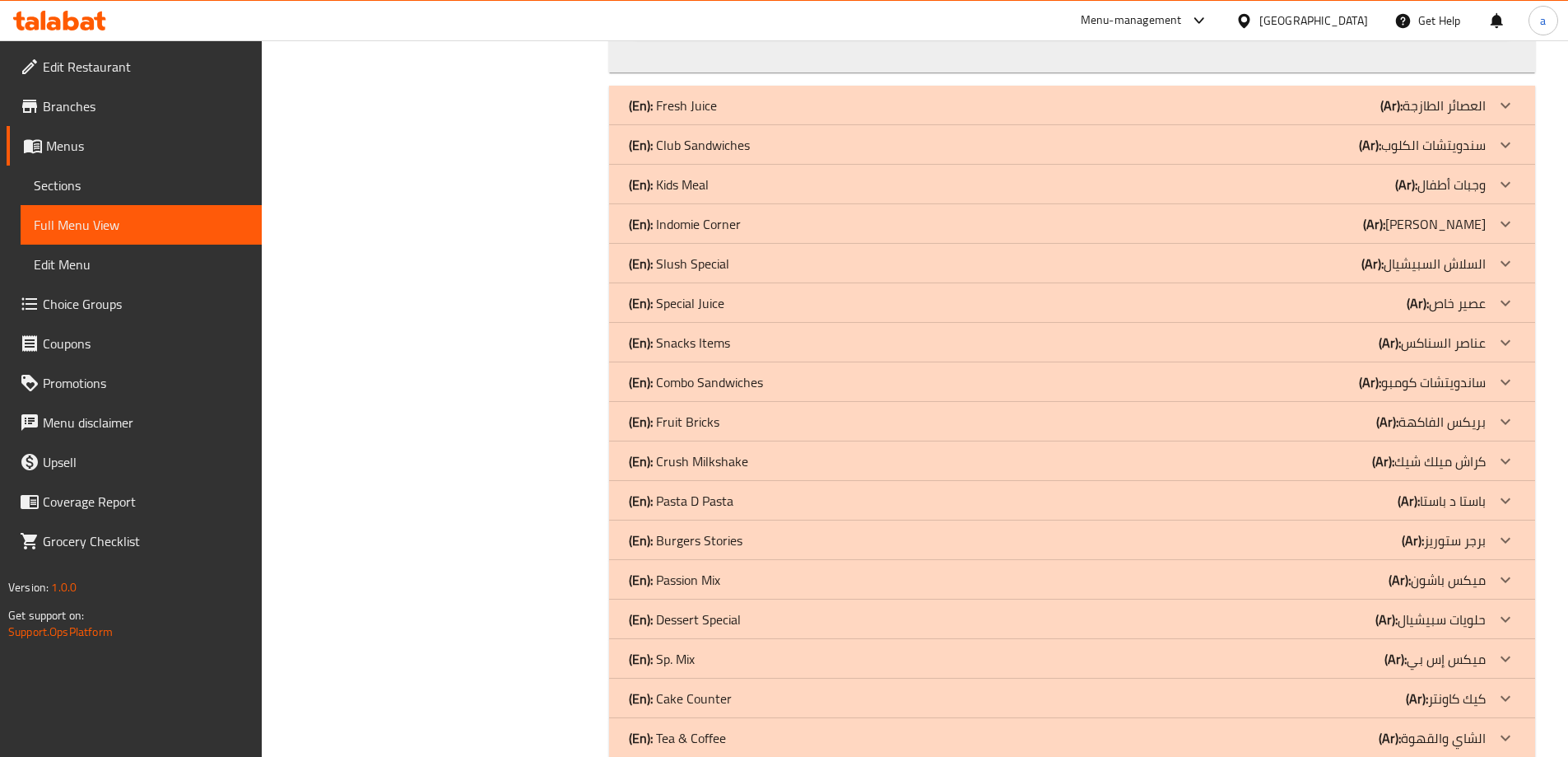
scroll to position [1111, 0]
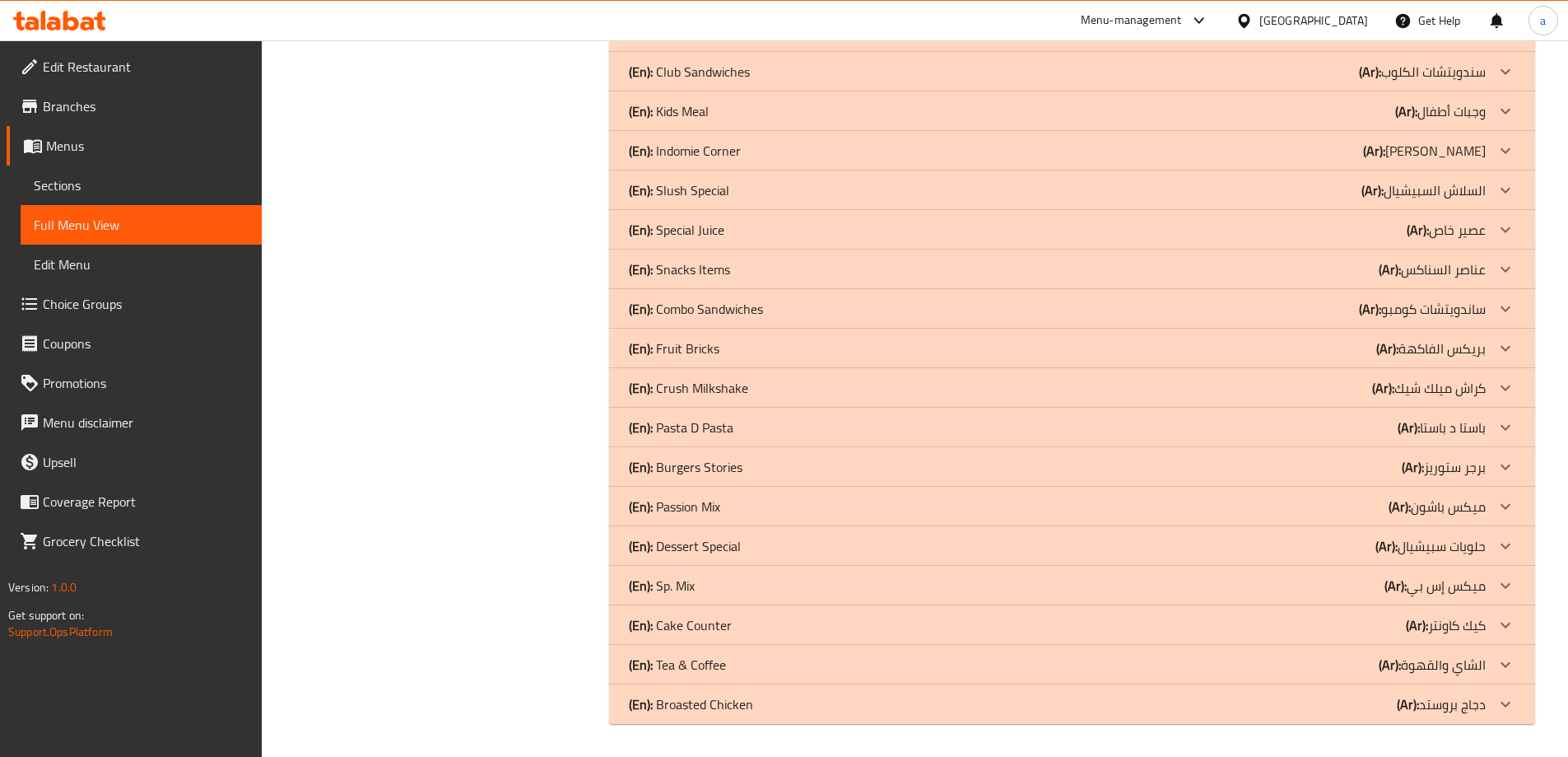
click at [1371, 706] on div "(En): Broasted Chicken (Ar): دجاج بروستد" at bounding box center [1057, 704] width 857 height 20
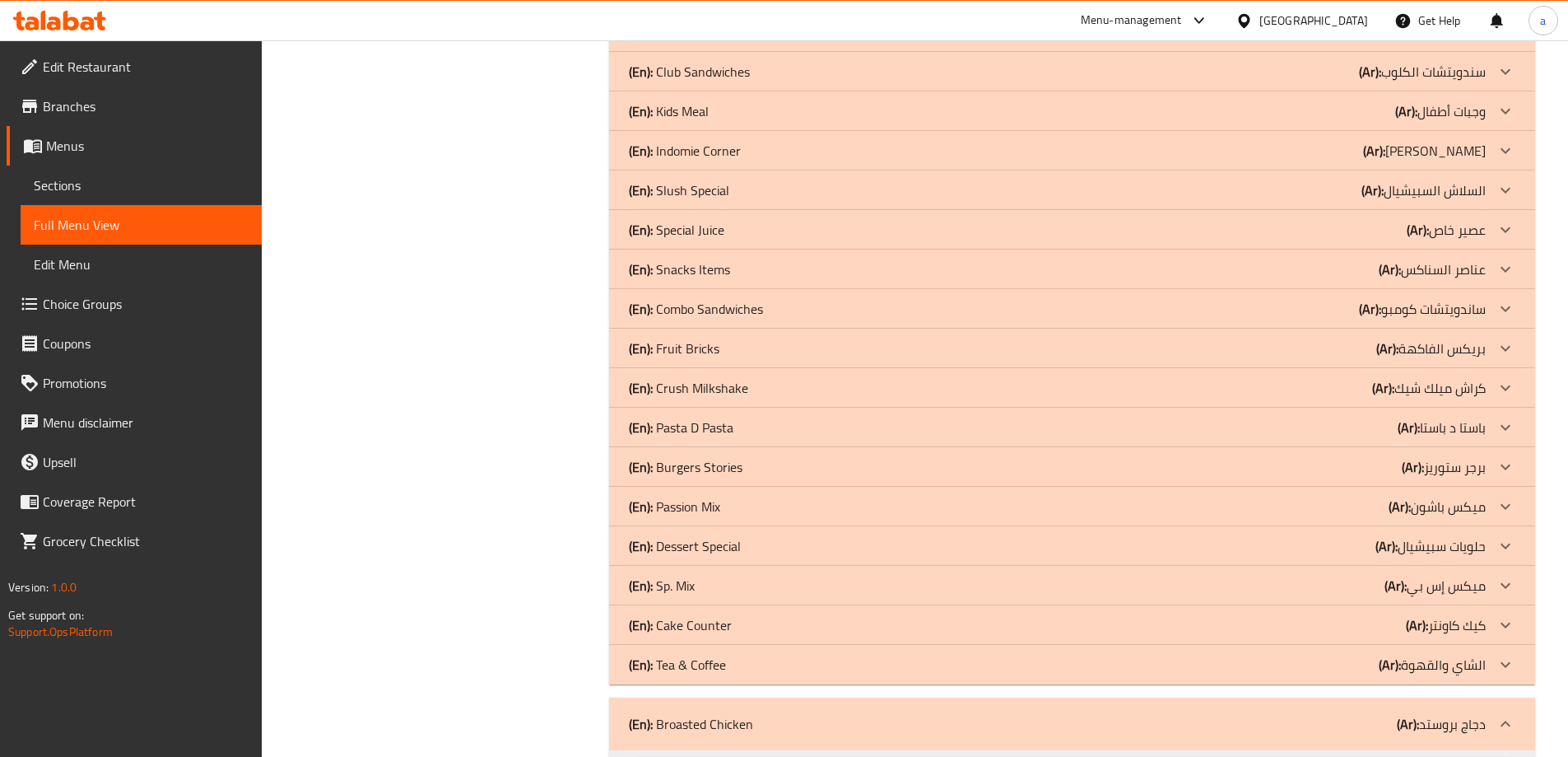
click at [1386, 669] on b "(Ar):" at bounding box center [1389, 665] width 22 height 25
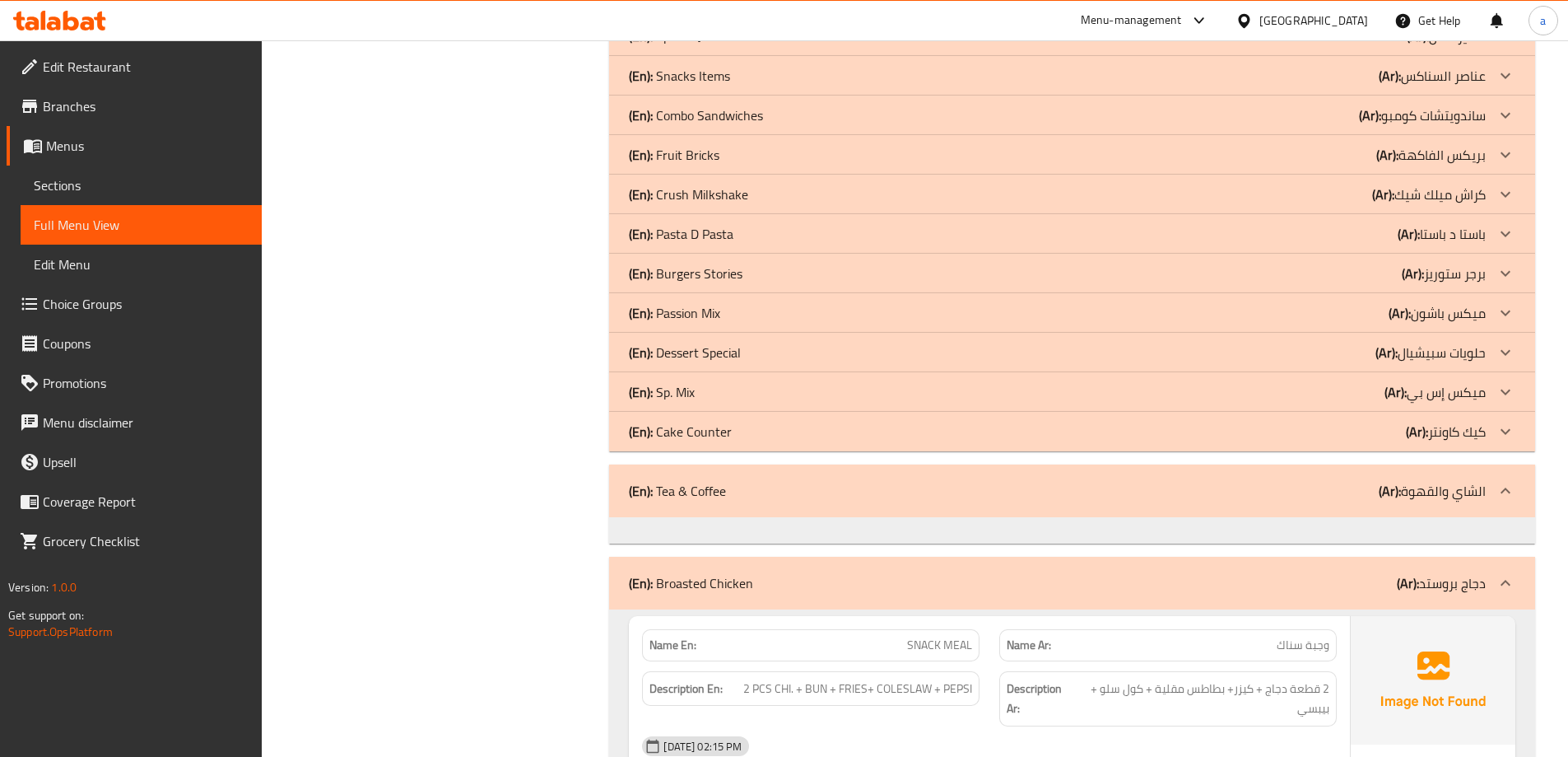
scroll to position [1275, 0]
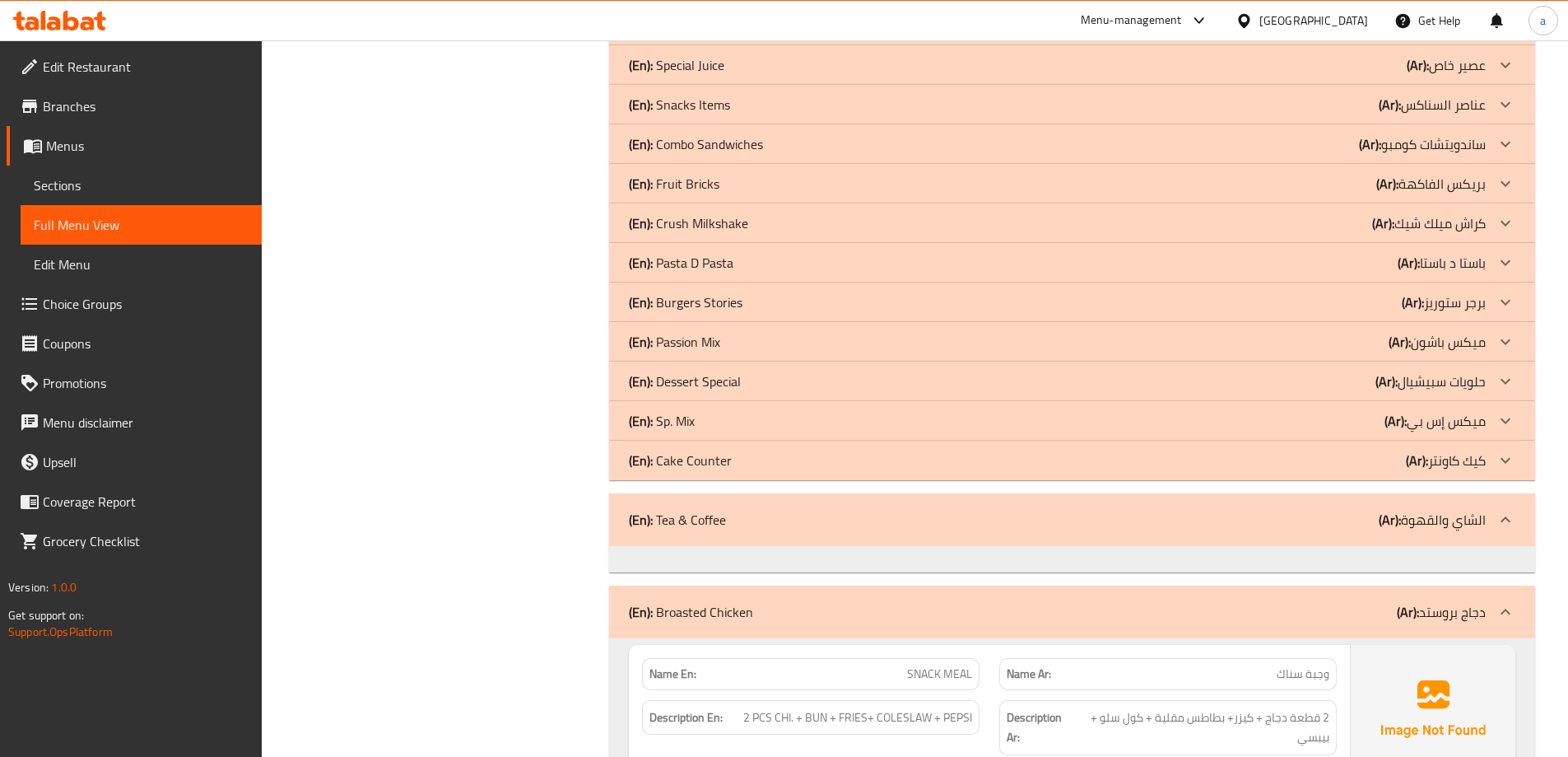
click at [1416, 419] on p "(Ar): ميكس إس بي" at bounding box center [1435, 421] width 101 height 20
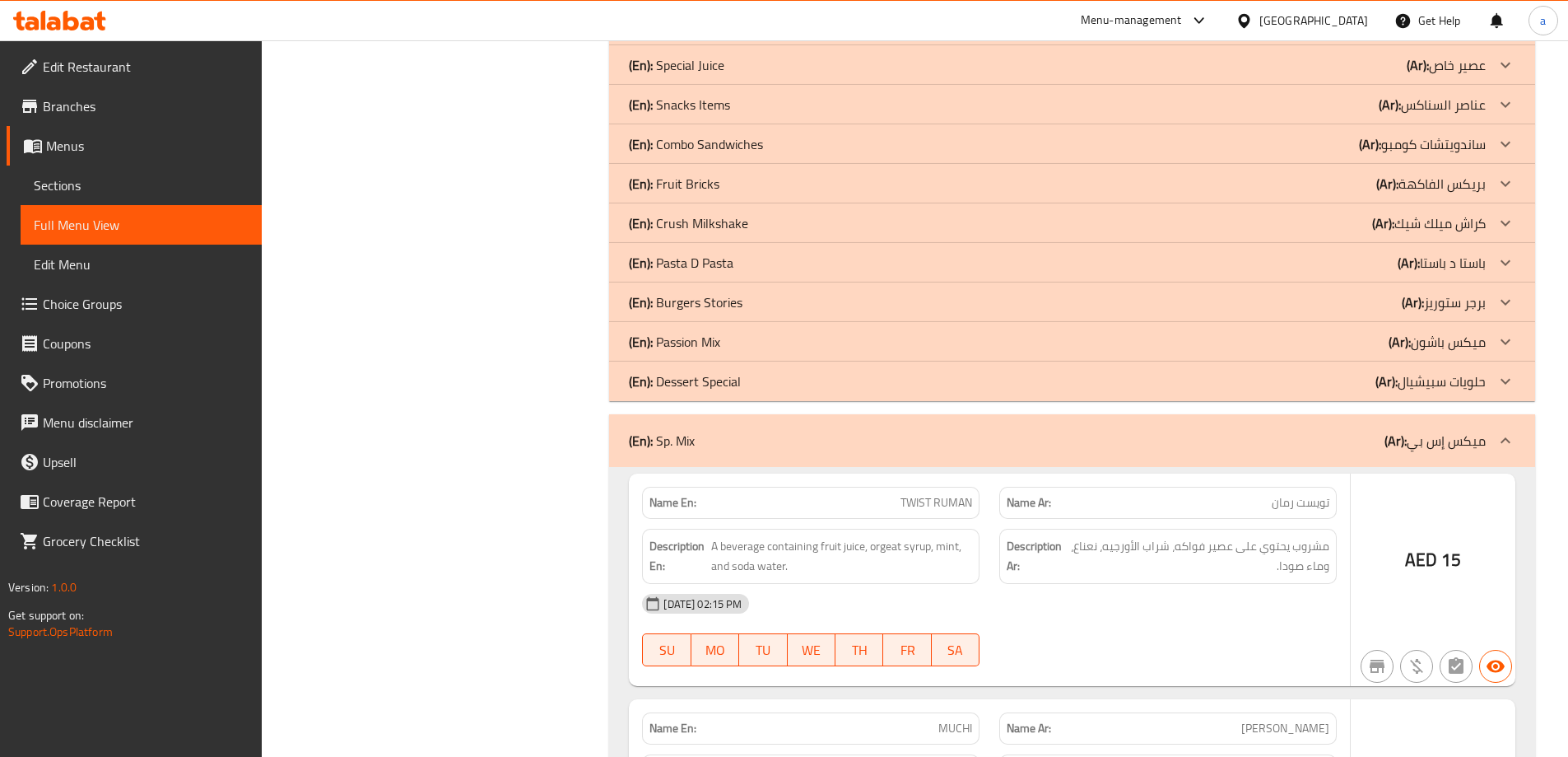
click at [1451, 375] on p "(Ar): حلويات سبيشيال" at bounding box center [1431, 381] width 111 height 20
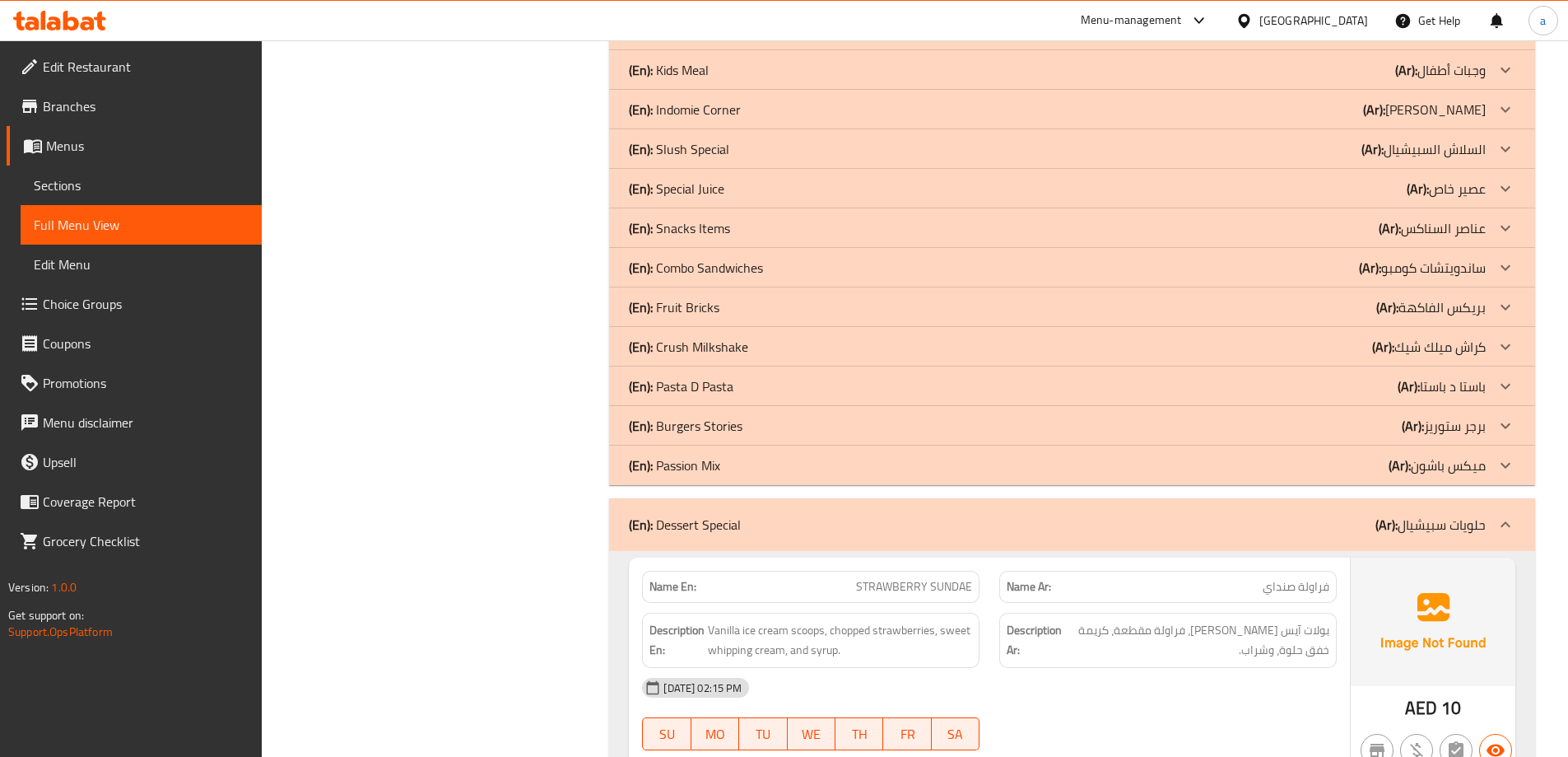
scroll to position [1111, 0]
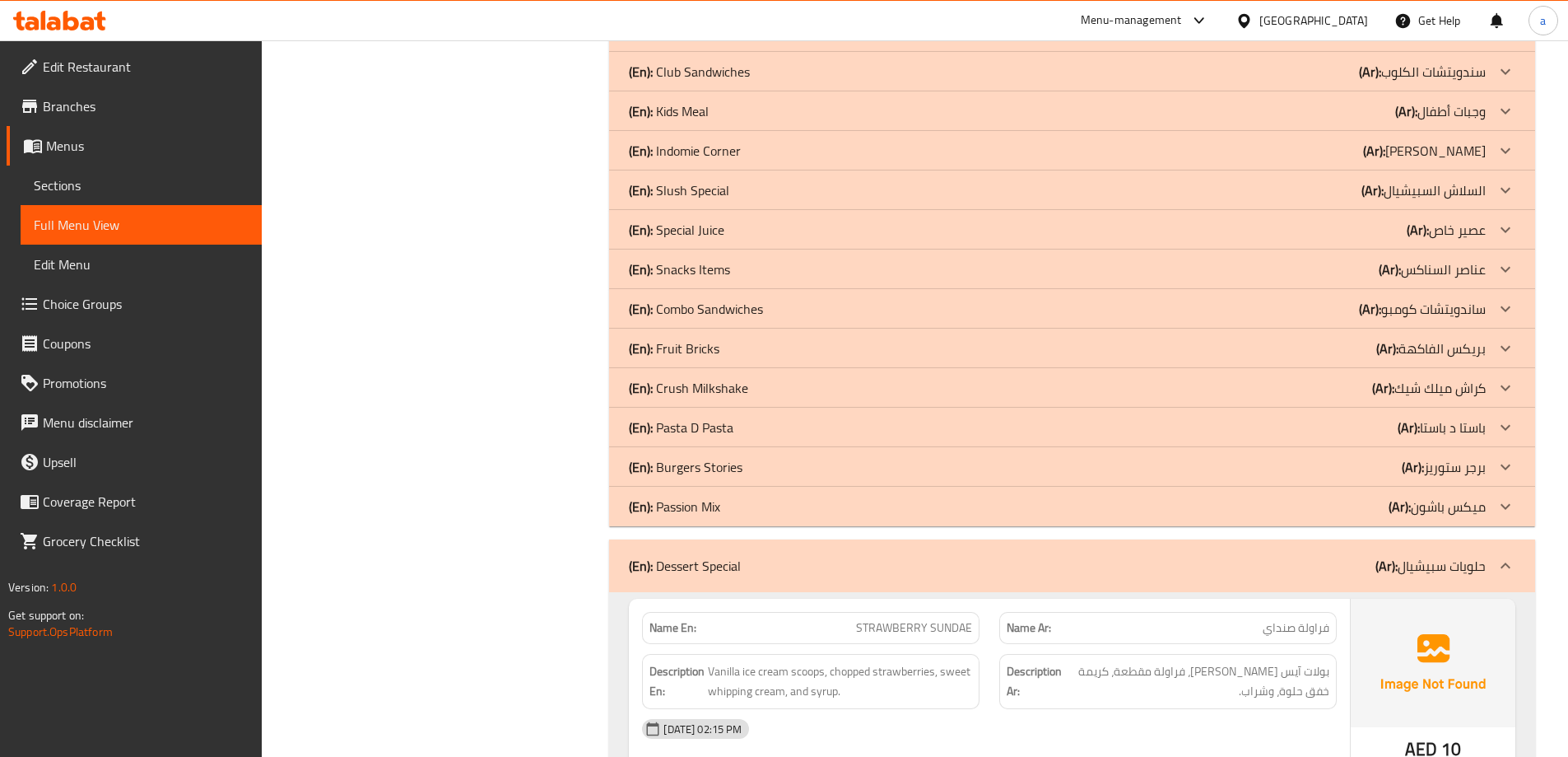
click at [1494, 343] on div at bounding box center [1505, 348] width 40 height 40
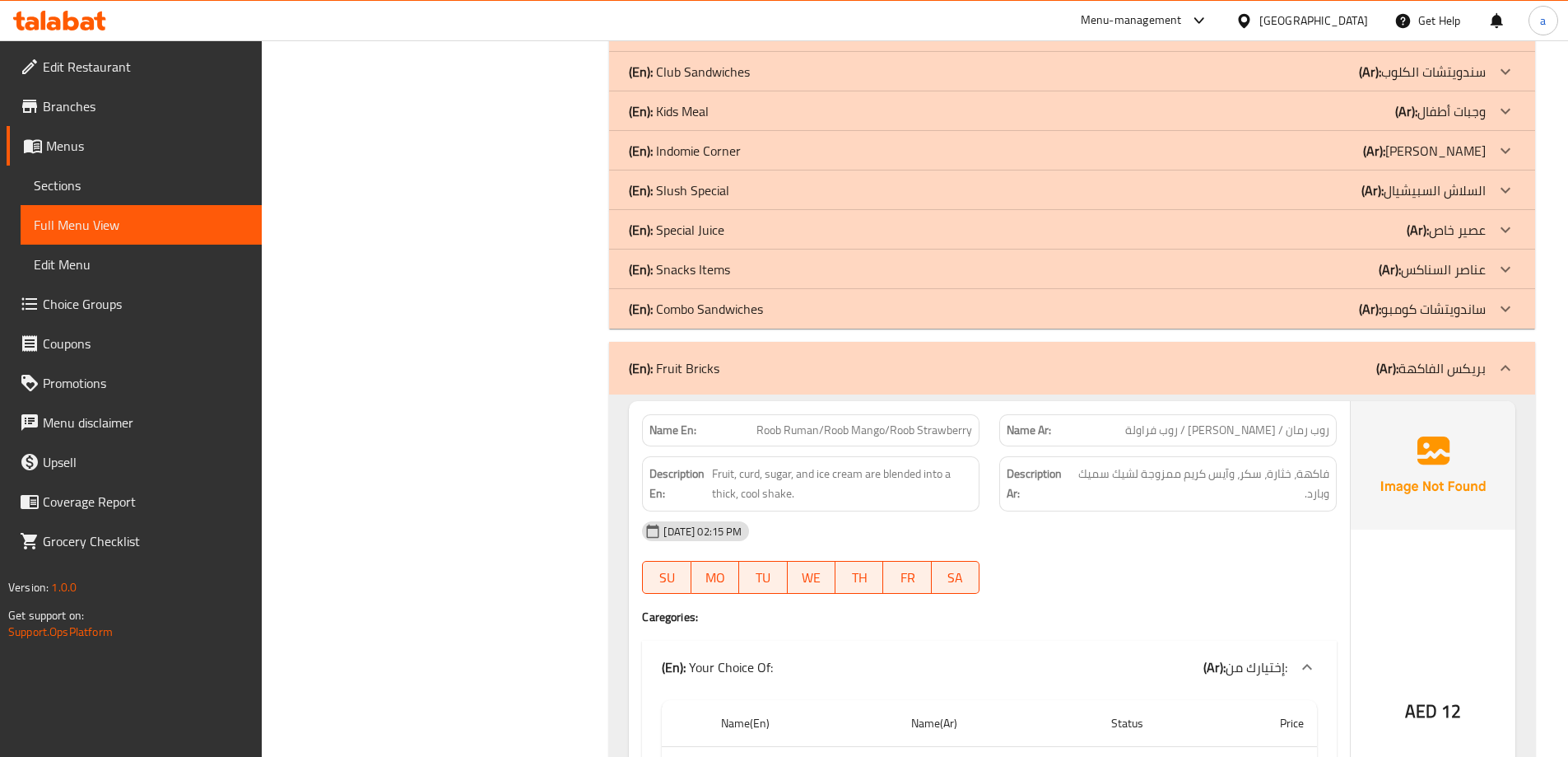
click at [1424, 183] on p "(Ar): السلاش السبيشيال" at bounding box center [1424, 191] width 124 height 20
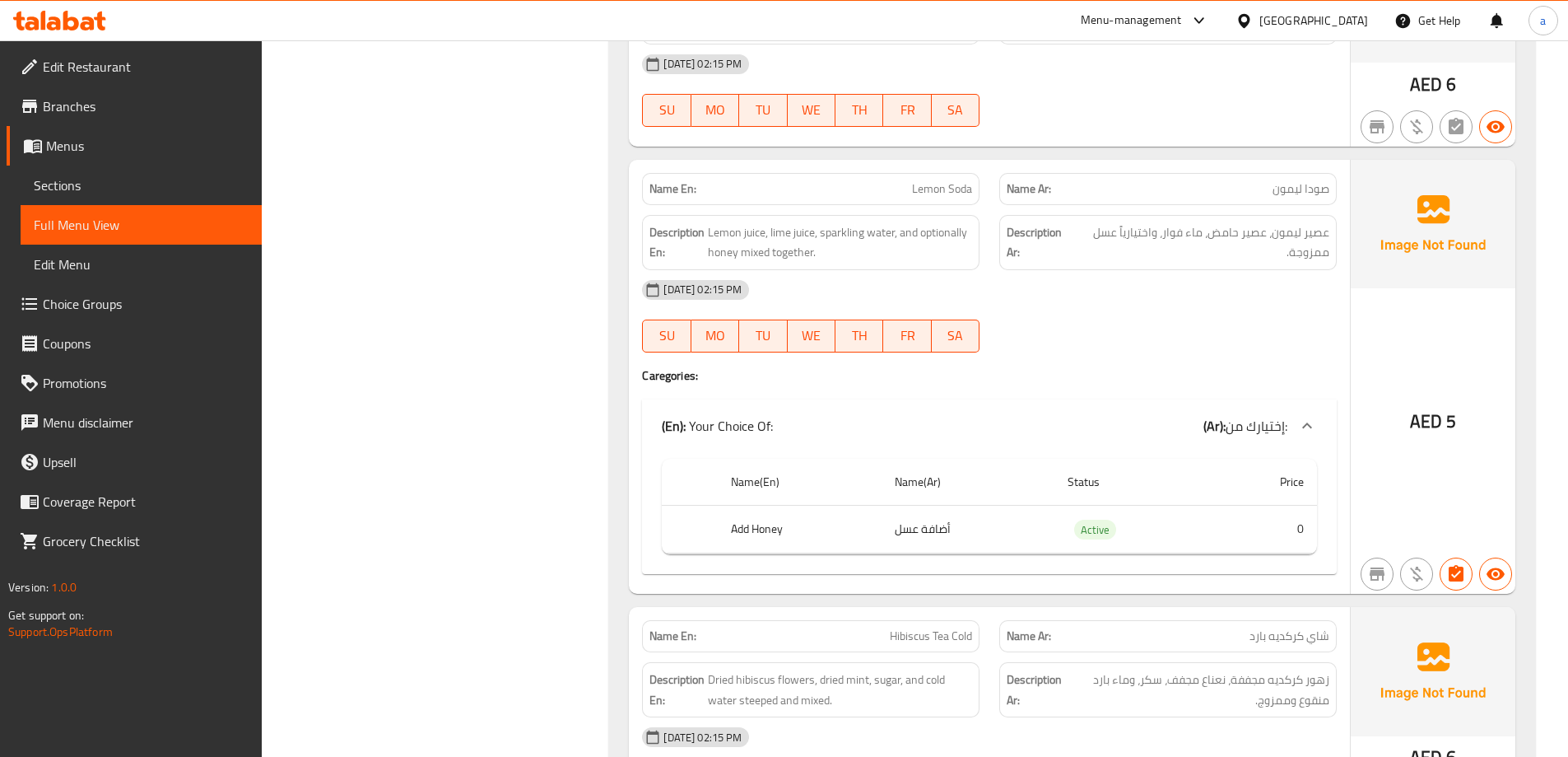
scroll to position [2224, 0]
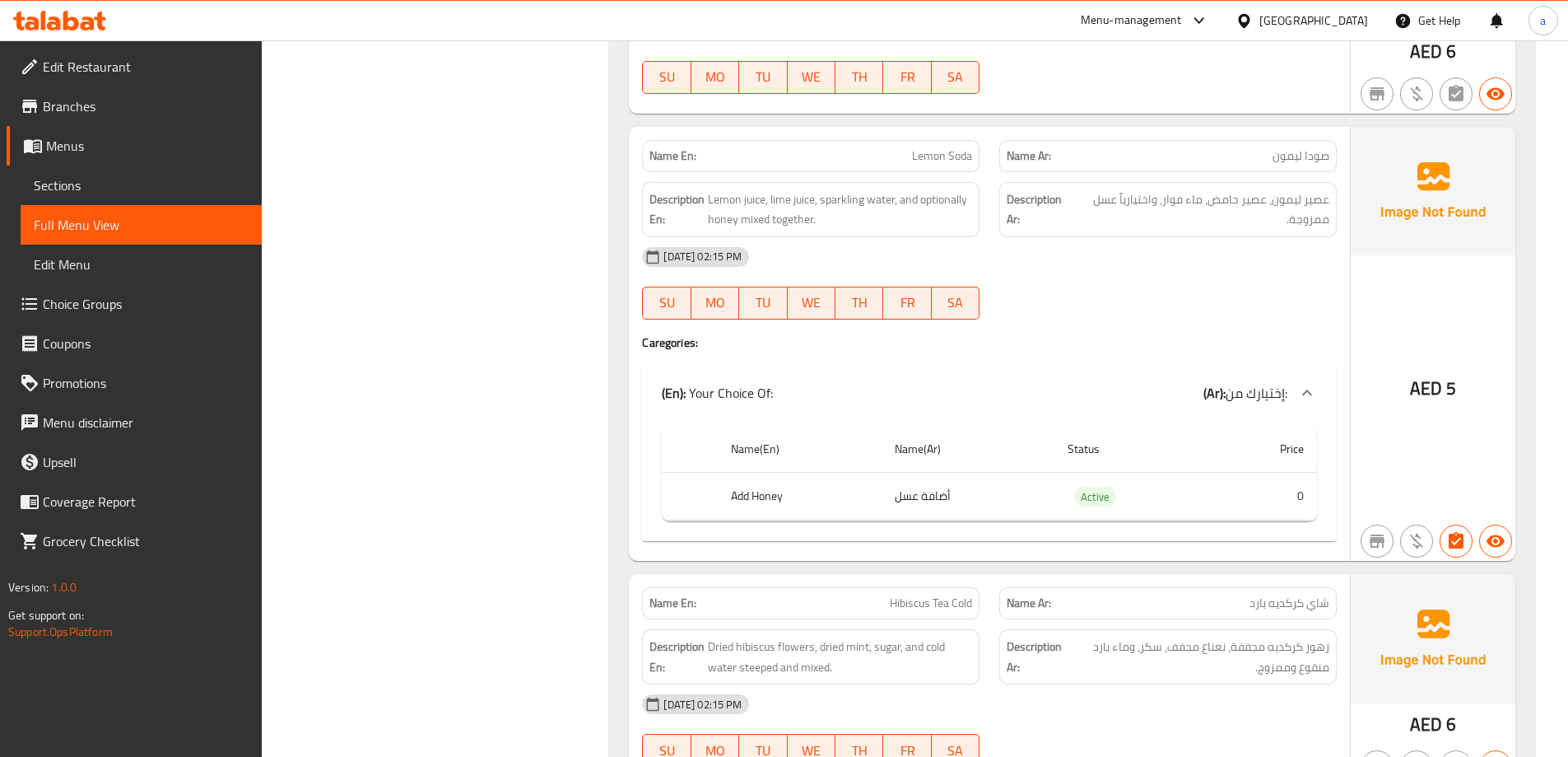
click at [139, 168] on link "Sections" at bounding box center [141, 185] width 241 height 40
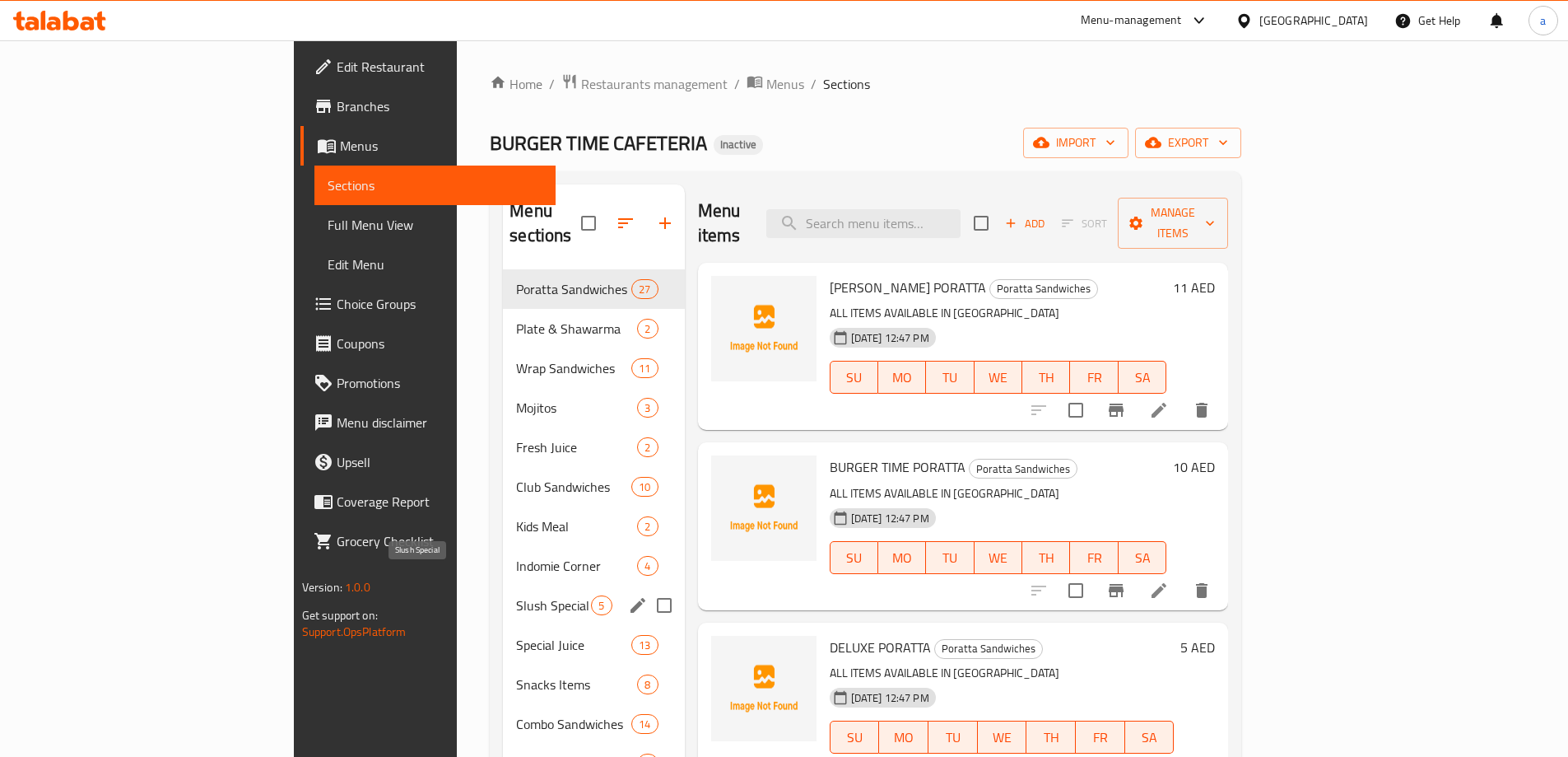
click at [516, 596] on span "Slush Special" at bounding box center [554, 605] width 75 height 20
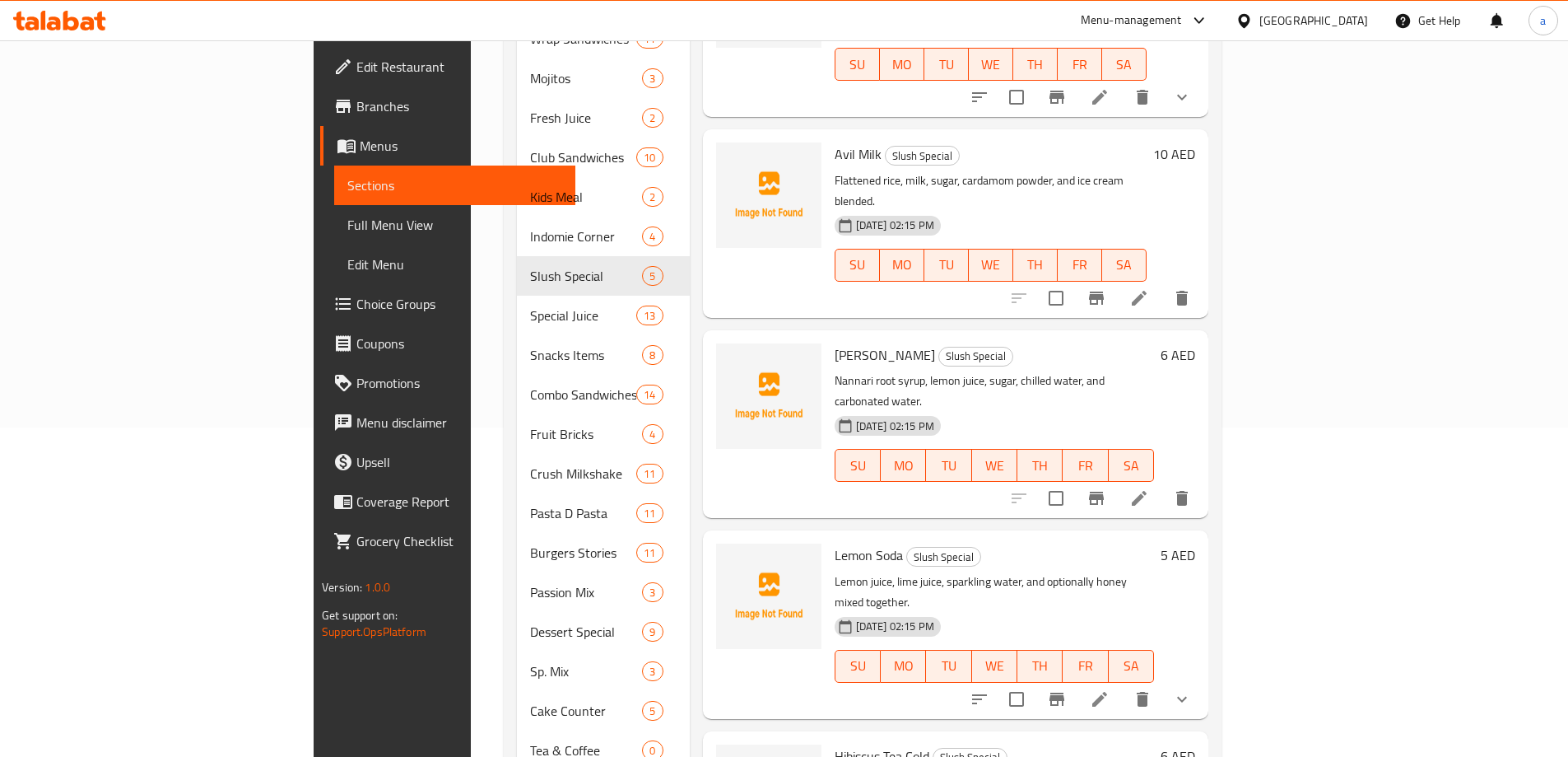
scroll to position [410, 0]
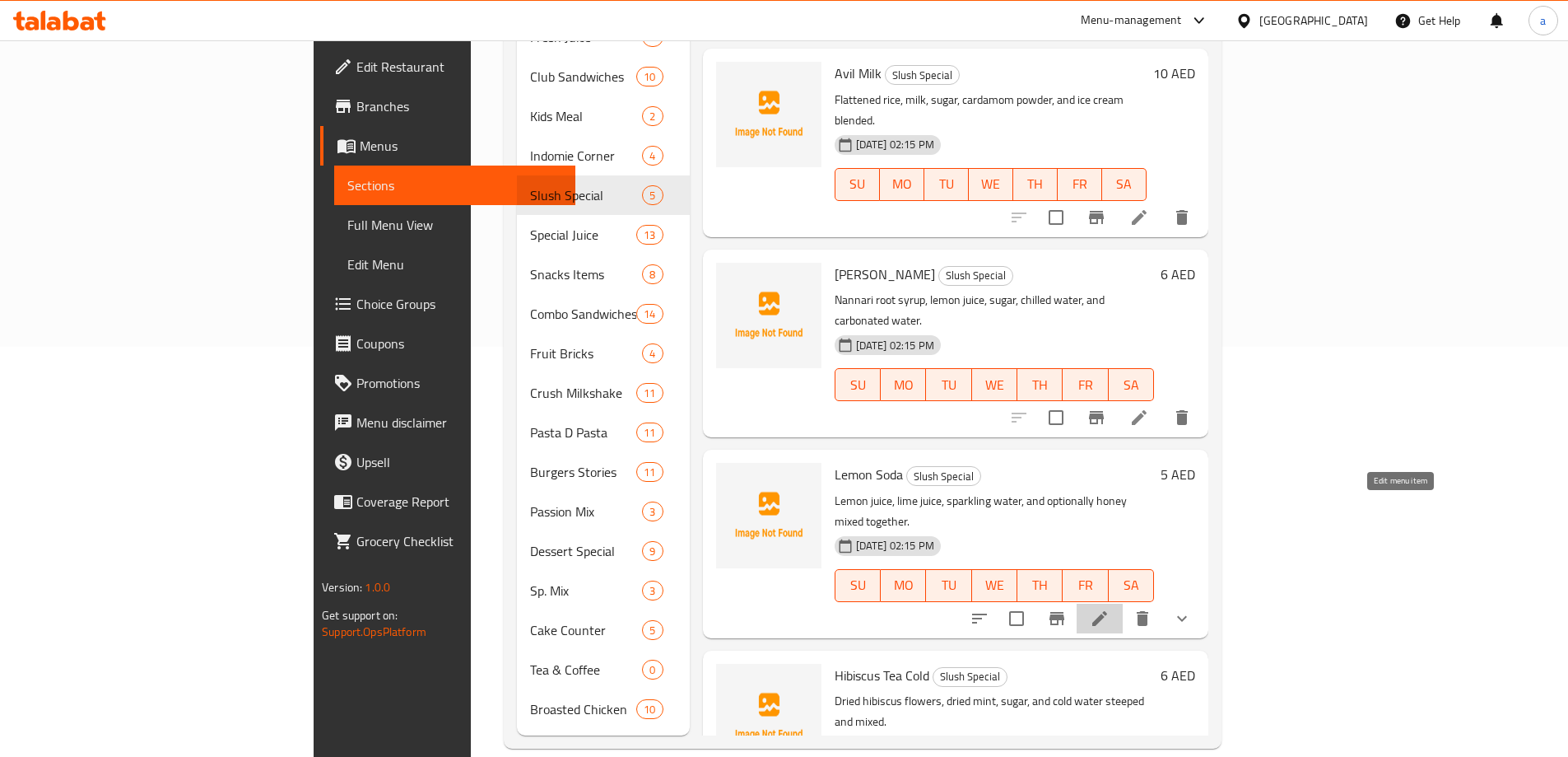
click at [1110, 609] on icon at bounding box center [1099, 619] width 19 height 20
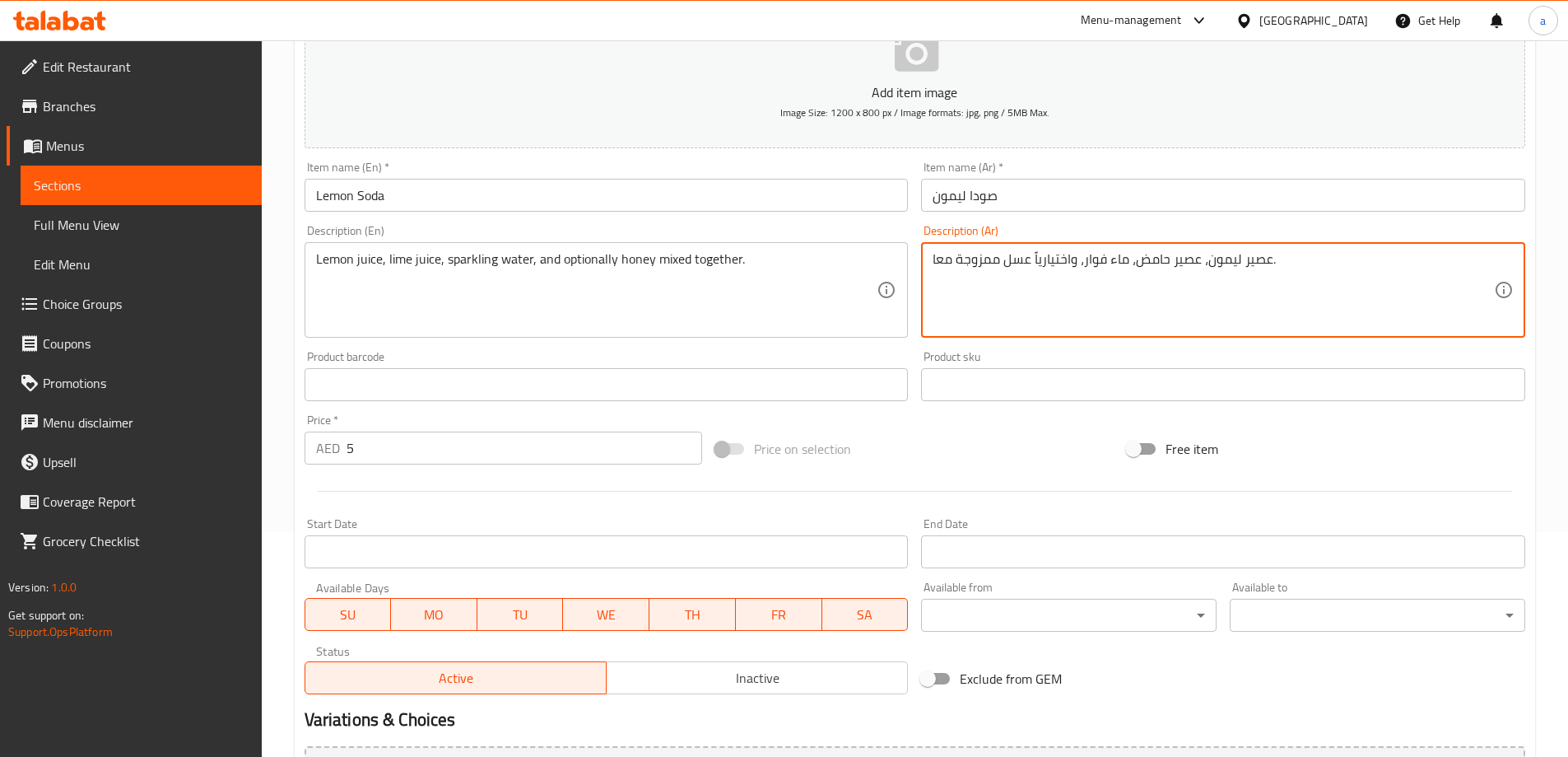
scroll to position [434, 0]
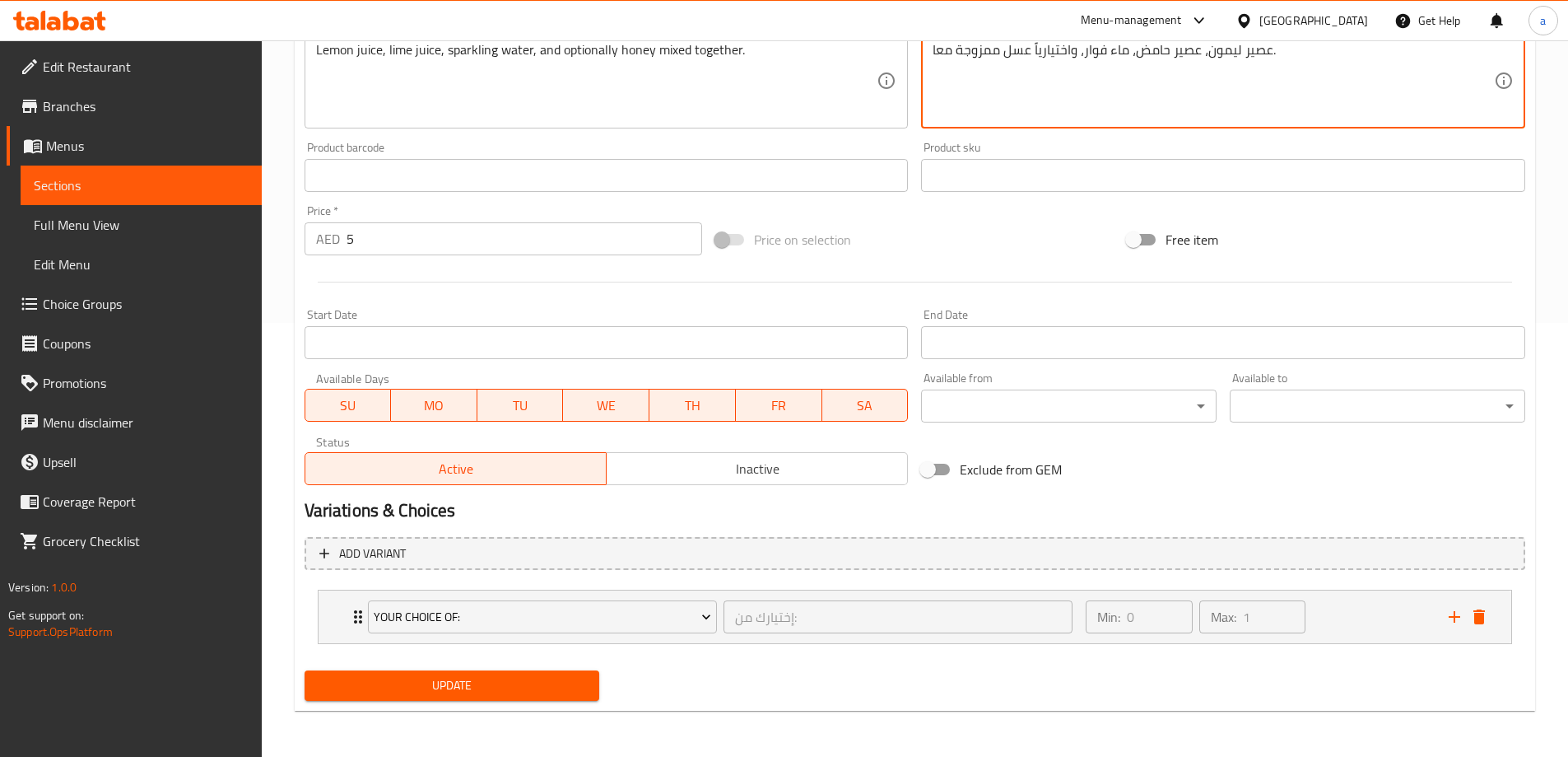
type textarea "عصير ليمون، عصير حامض، ماء فوار، واختيارياً عسل ممزوجة معا."
click at [547, 692] on span "Update" at bounding box center [453, 685] width 269 height 20
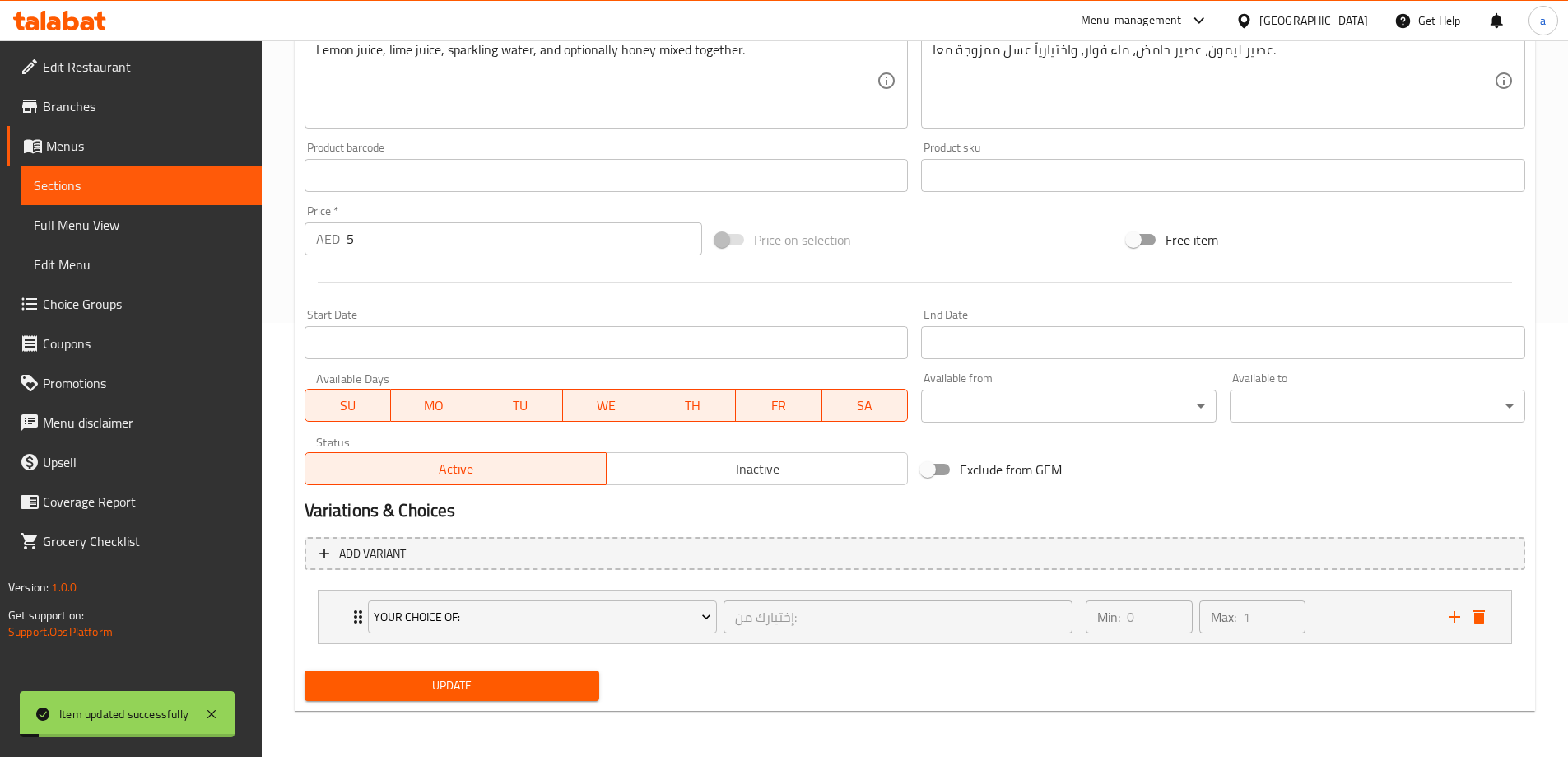
click at [105, 234] on span "Full Menu View" at bounding box center [141, 225] width 215 height 20
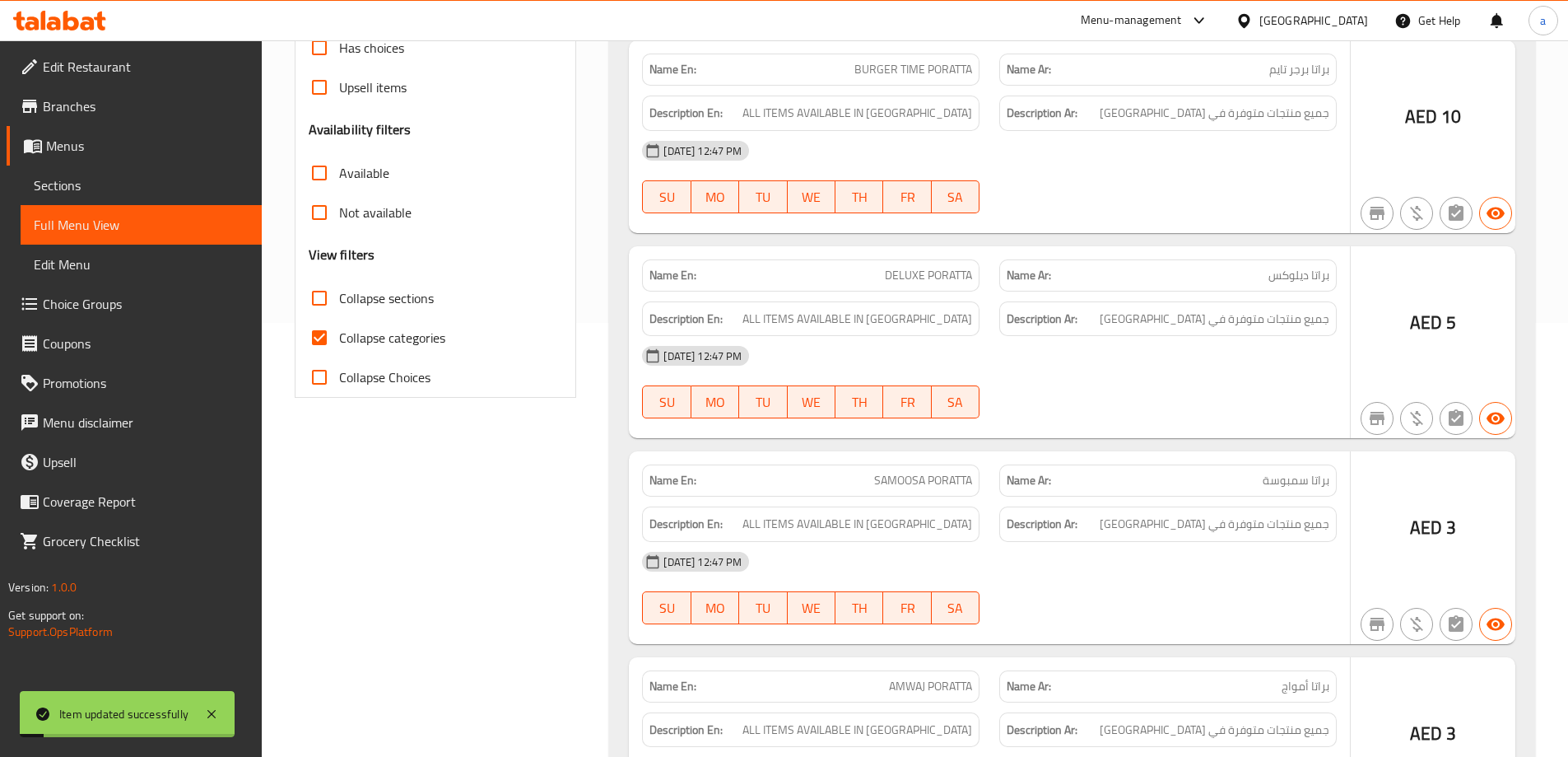
click at [397, 281] on div "Free items Branch specific items Has choices Upsell items Availability filters …" at bounding box center [435, 173] width 254 height 449
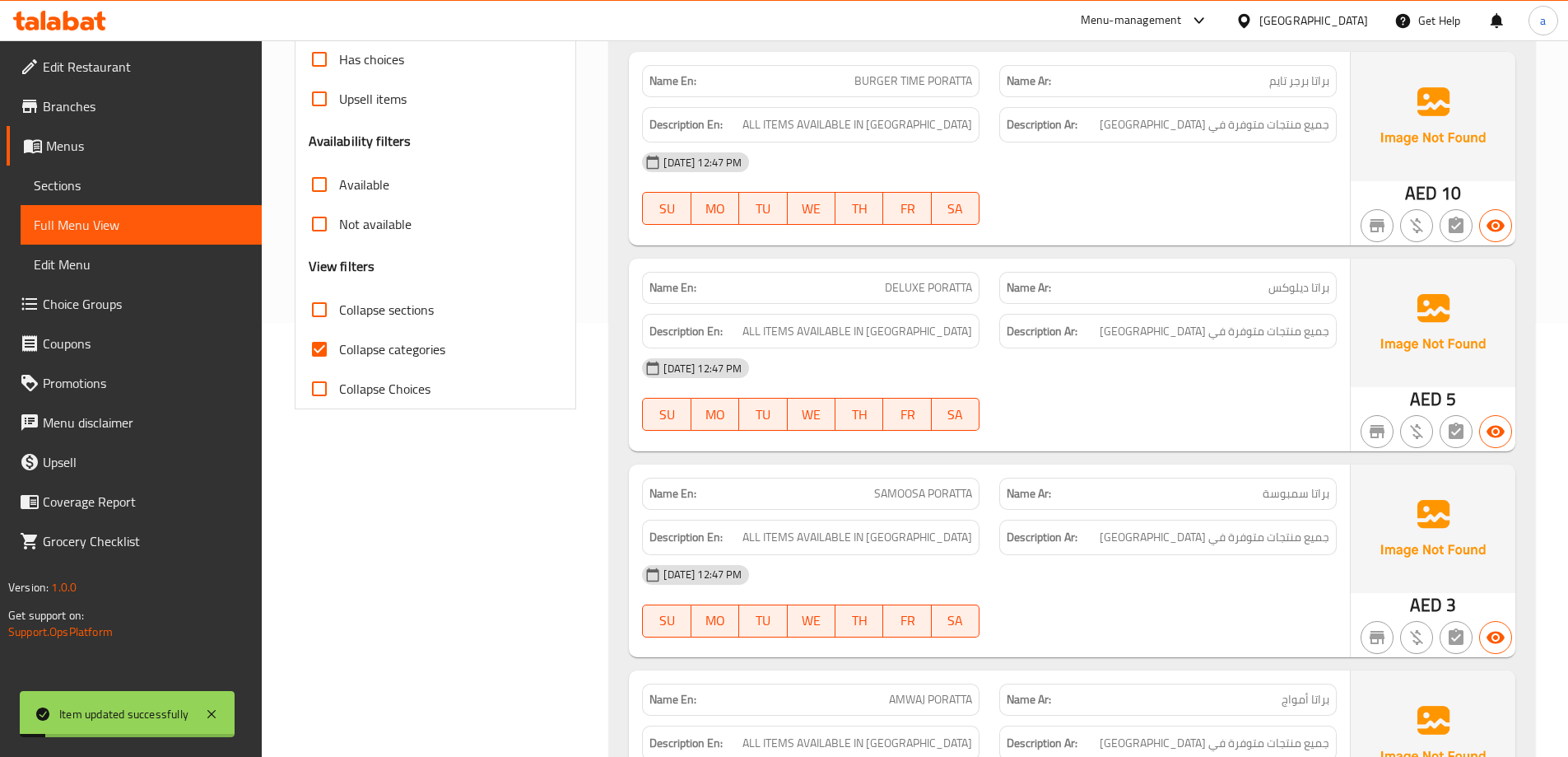
click at [392, 308] on span "Collapse sections" at bounding box center [386, 309] width 95 height 20
click at [339, 308] on input "Collapse sections" at bounding box center [319, 309] width 40 height 40
checkbox input "true"
click at [392, 346] on span "Collapse categories" at bounding box center [392, 349] width 106 height 20
click at [339, 346] on input "Collapse categories" at bounding box center [319, 349] width 40 height 40
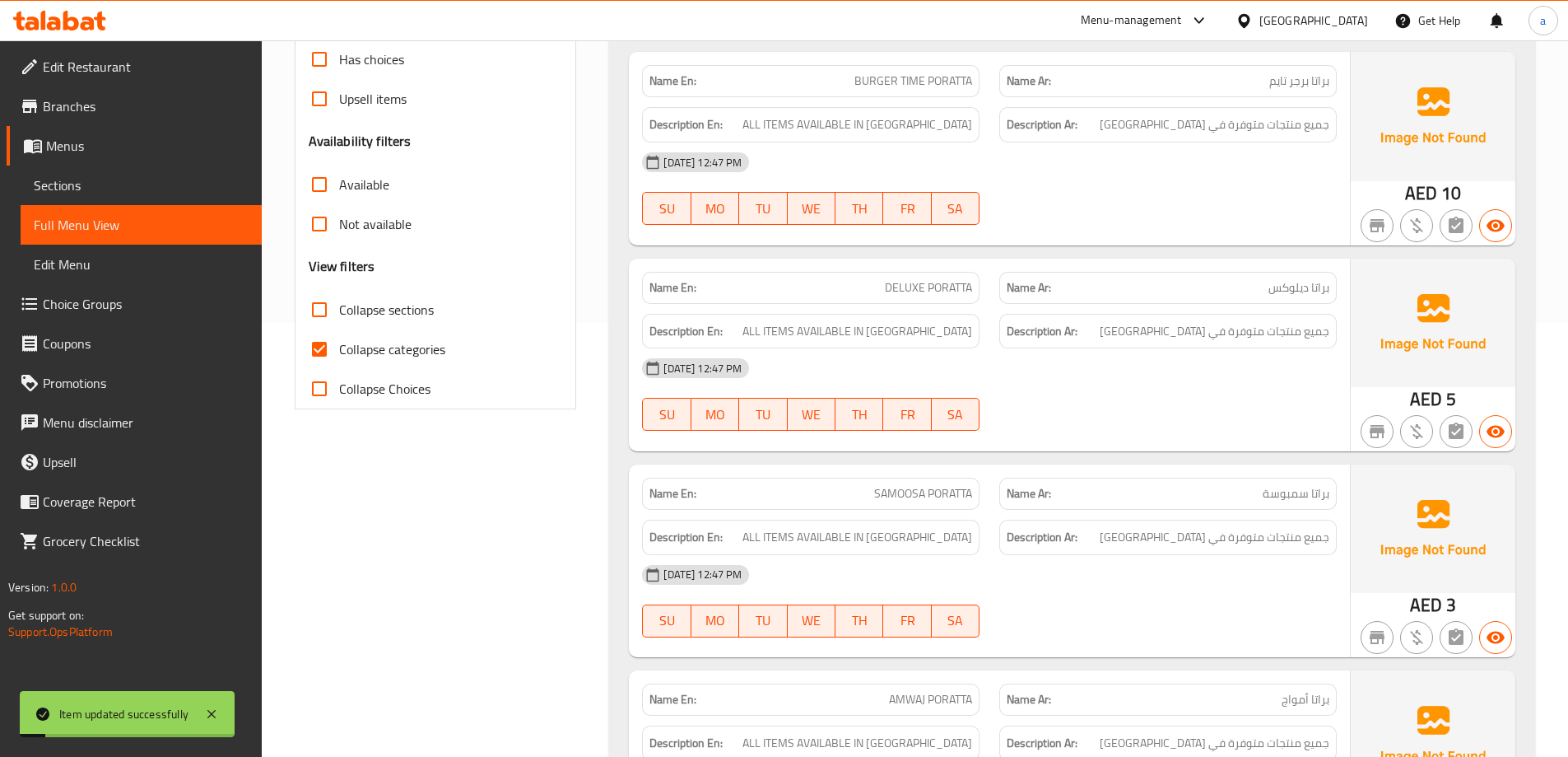
checkbox input "false"
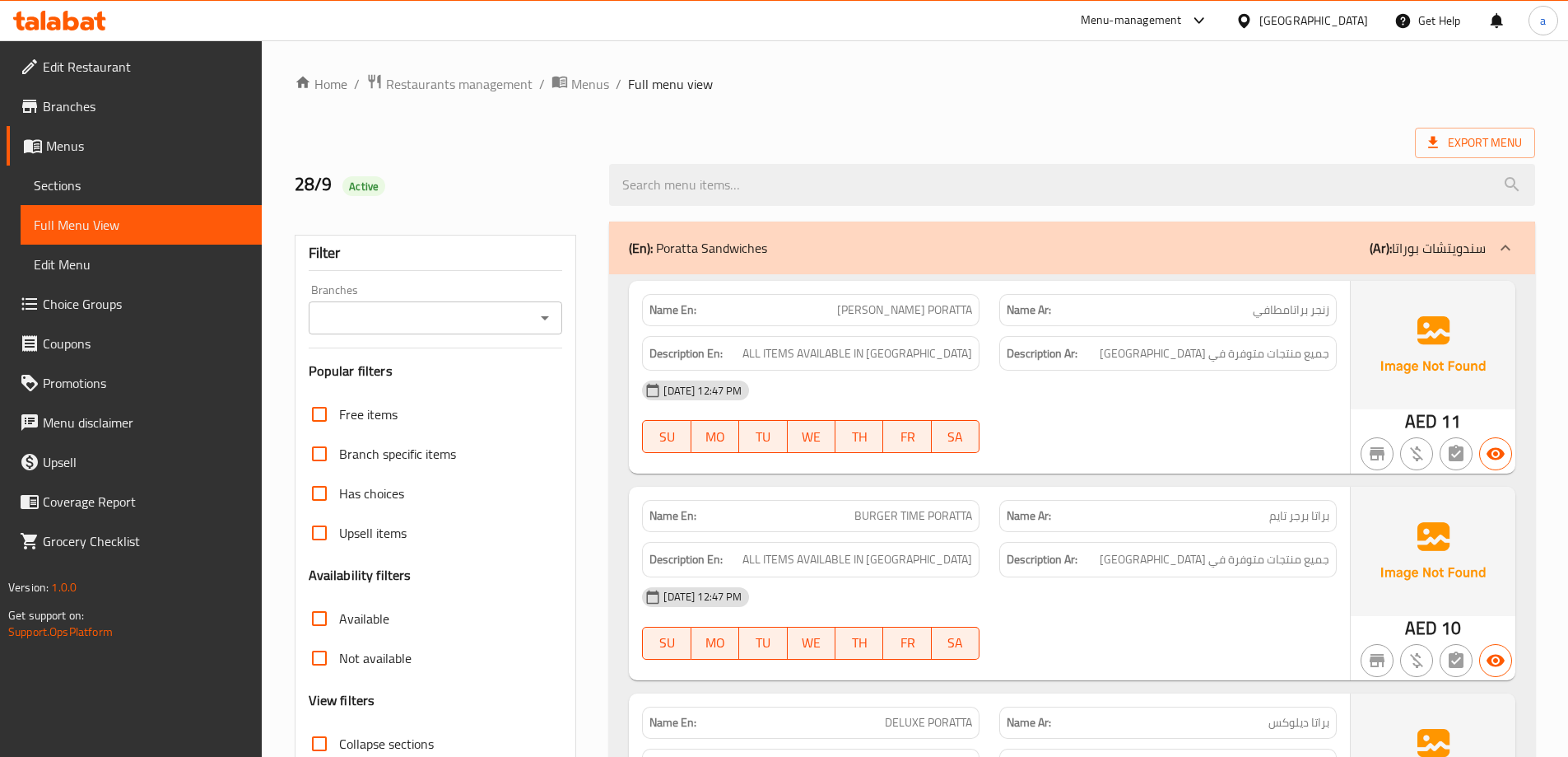
click at [407, 724] on label "Collapse sections" at bounding box center [366, 744] width 134 height 40
click at [339, 724] on input "Collapse sections" at bounding box center [319, 744] width 40 height 40
checkbox input "true"
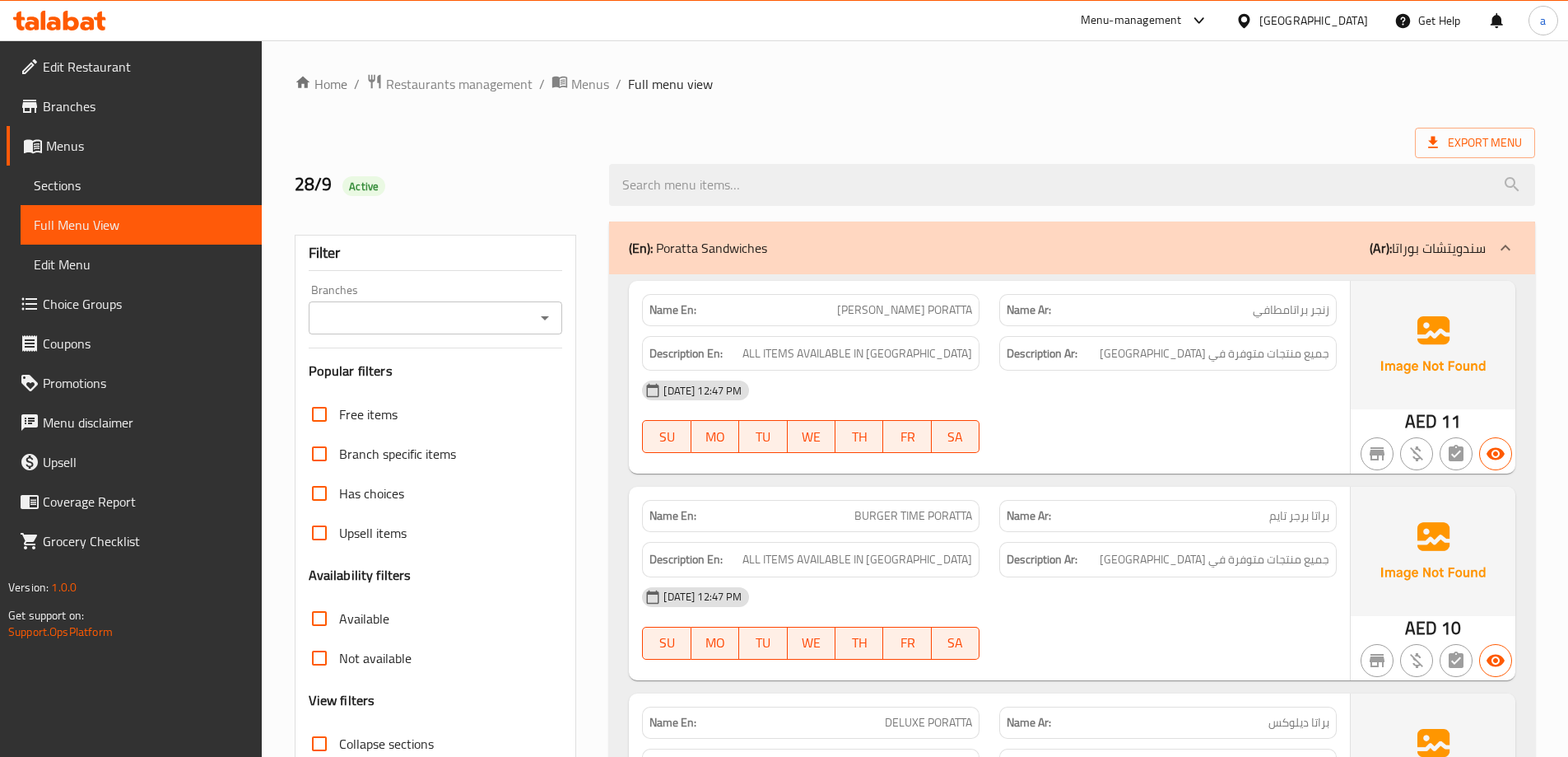
checkbox input "false"
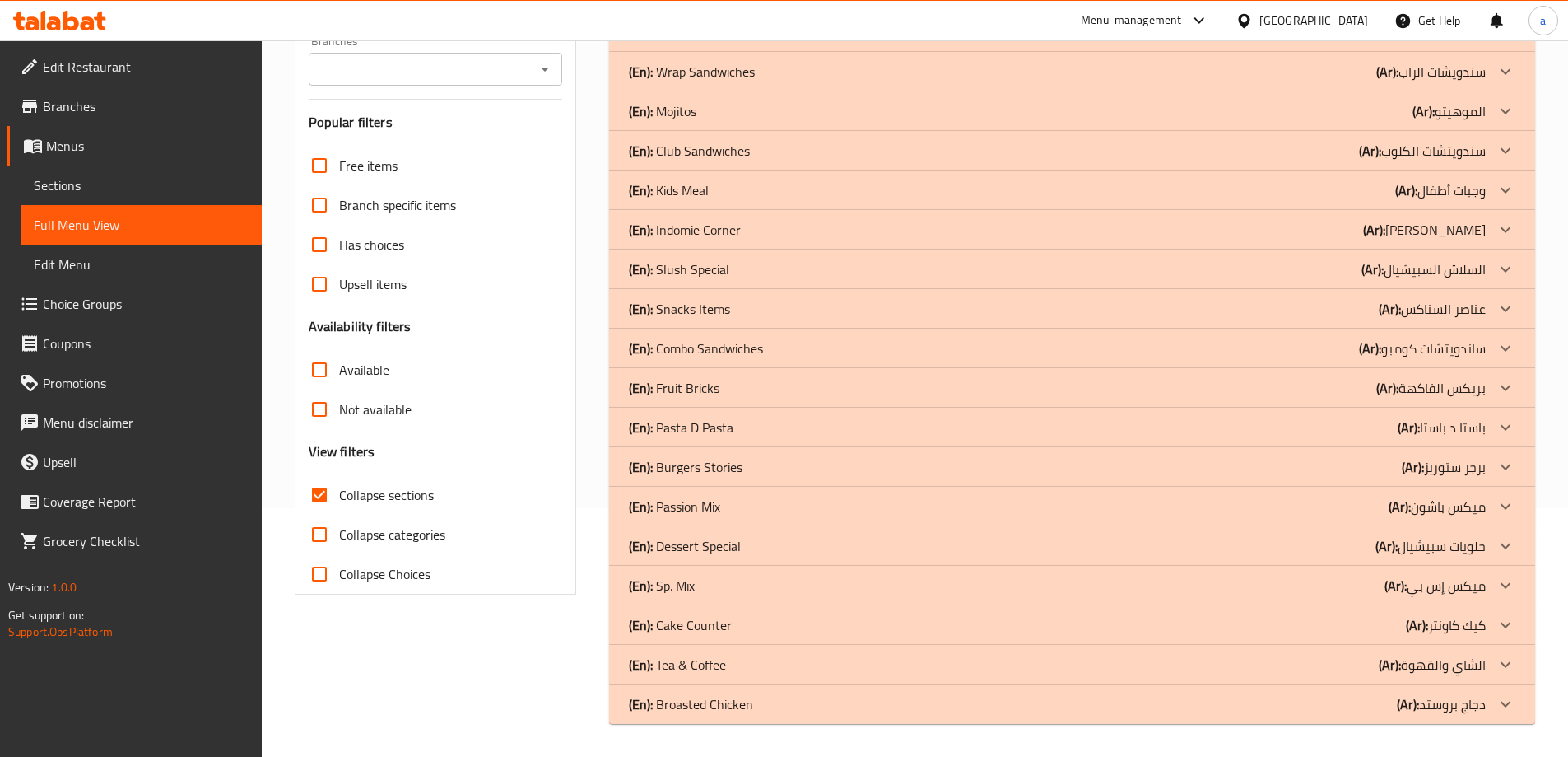
scroll to position [249, 0]
click at [1086, 705] on div "(En): Broasted Chicken (Ar): دجاج بروستد" at bounding box center [1057, 704] width 857 height 20
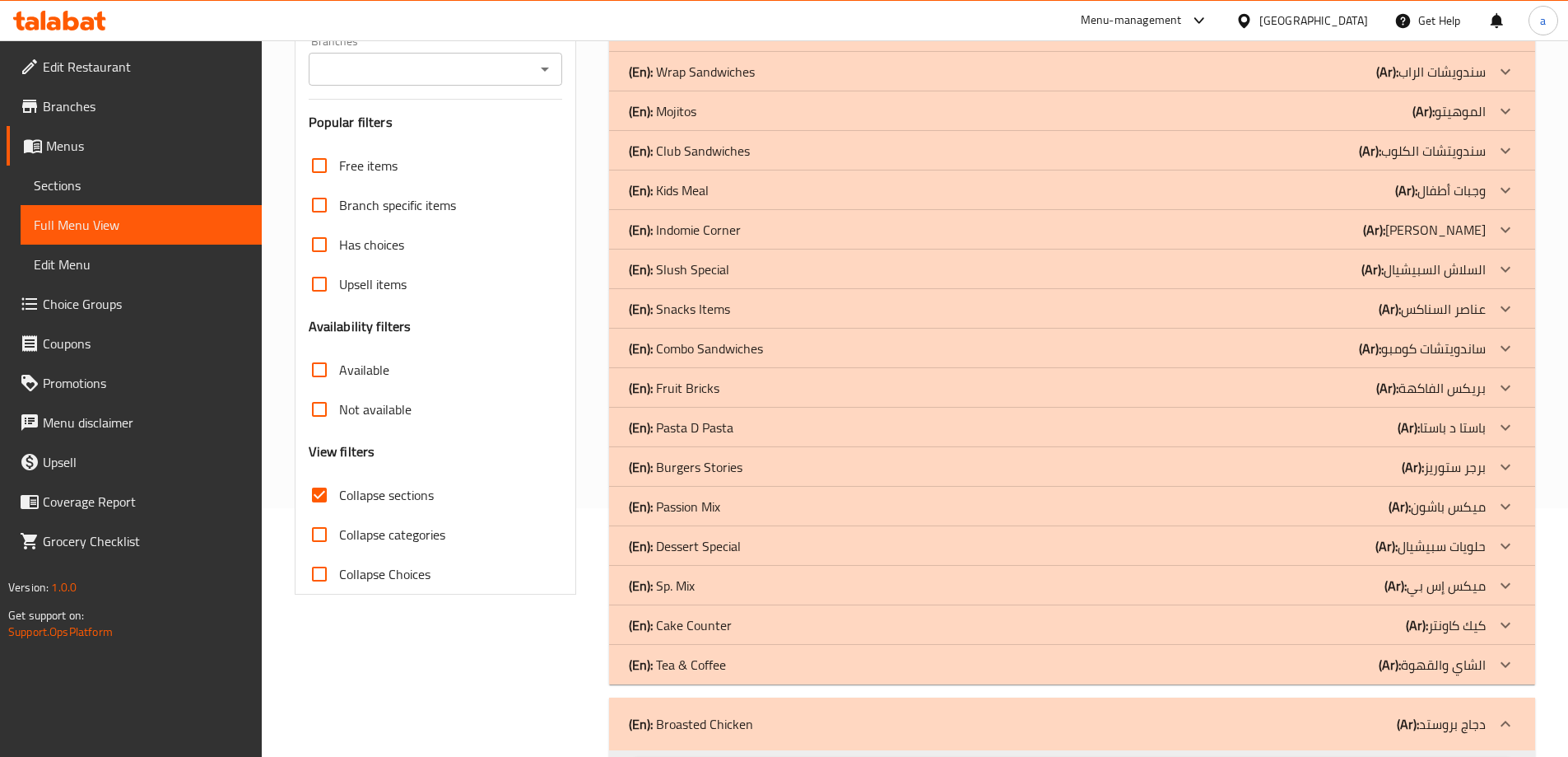
click at [1126, 660] on div "(En): Tea & Coffee (Ar): الشاي والقهوة" at bounding box center [1057, 665] width 857 height 20
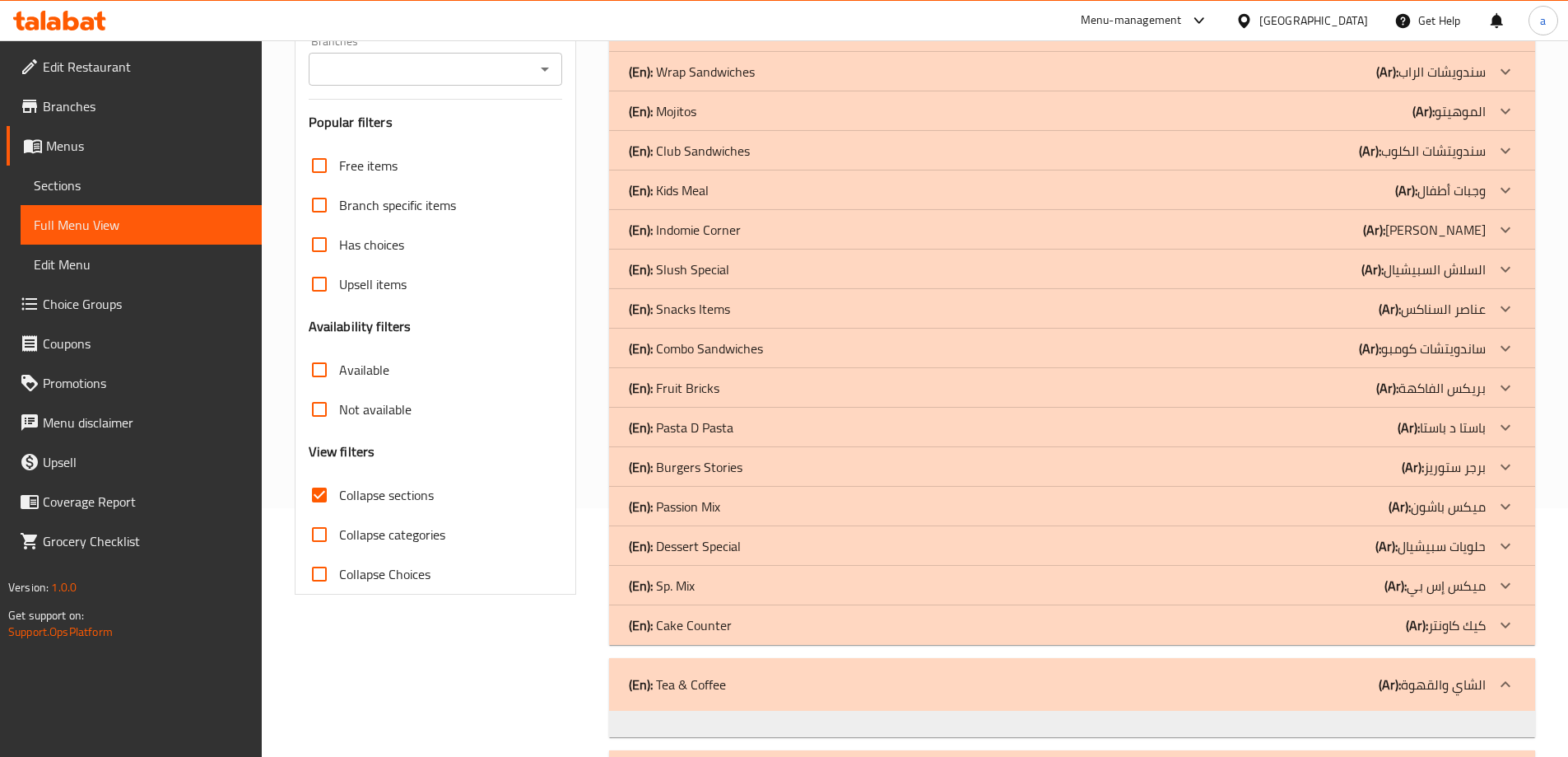
click at [1090, 628] on div "(En): Cake Counter (Ar): كيك كاونتر" at bounding box center [1057, 625] width 857 height 20
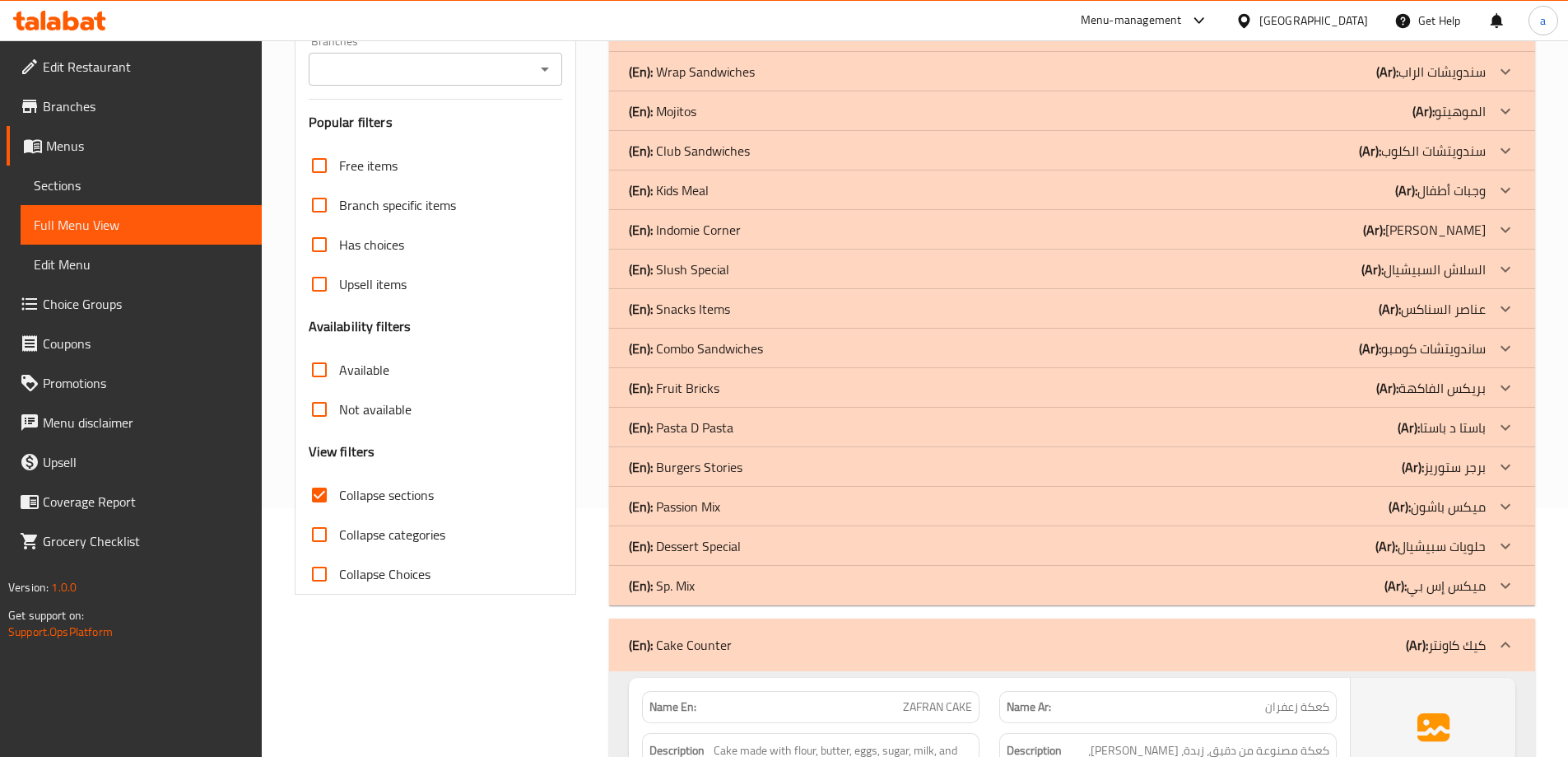
click at [1157, 588] on div "(En): Sp. Mix (Ar): ميكس إس بي" at bounding box center [1057, 586] width 857 height 20
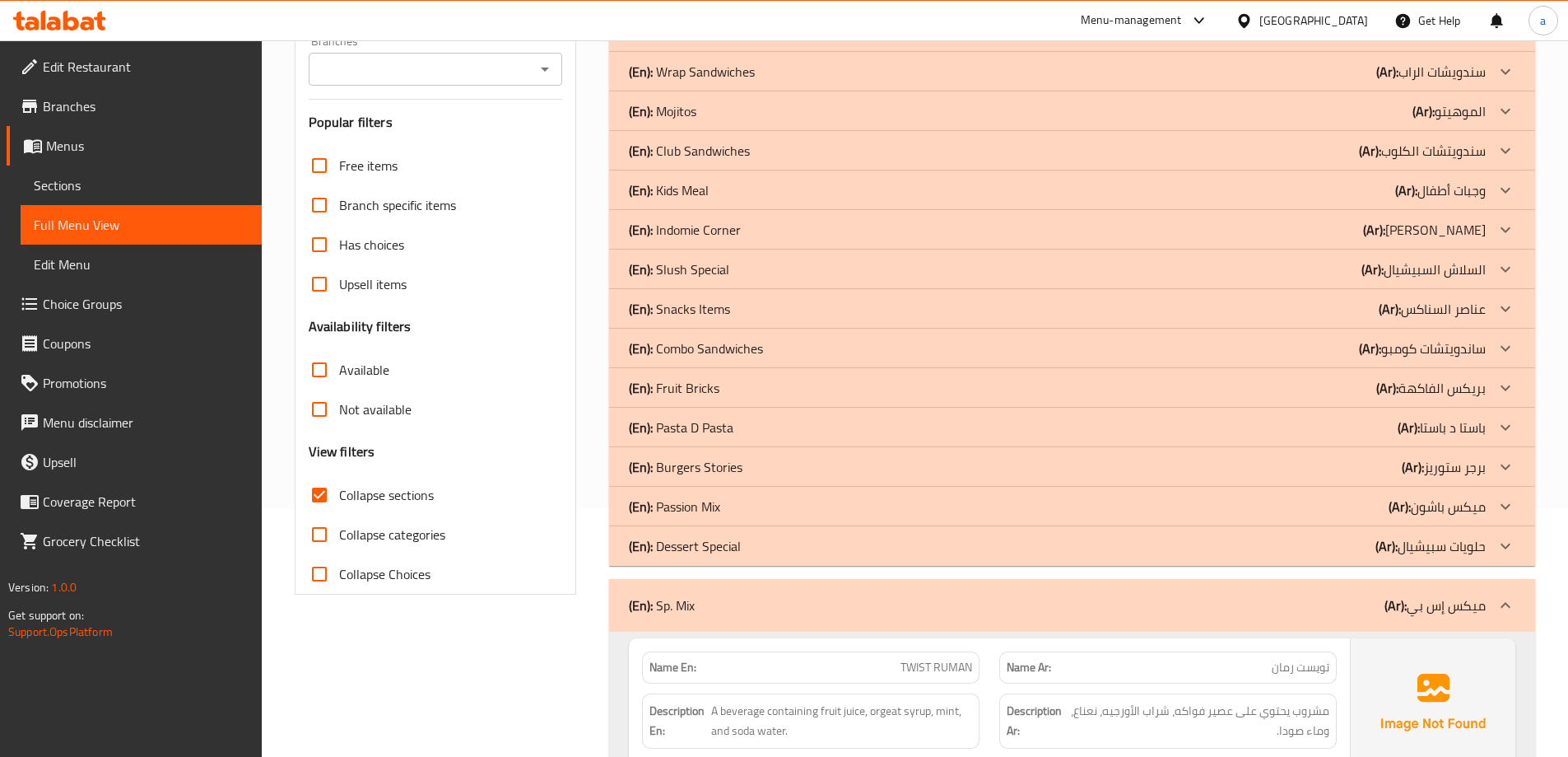
click at [1417, 386] on p "(Ar): بريكس الفاكهة" at bounding box center [1432, 388] width 110 height 20
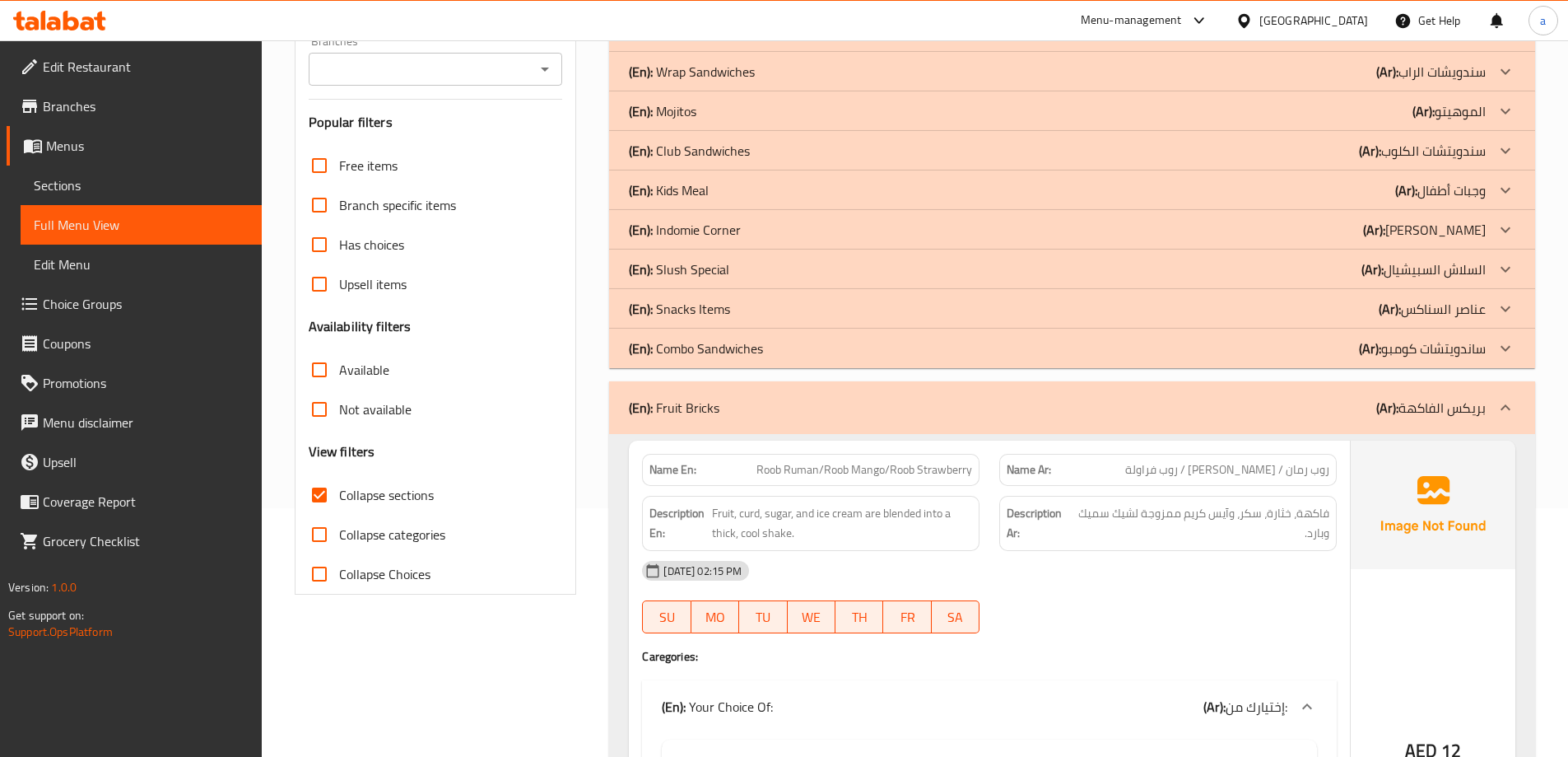
click at [1430, 262] on p "(Ar): السلاش السبيشيال" at bounding box center [1424, 269] width 124 height 20
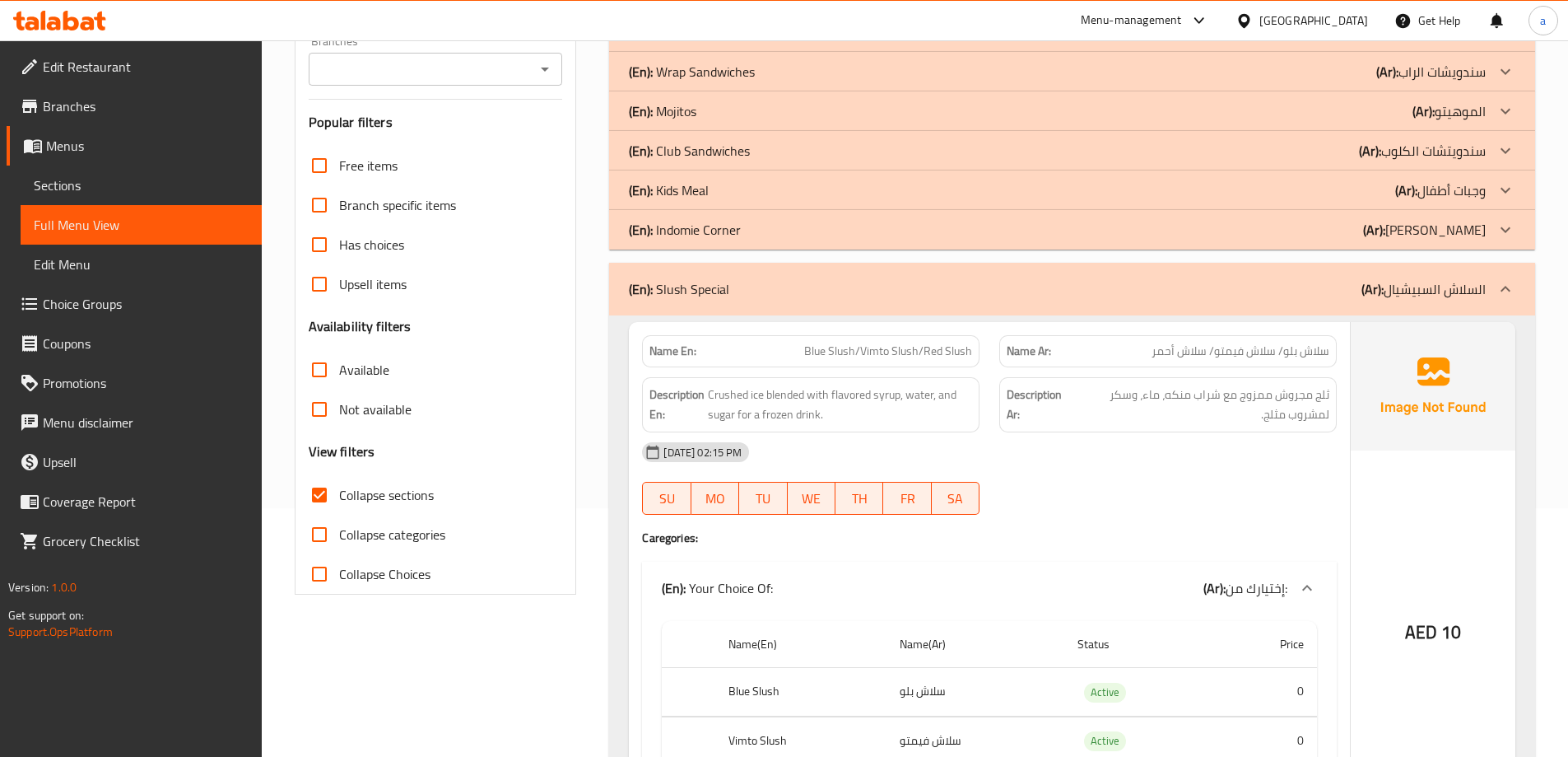
scroll to position [167, 0]
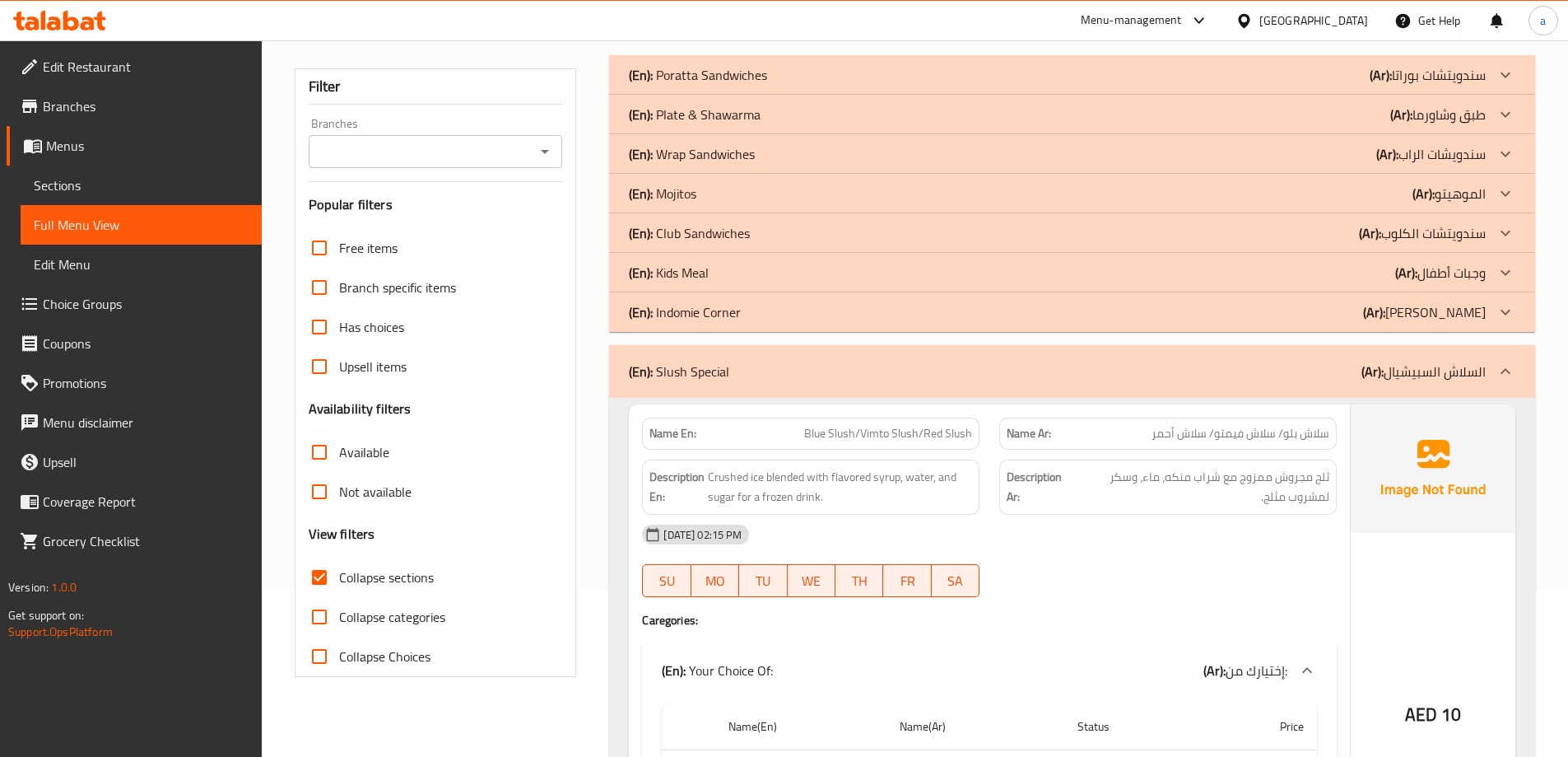
click at [1482, 180] on div "(En): Mojitos (Ar): الموهيتو" at bounding box center [1072, 193] width 926 height 40
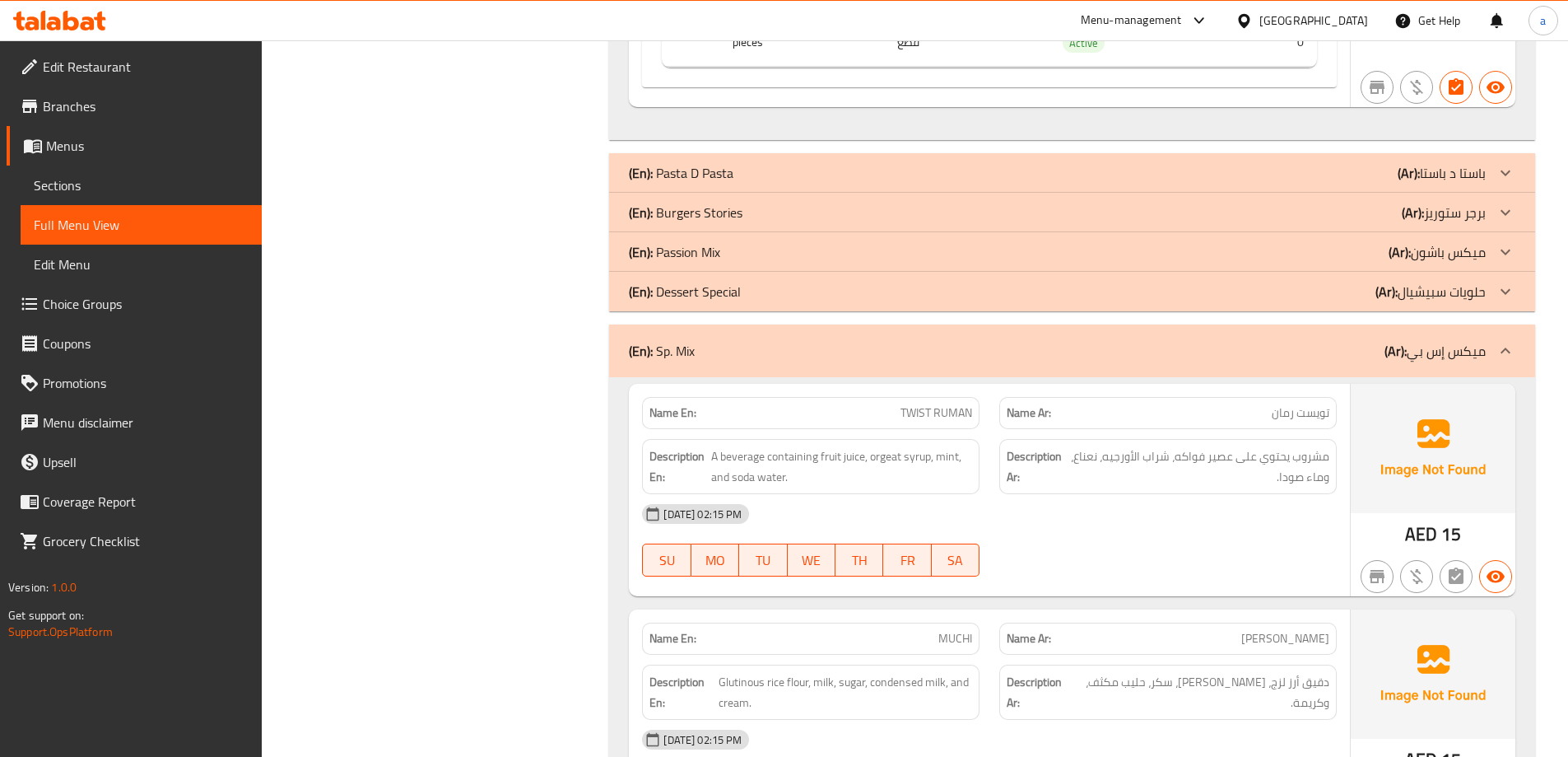
scroll to position [5107, 0]
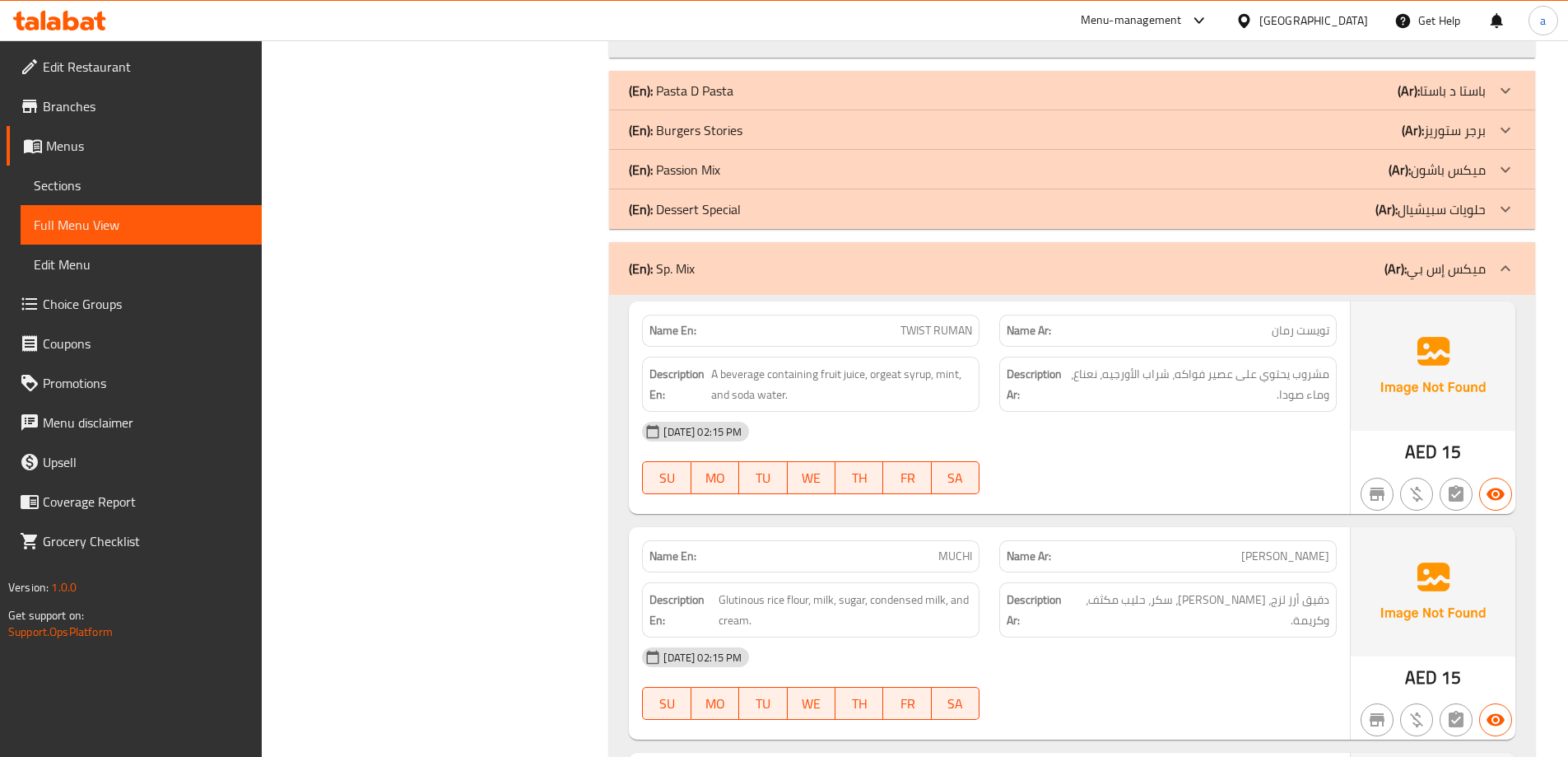
click at [841, 177] on div "(En): Passion Mix (Ar): ميكس باشون" at bounding box center [1057, 169] width 857 height 20
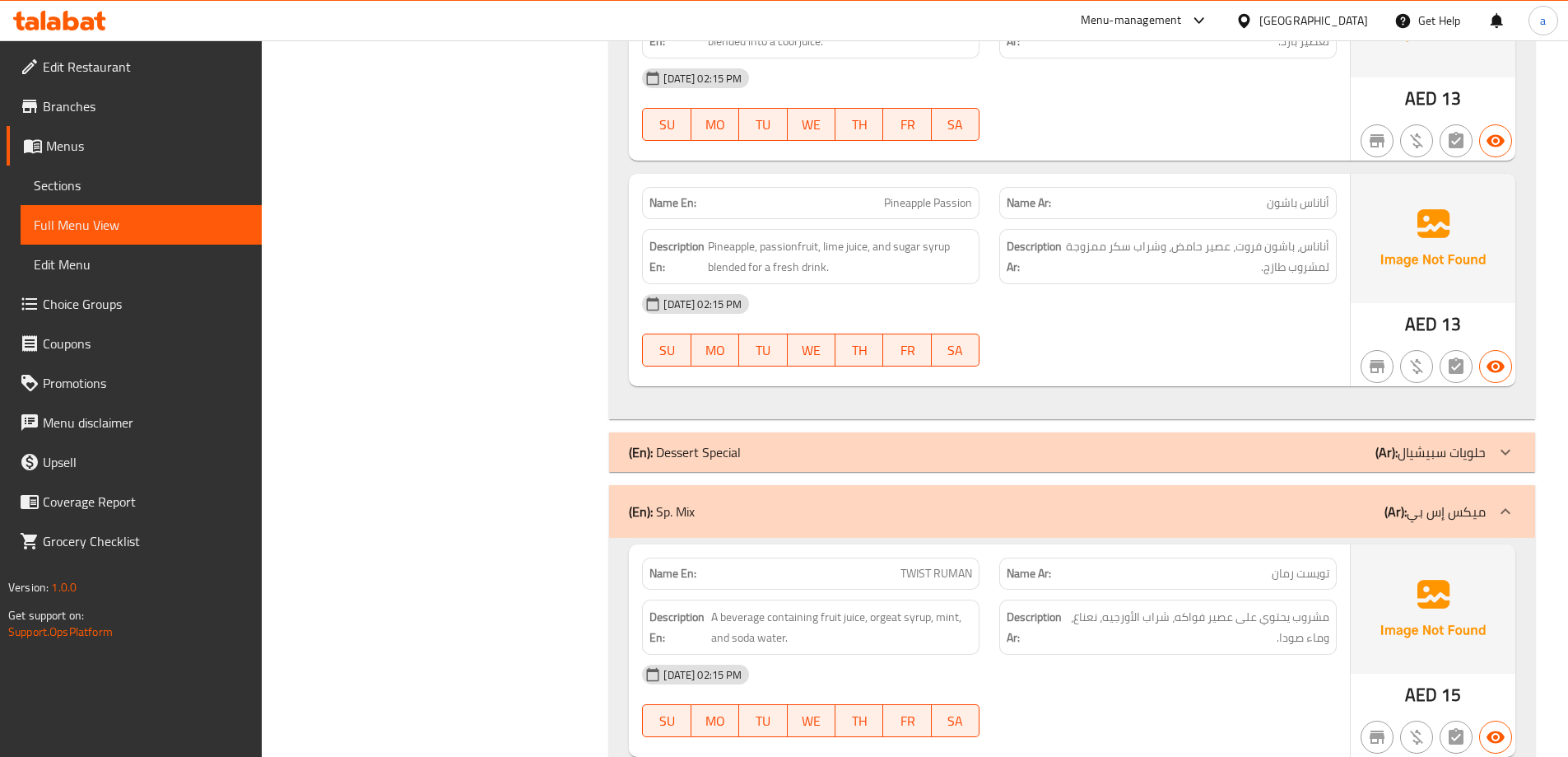
scroll to position [5849, 0]
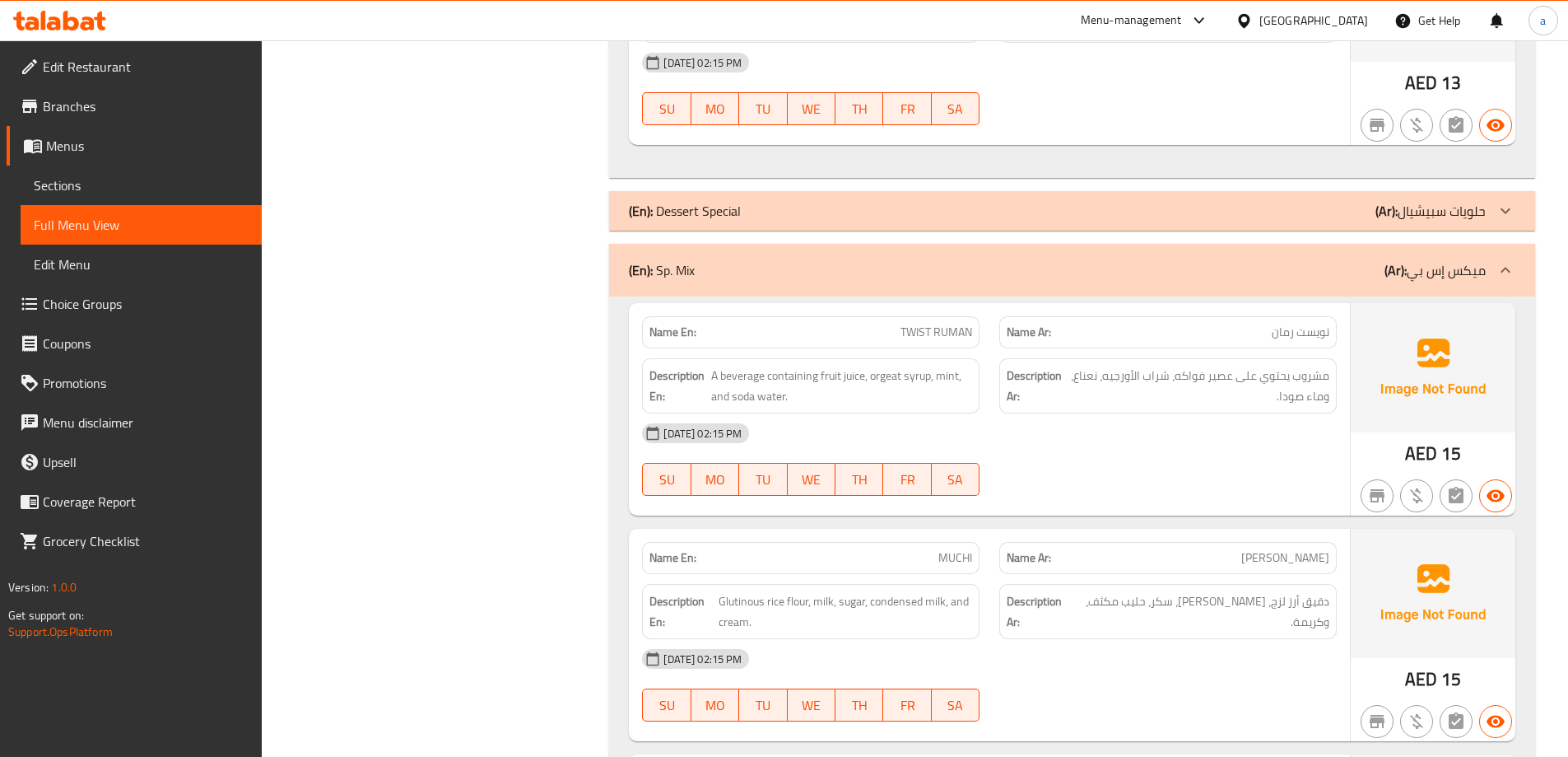
click at [1260, 224] on div "(En): Dessert Special (Ar): حلويات سبيشيال" at bounding box center [1072, 211] width 926 height 40
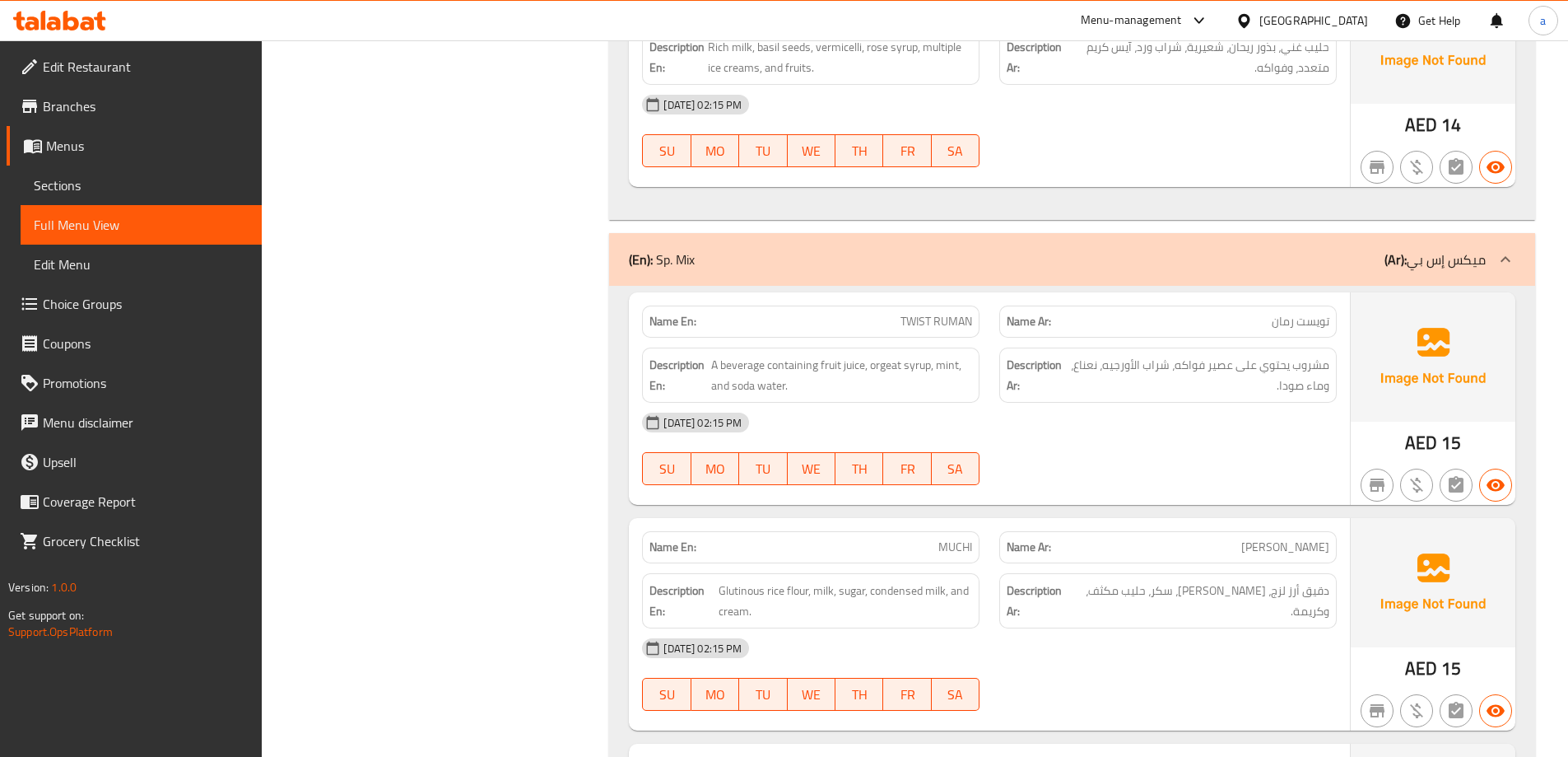
scroll to position [7990, 0]
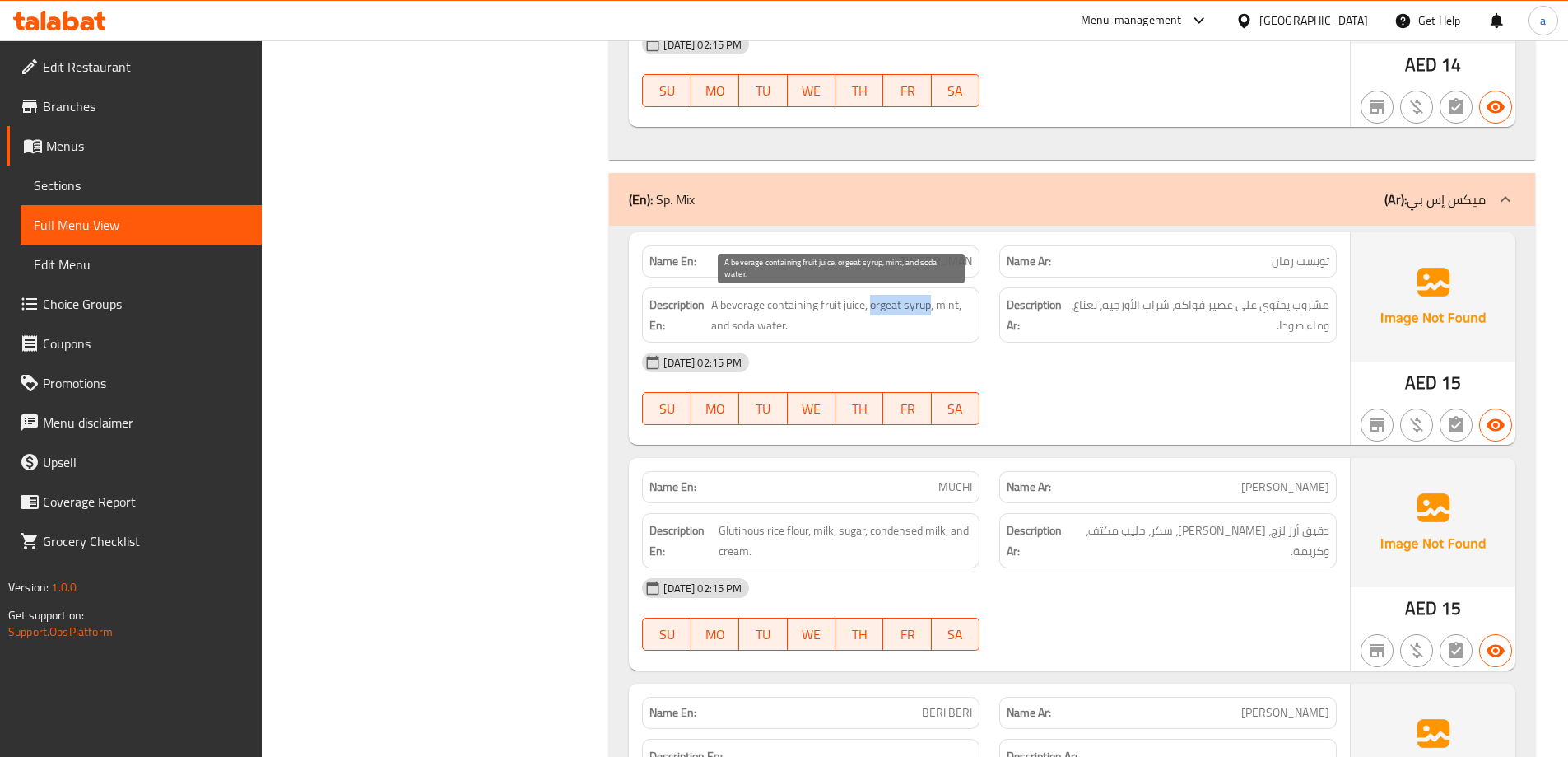
drag, startPoint x: 872, startPoint y: 305, endPoint x: 929, endPoint y: 314, distance: 57.7
click at [929, 314] on span "A beverage containing fruit juice, orgeat syrup, mint, and soda water." at bounding box center [842, 316] width 261 height 41
copy span "orgeat syrup"
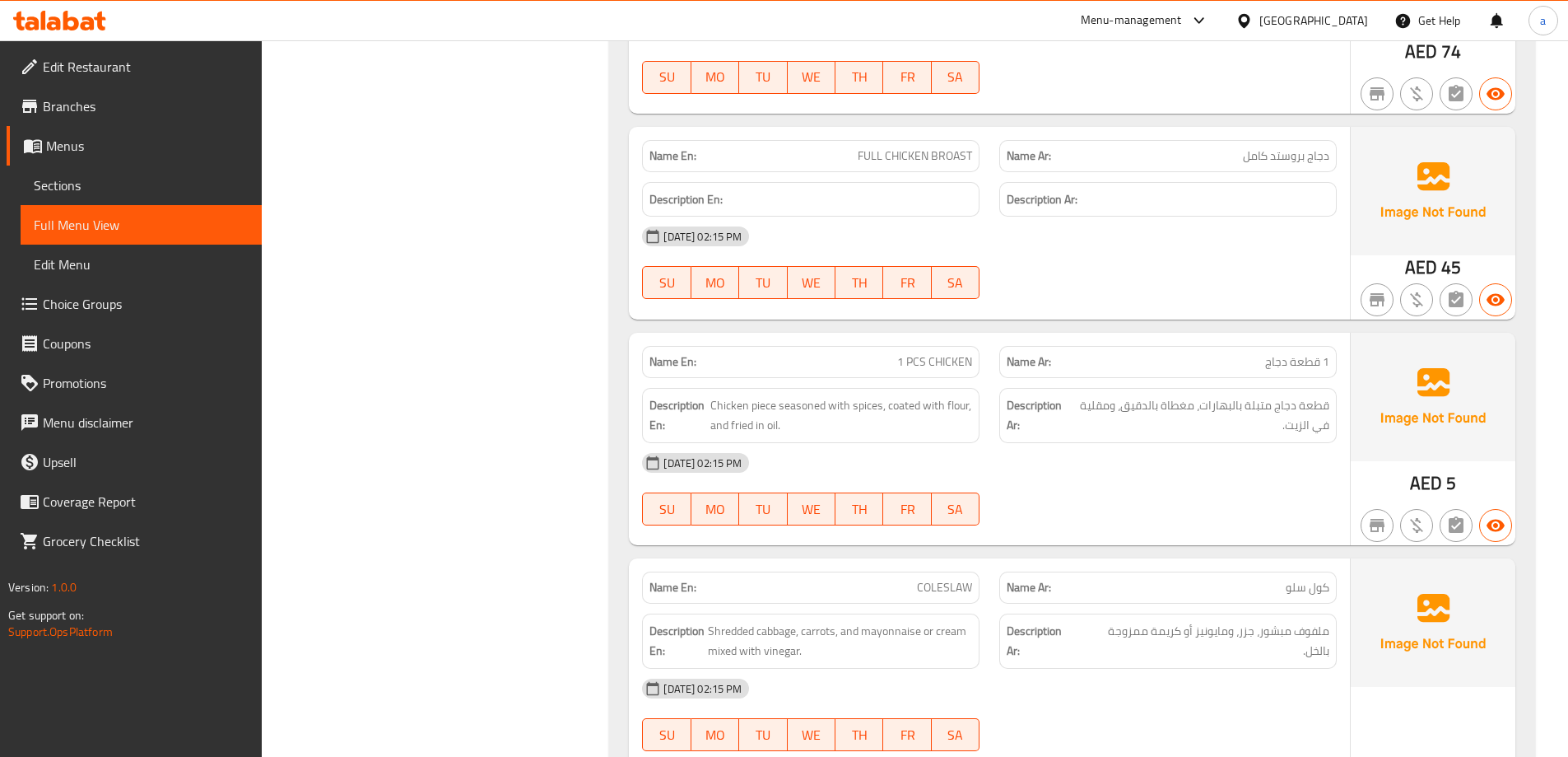
scroll to position [12089, 0]
